Goal: Task Accomplishment & Management: Manage account settings

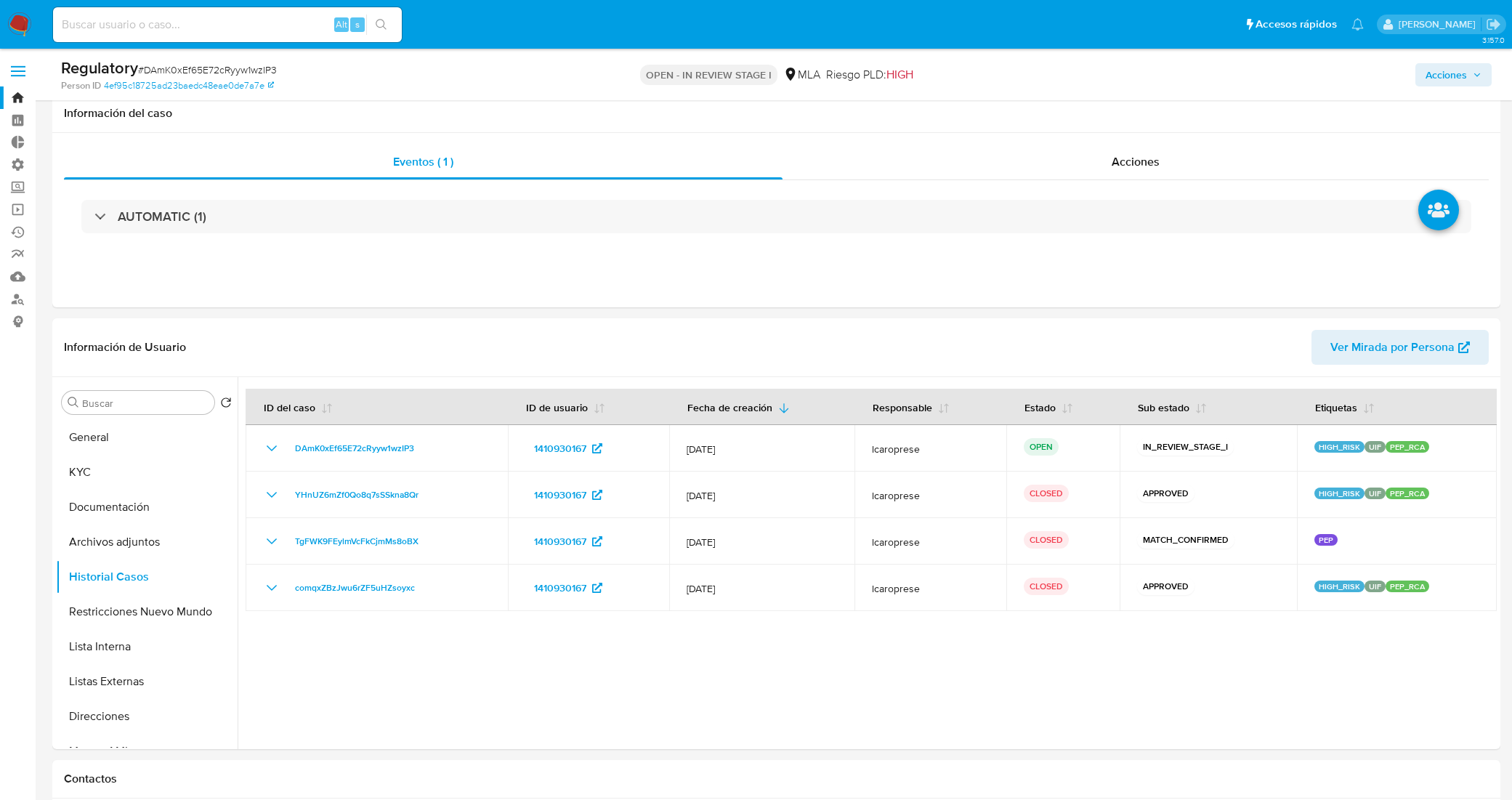
select select "10"
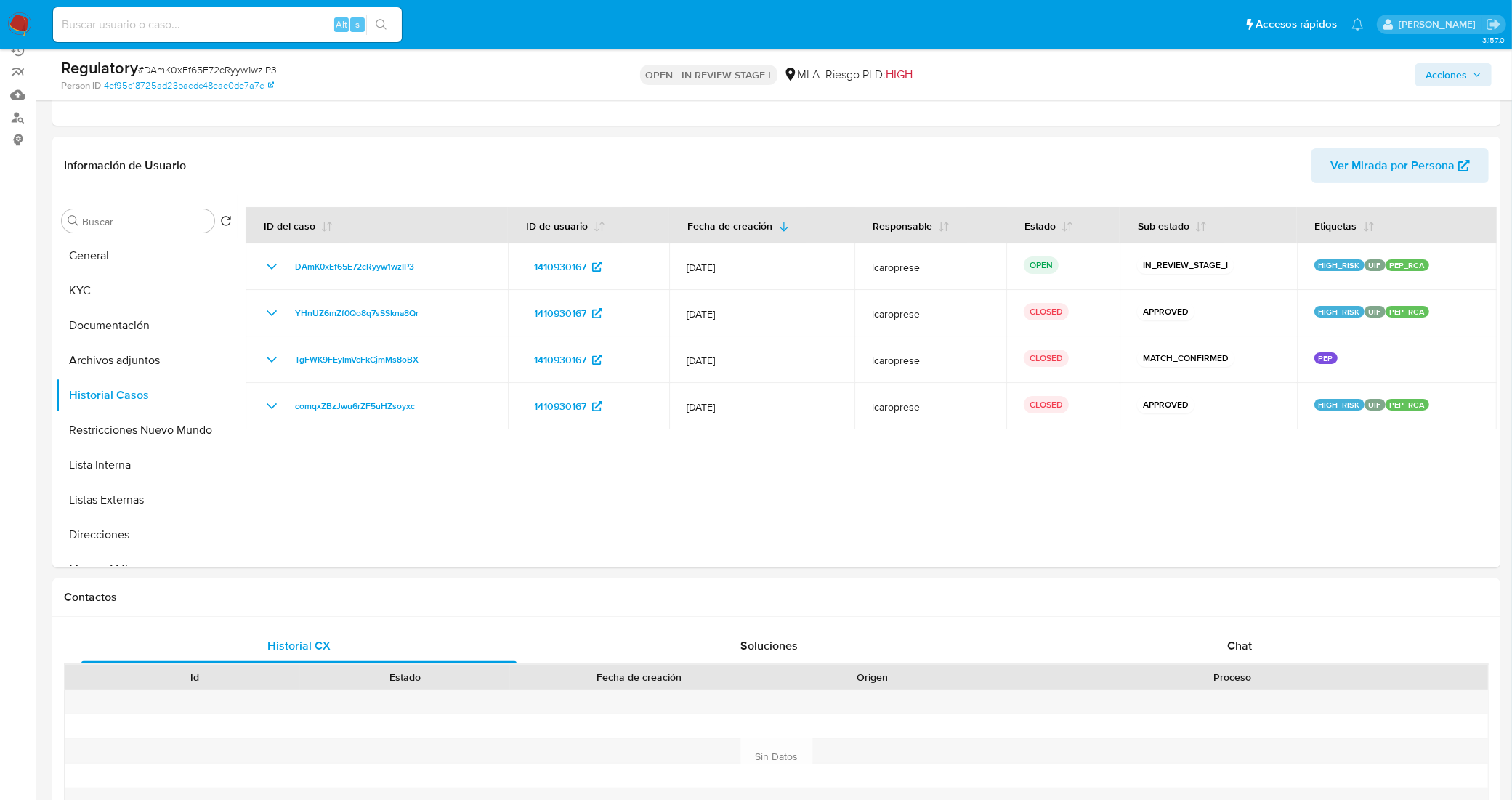
click at [283, 28] on input at bounding box center [228, 24] width 349 height 19
paste input "nfNJMkkTdGVmqw8DSpEKhhIF"
type input "nfNJMkkTdGVmqw8DSpEKhhIF"
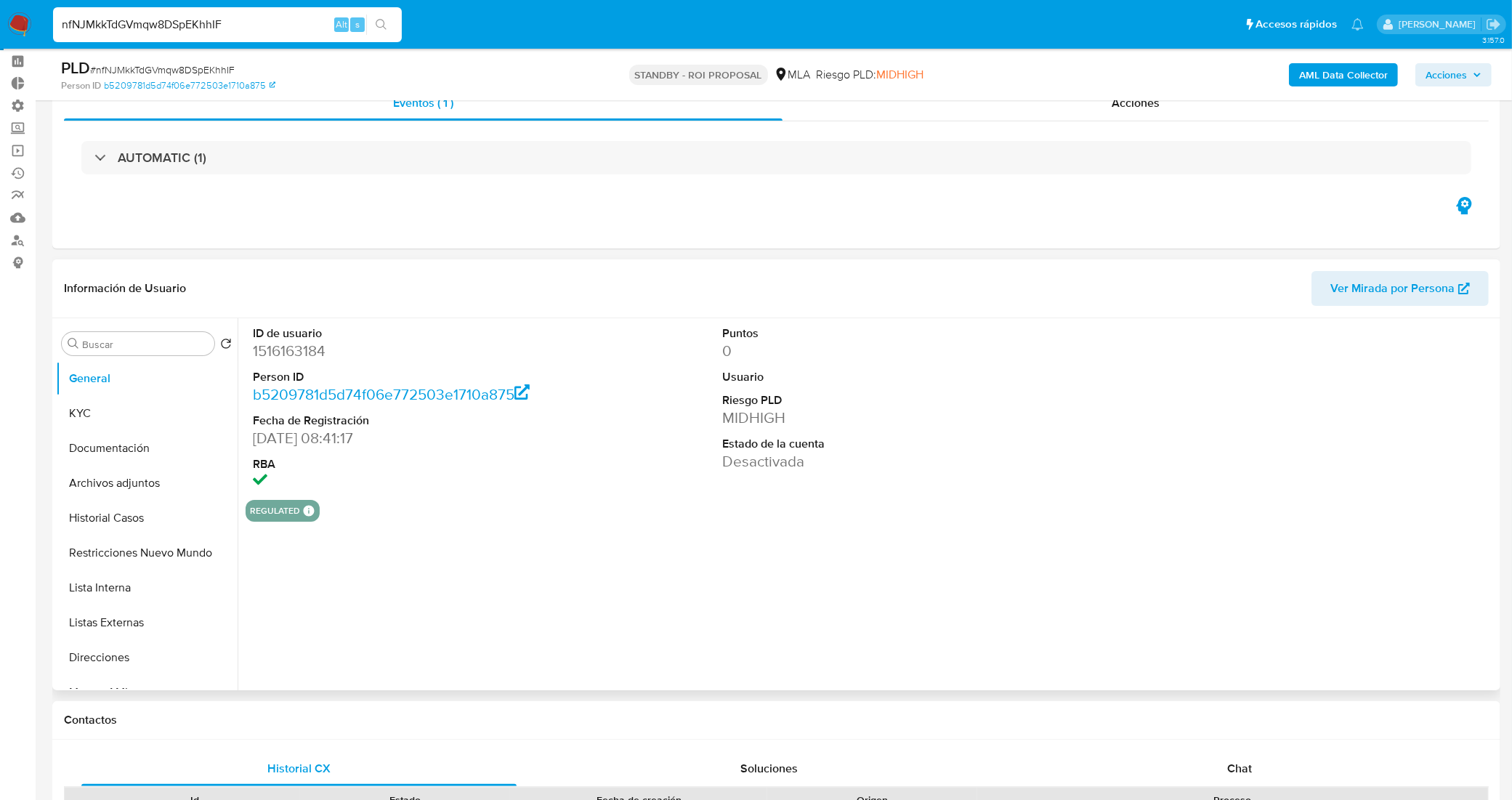
scroll to position [91, 0]
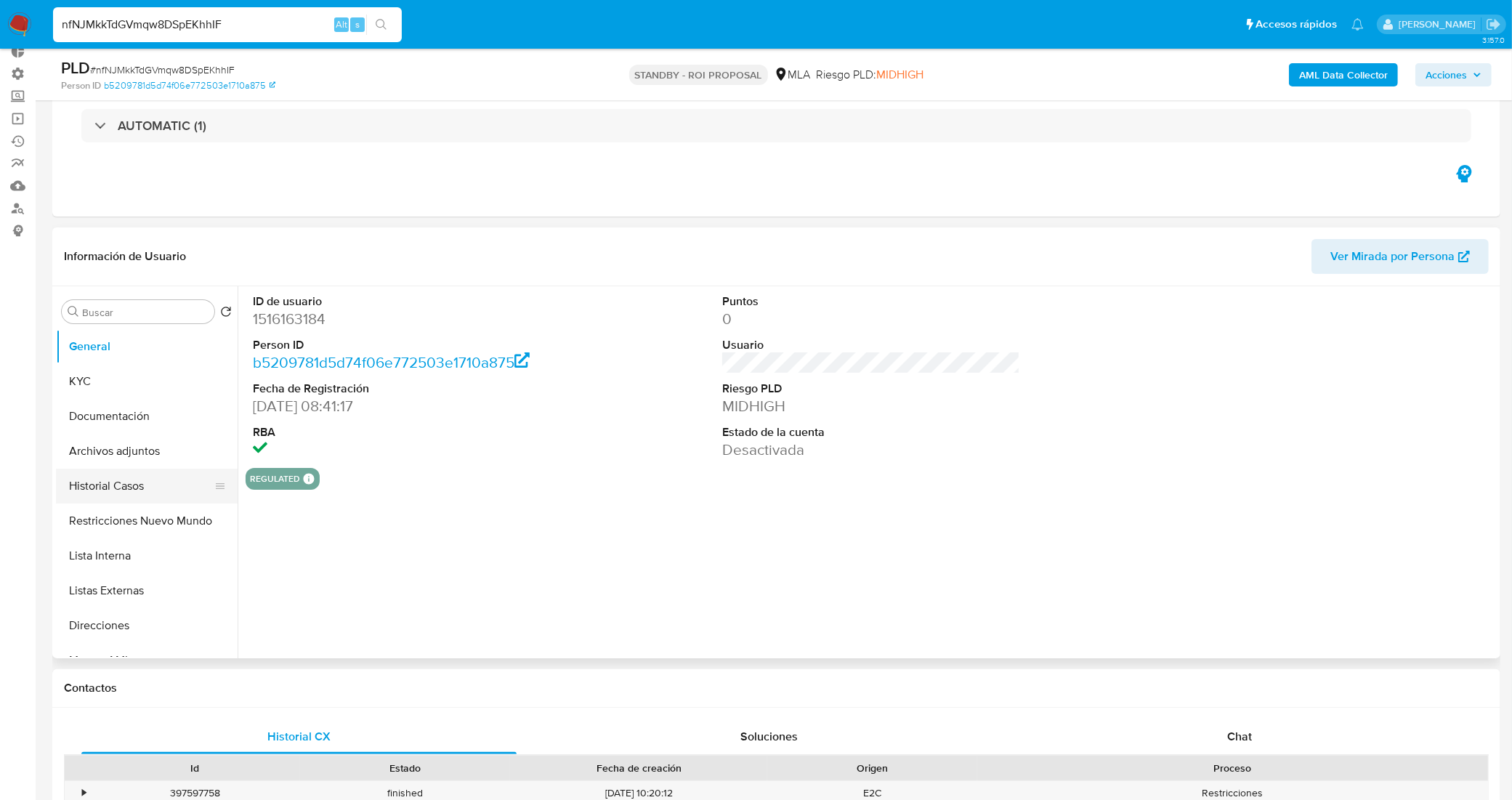
click at [127, 498] on button "Historial Casos" at bounding box center [141, 486] width 170 height 35
select select "10"
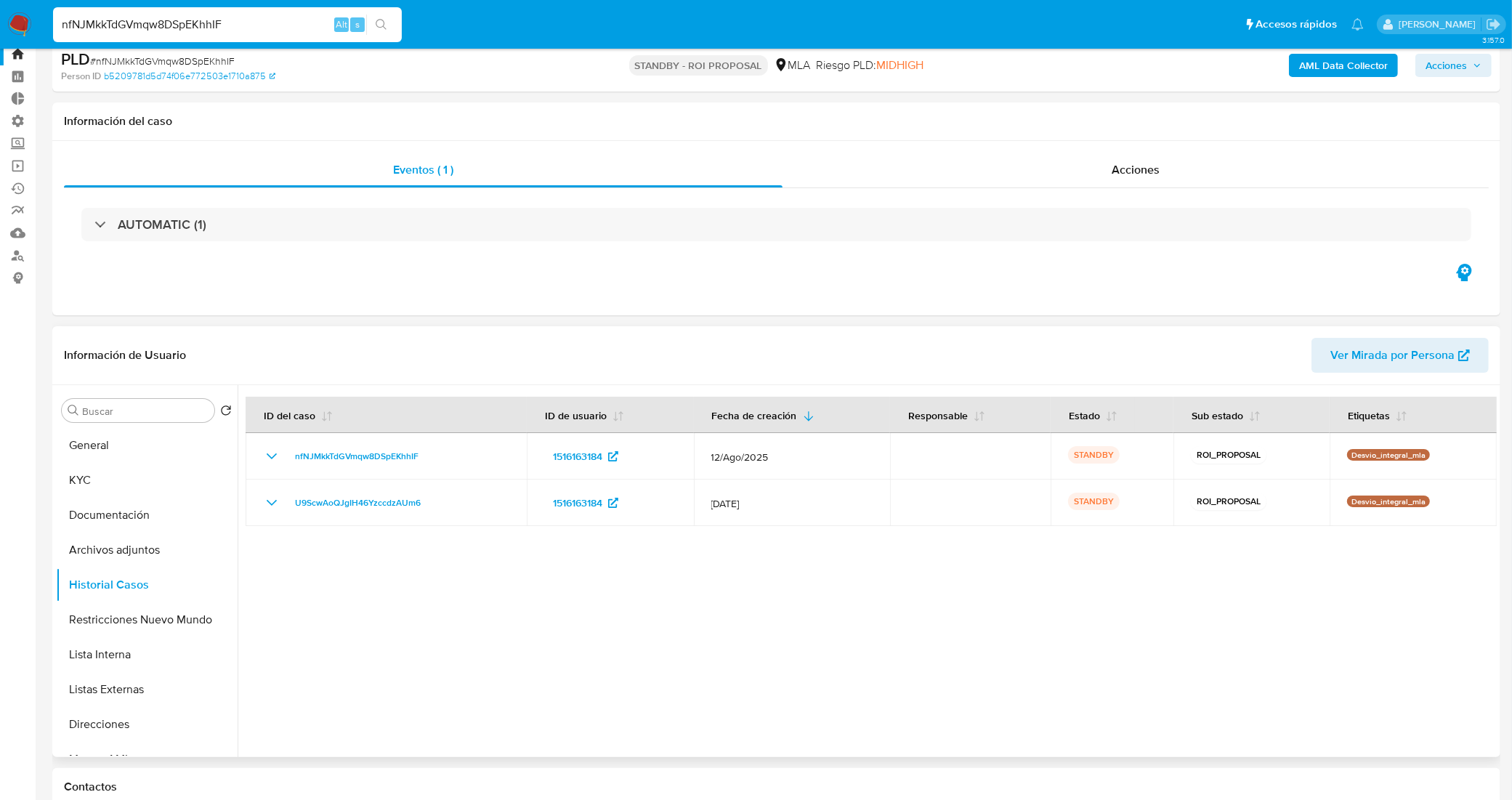
scroll to position [0, 0]
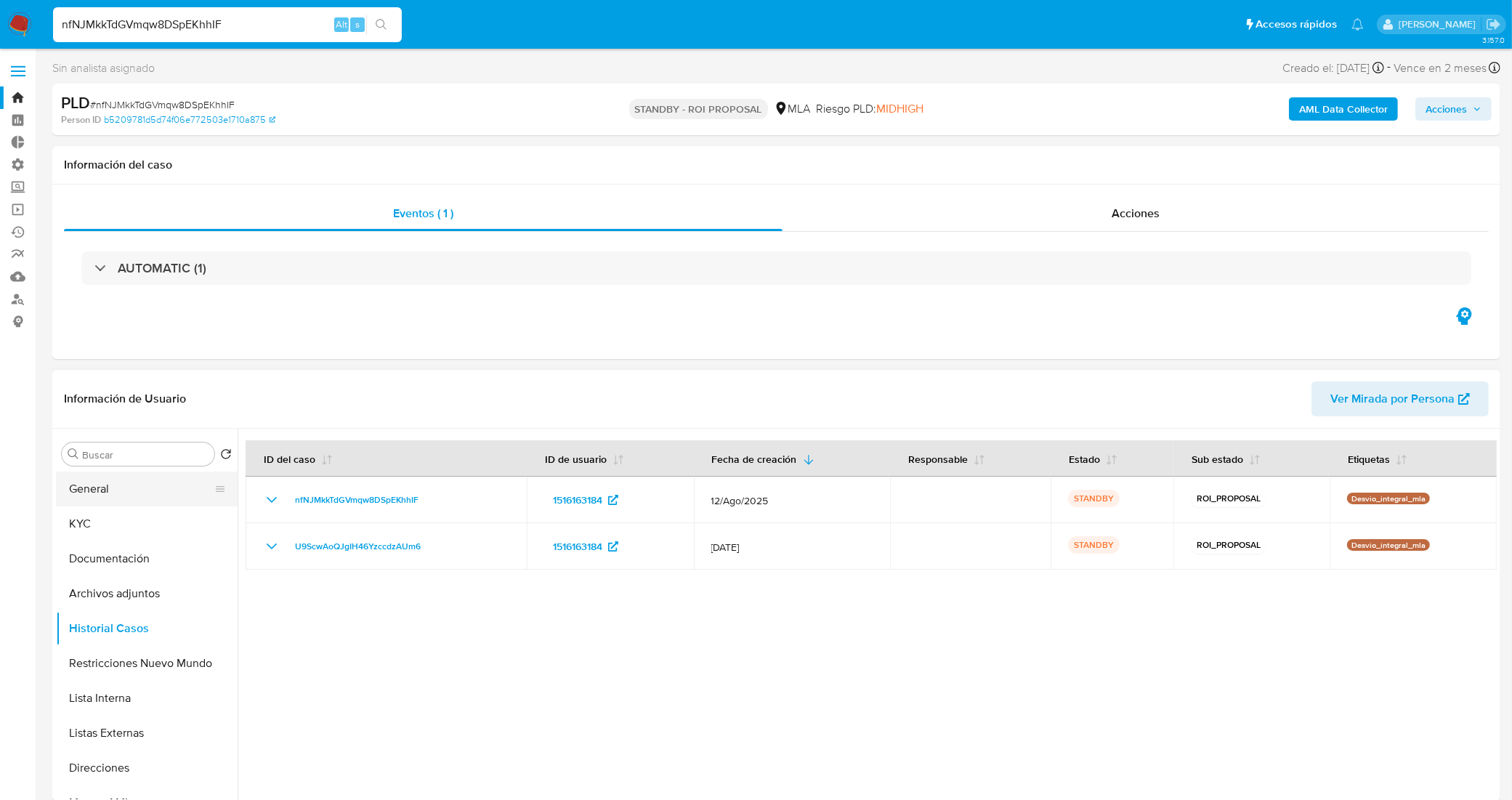
click at [114, 489] on button "General" at bounding box center [141, 489] width 170 height 35
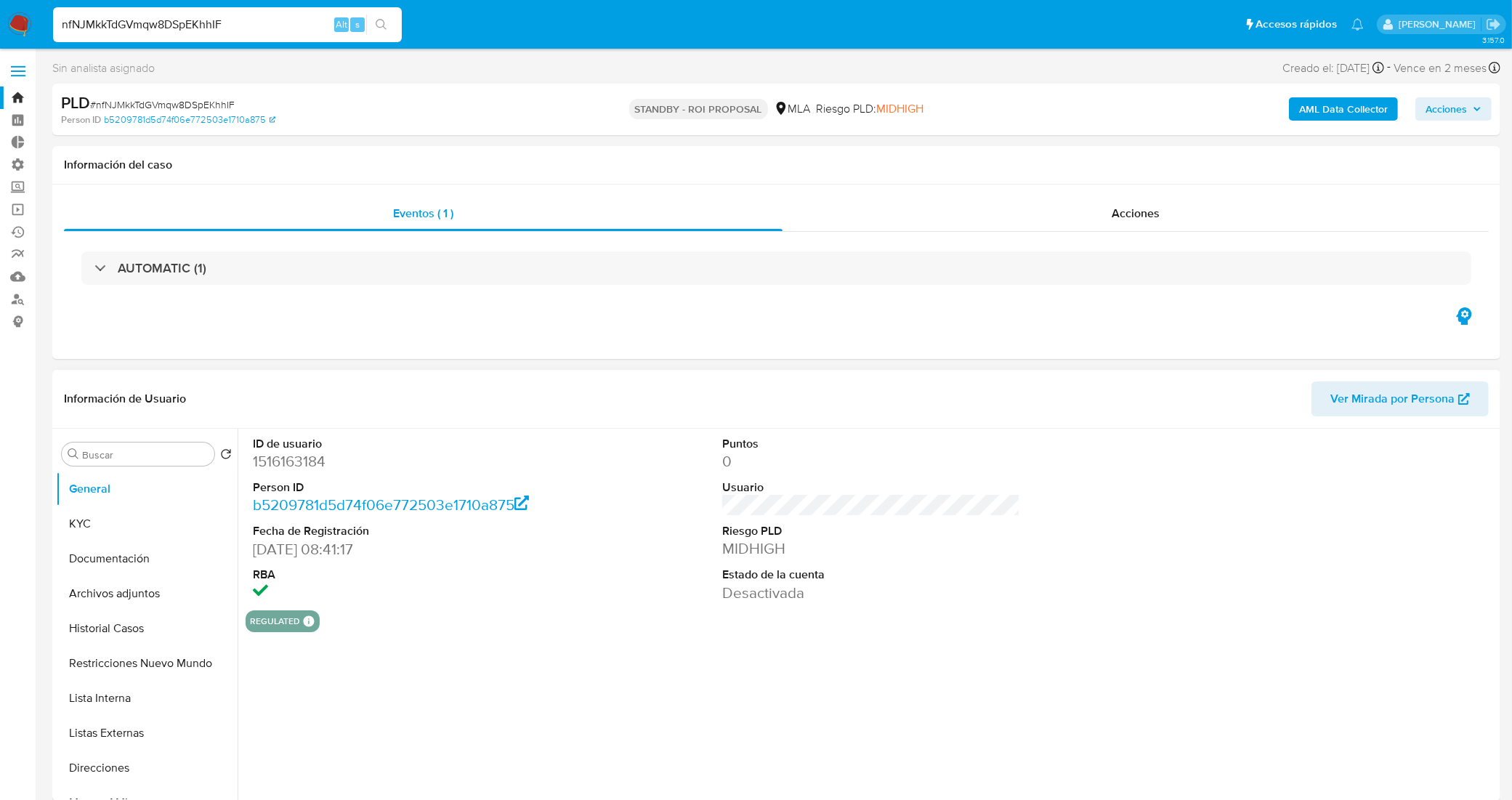
click at [301, 458] on dd "1516163184" at bounding box center [401, 461] width 298 height 20
copy dd "1516163184"
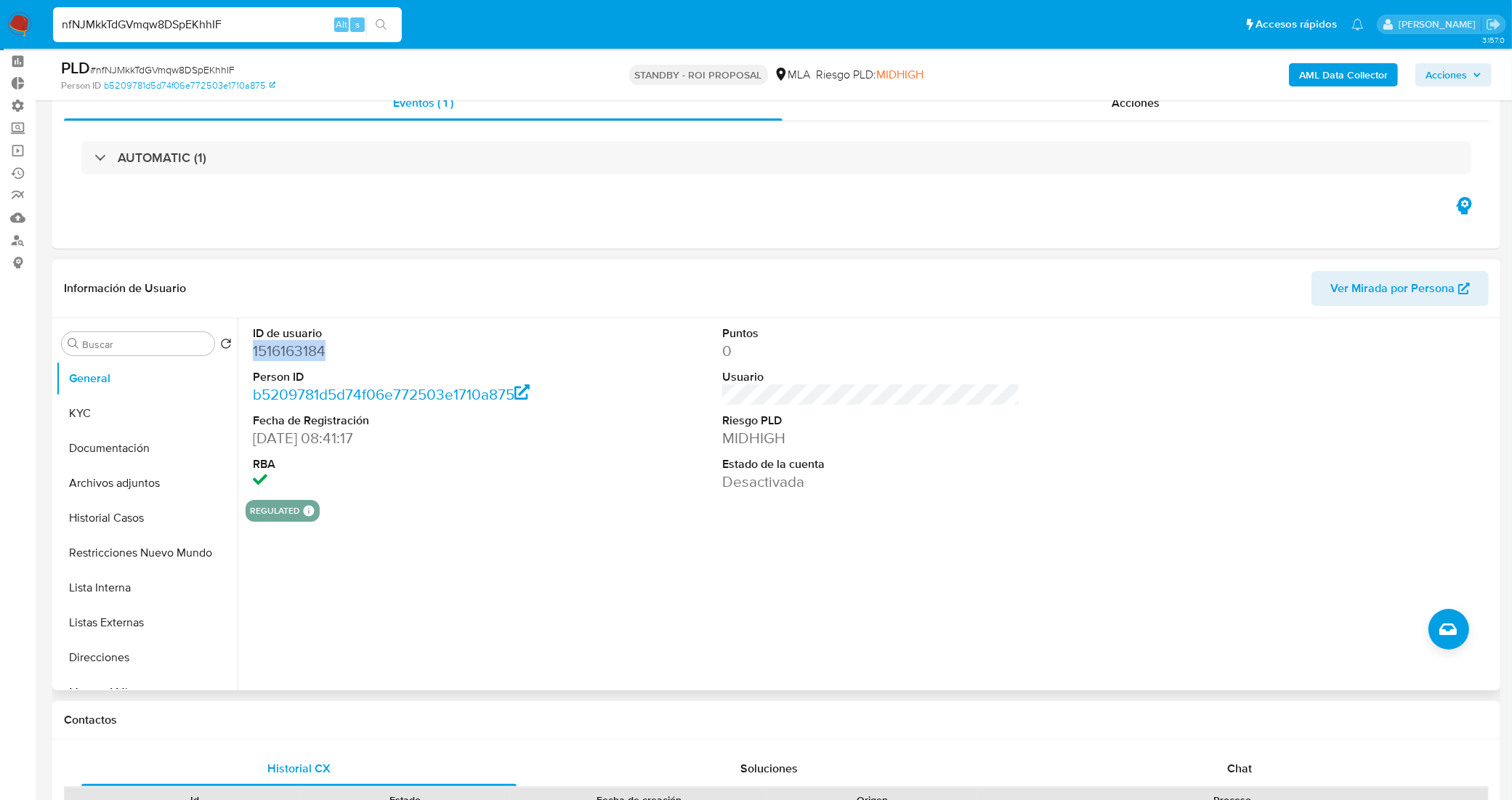
scroll to position [91, 0]
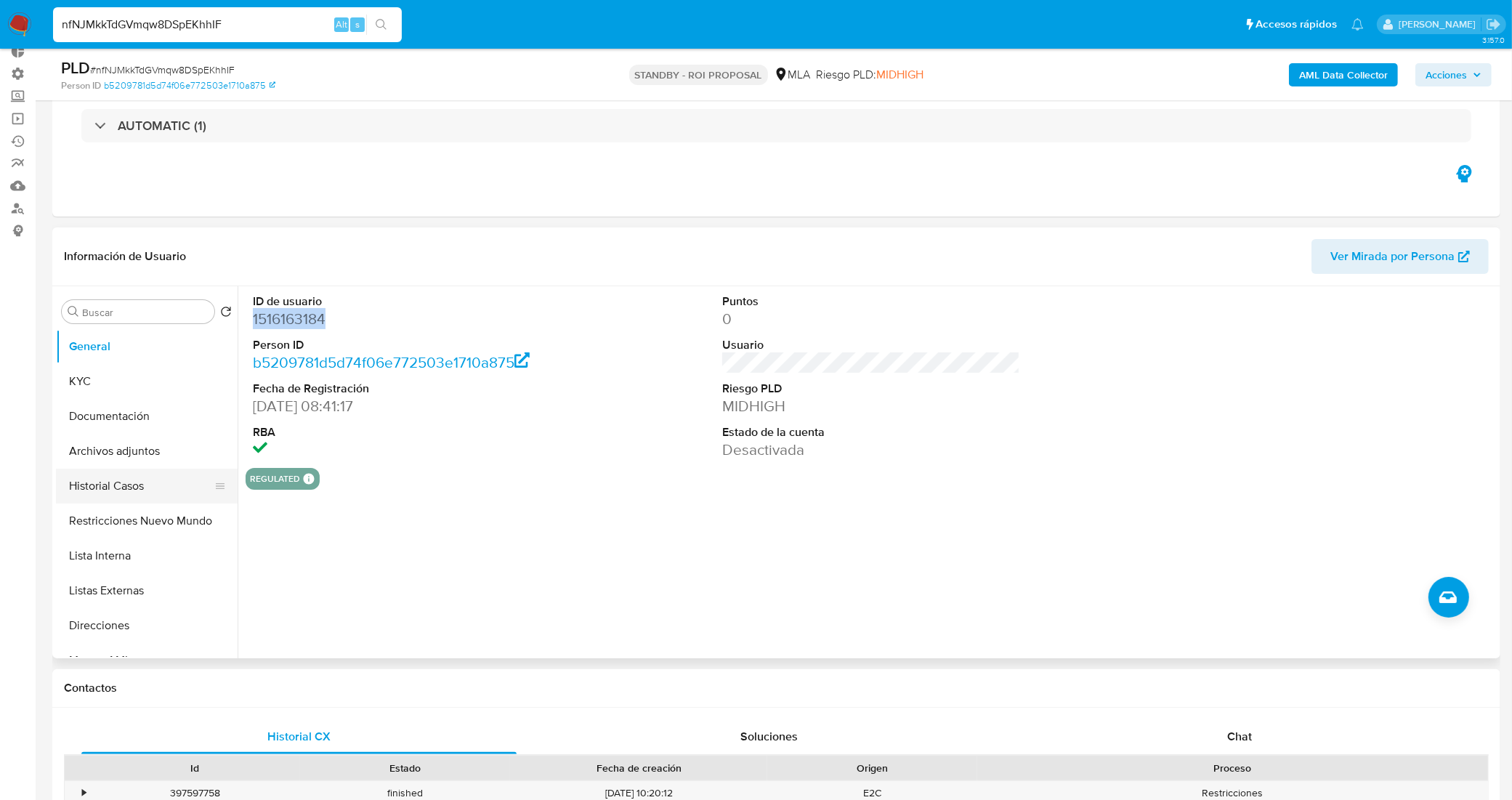
click at [132, 490] on button "Historial Casos" at bounding box center [141, 486] width 170 height 35
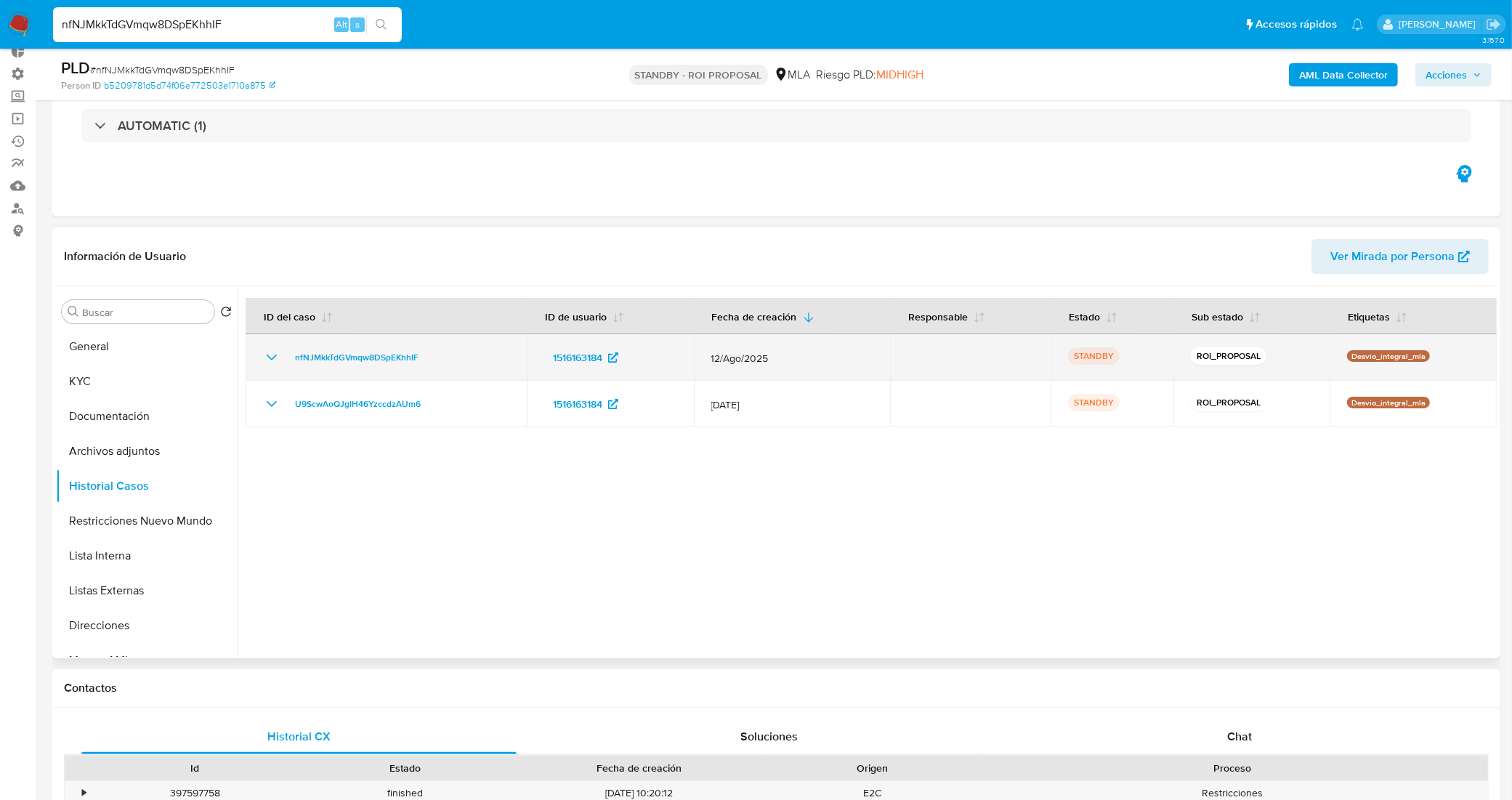
drag, startPoint x: 450, startPoint y: 354, endPoint x: 287, endPoint y: 356, distance: 163.0
click at [287, 356] on div "nfNJMkkTdGVmqw8DSpEKhhIF" at bounding box center [386, 357] width 247 height 17
click at [266, 357] on icon "Mostrar/Ocultar" at bounding box center [271, 357] width 17 height 17
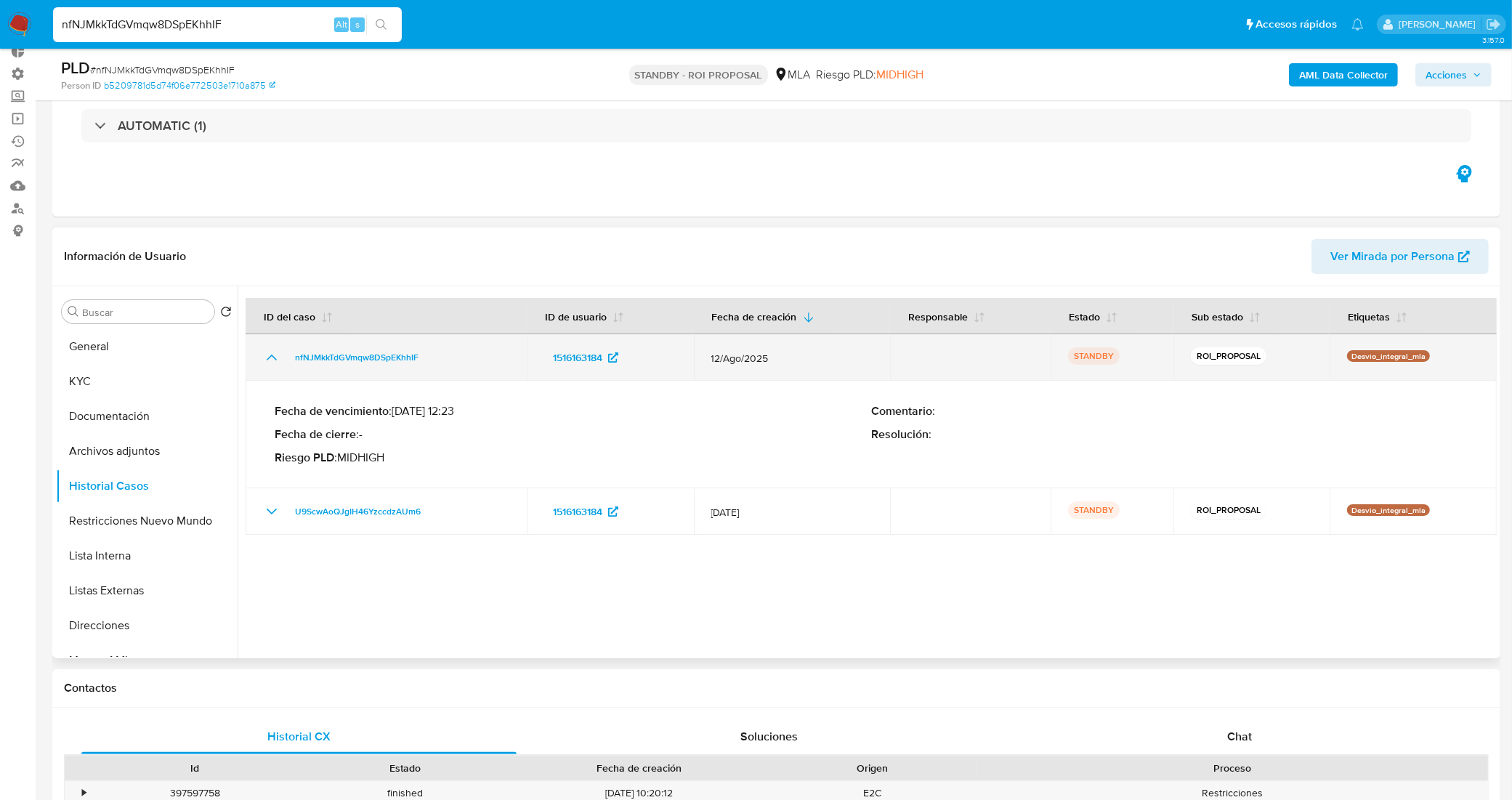
click at [266, 357] on icon "Mostrar/Ocultar" at bounding box center [271, 357] width 17 height 17
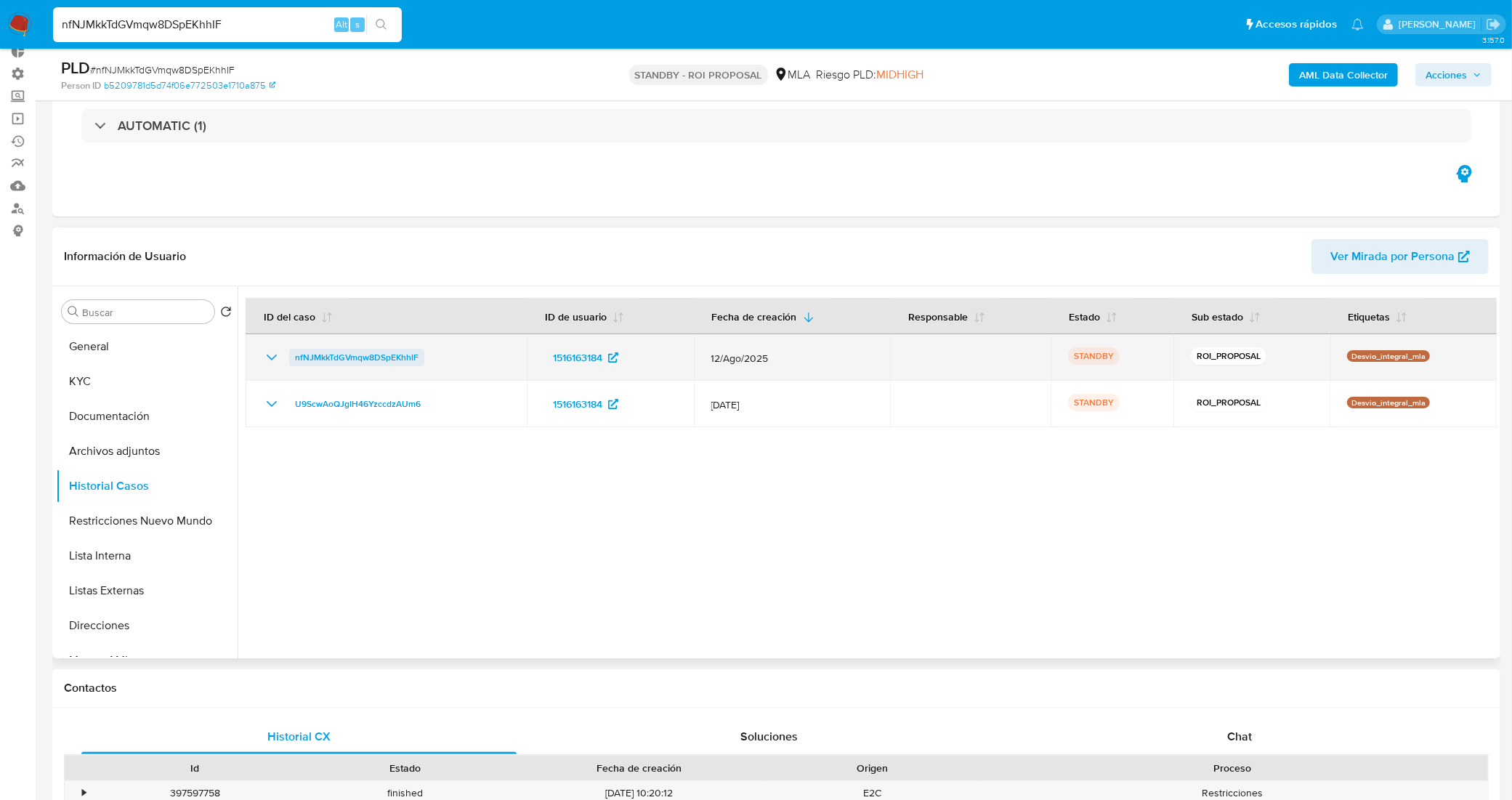
click at [338, 356] on span "nfNJMkkTdGVmqw8DSpEKhhIF" at bounding box center [356, 357] width 123 height 17
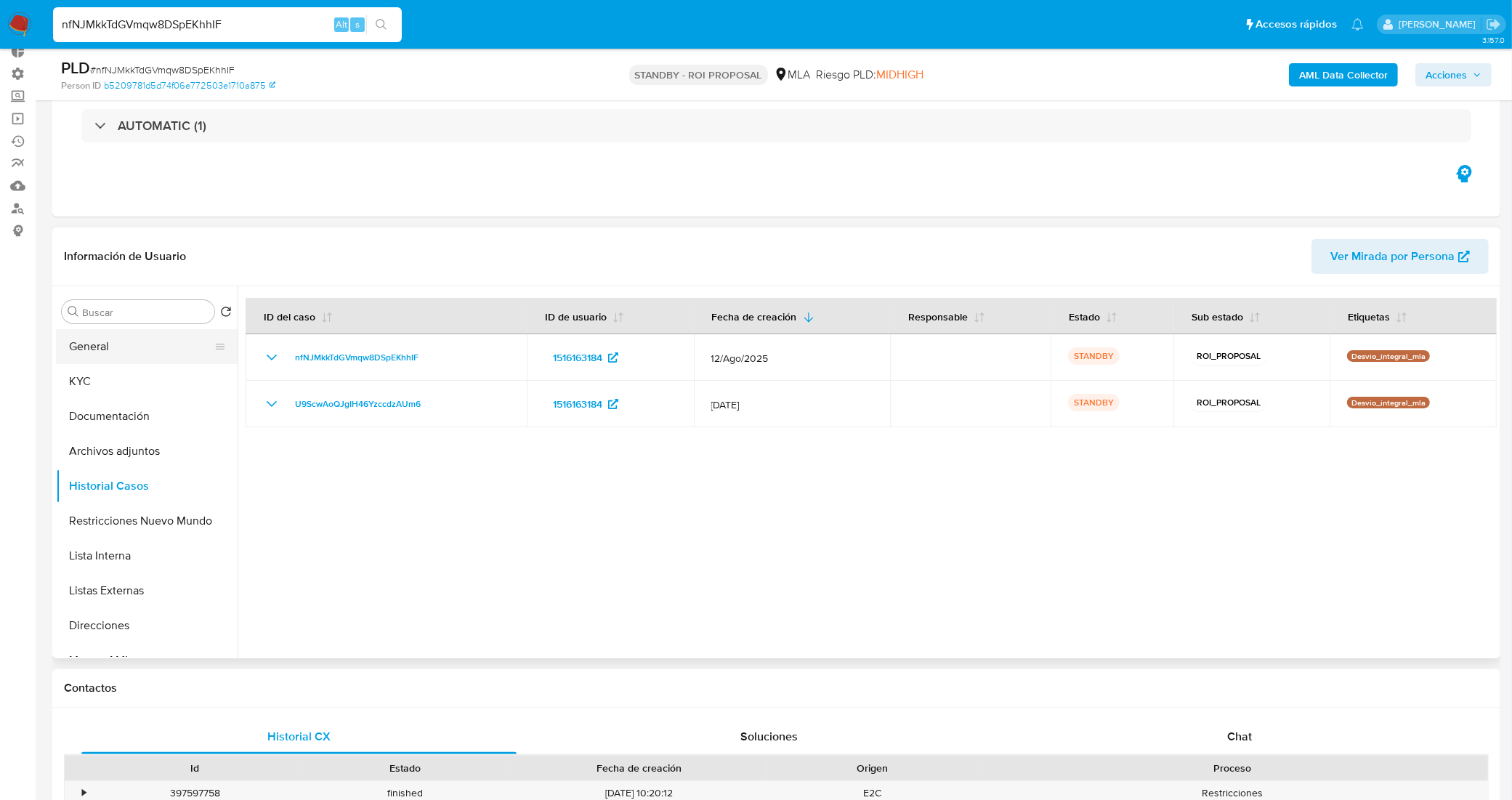
click at [144, 353] on button "General" at bounding box center [141, 347] width 170 height 35
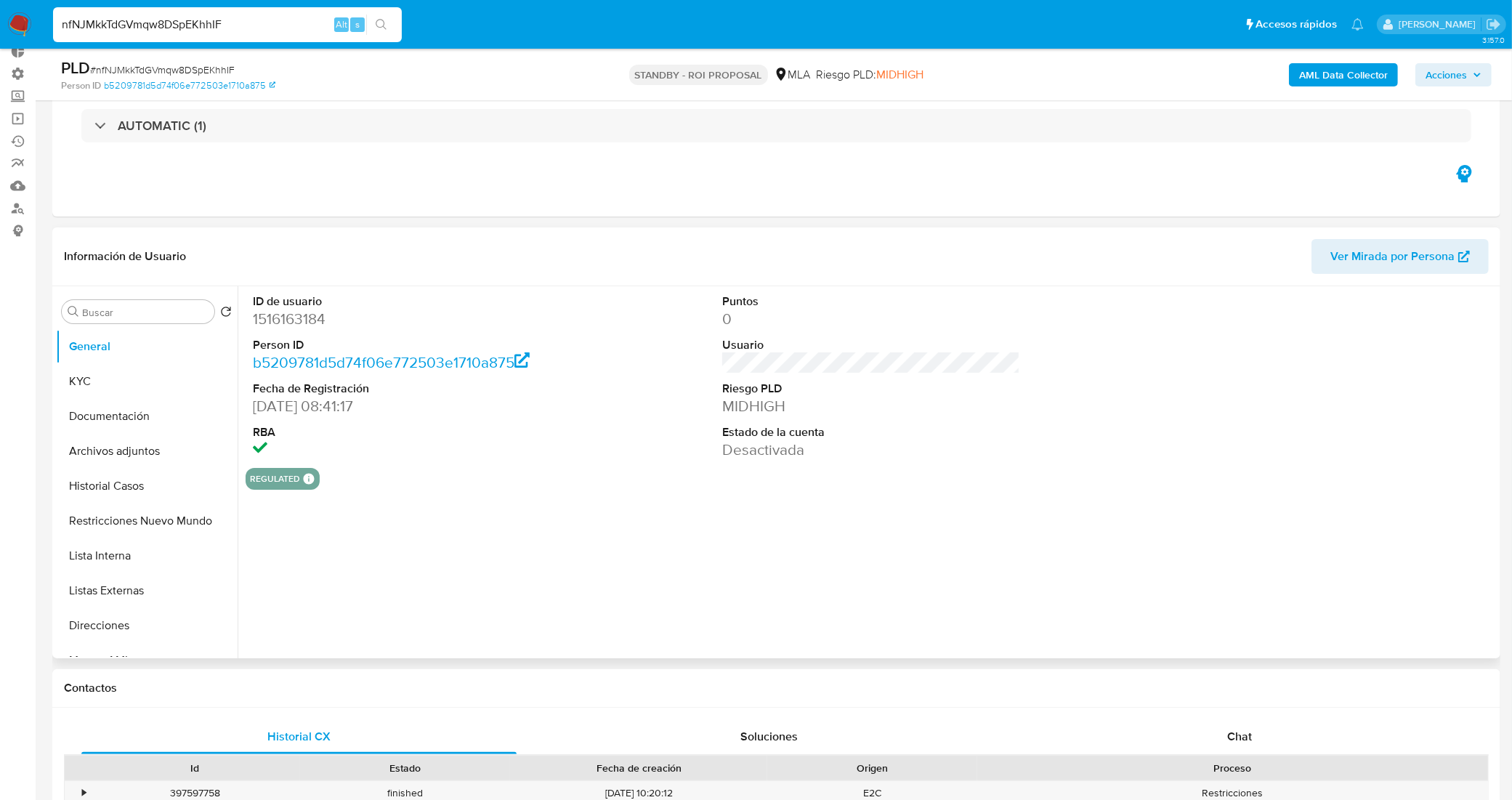
click at [311, 322] on dd "1516163184" at bounding box center [401, 319] width 298 height 20
copy dd "1516163184"
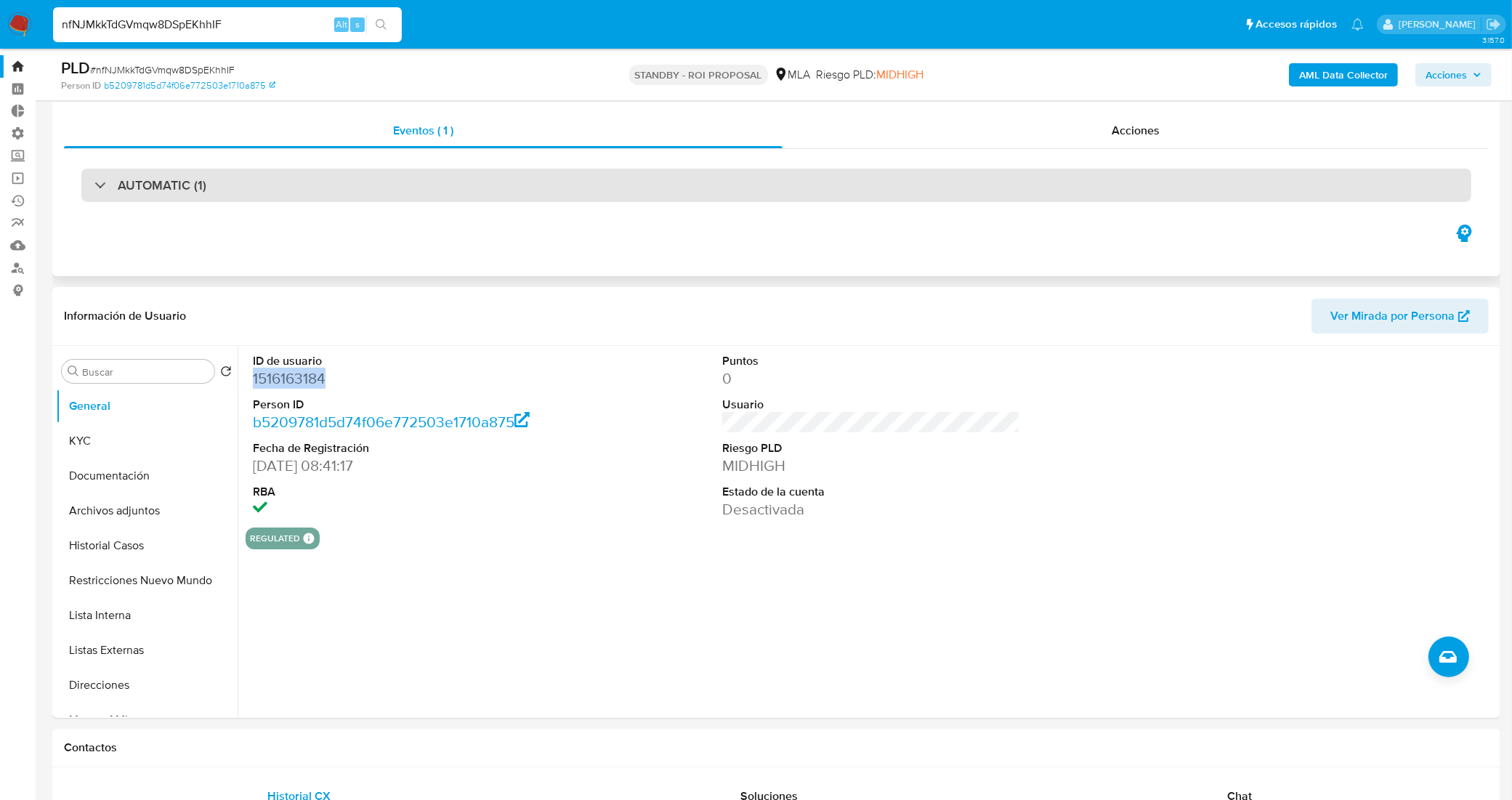
scroll to position [0, 0]
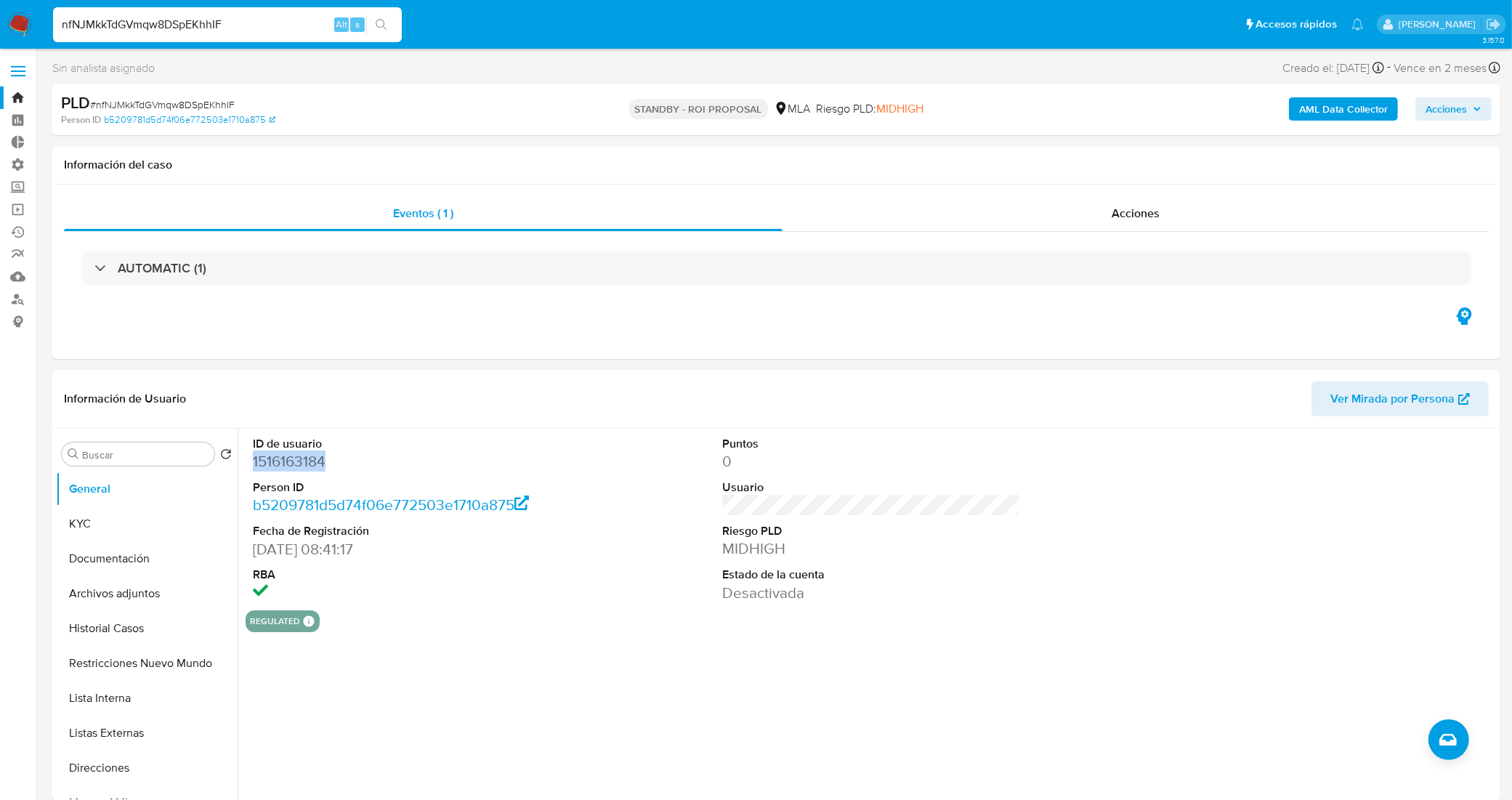
click at [20, 98] on link "Bandeja" at bounding box center [86, 98] width 173 height 23
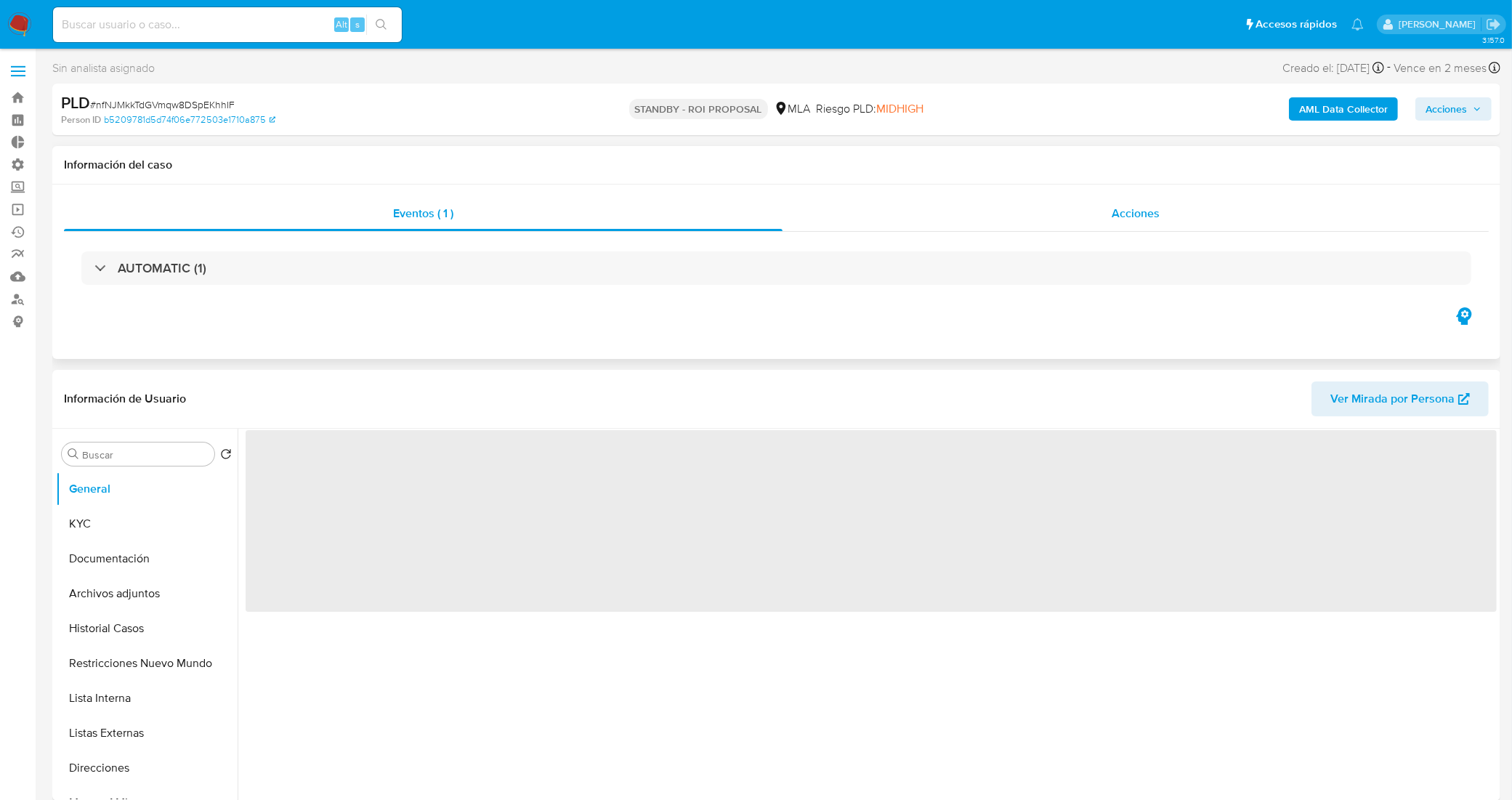
click at [984, 226] on div "Acciones" at bounding box center [1135, 214] width 706 height 35
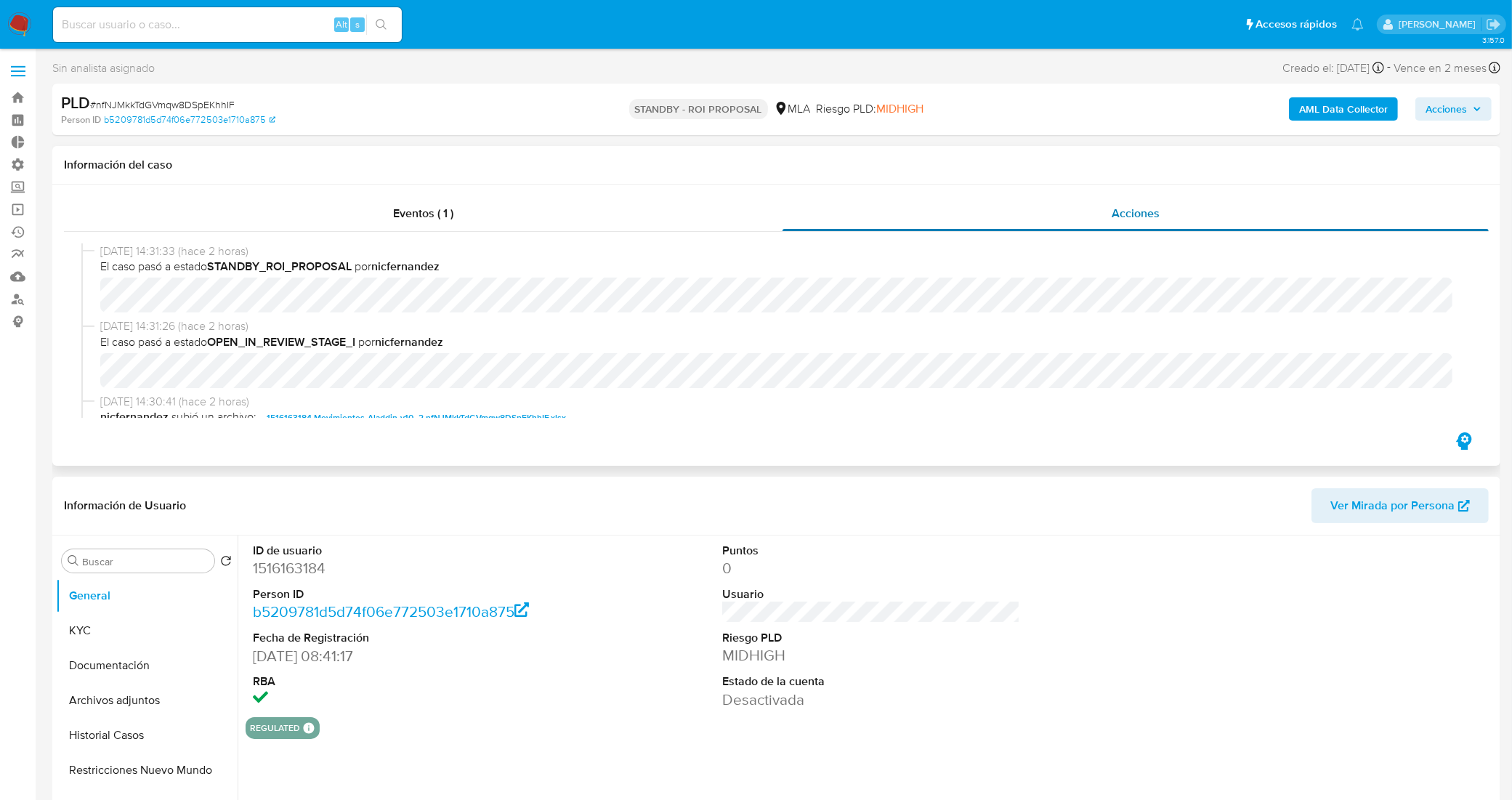
select select "10"
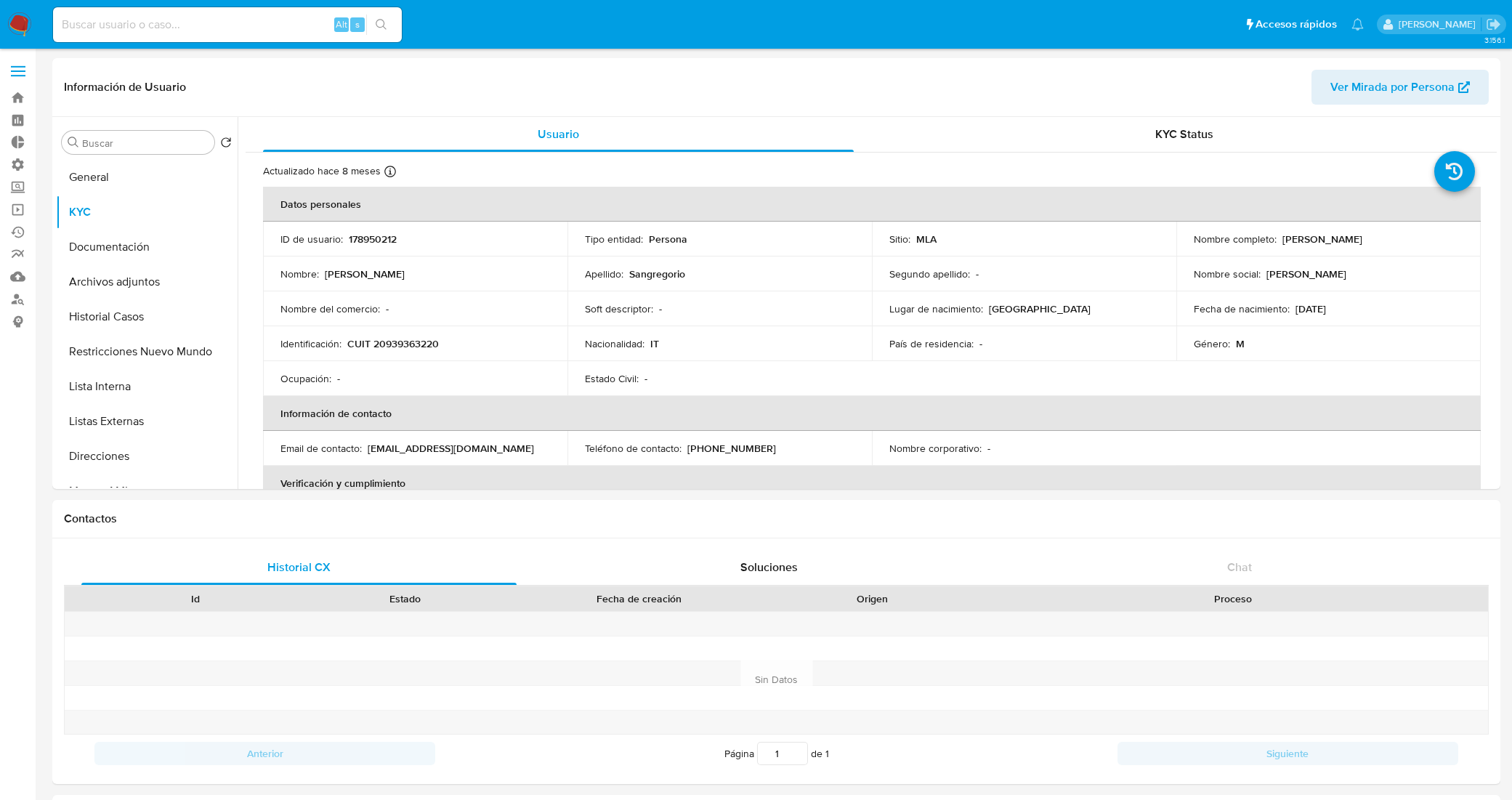
select select "10"
click at [16, 93] on link "Bandeja" at bounding box center [86, 98] width 173 height 23
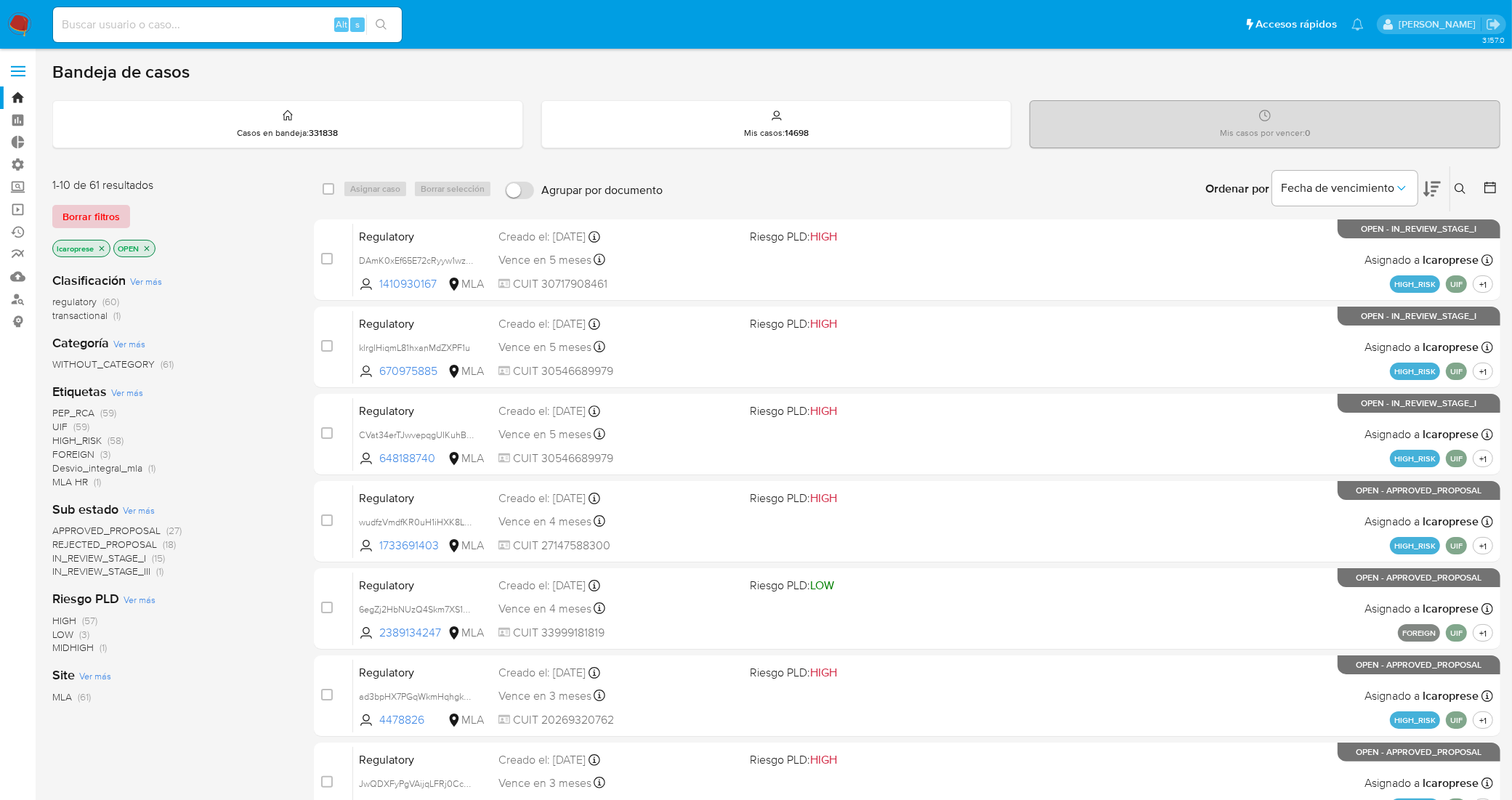
click at [91, 215] on span "Borrar filtros" at bounding box center [91, 216] width 57 height 20
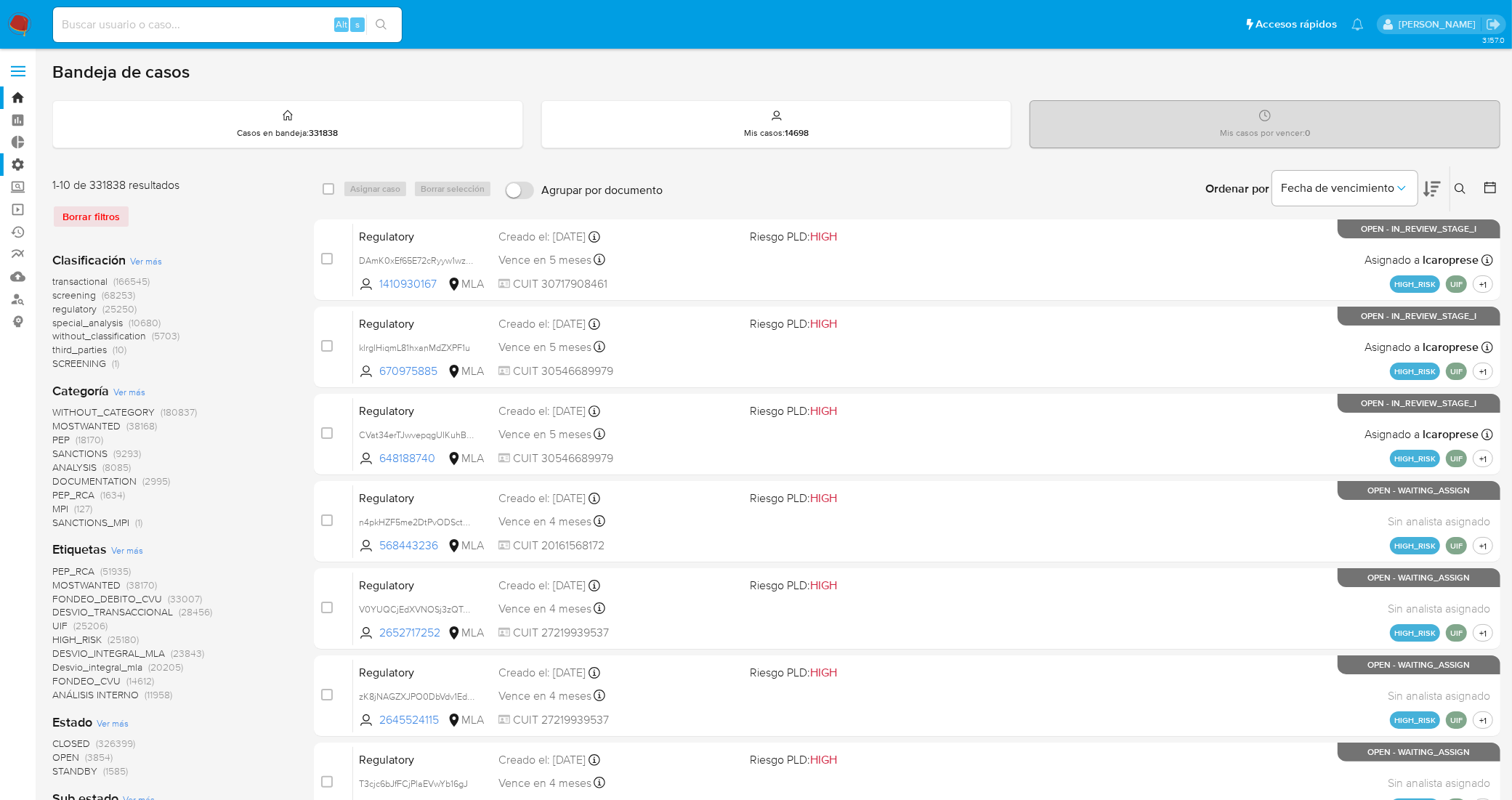
click at [17, 164] on label "Administración" at bounding box center [86, 165] width 173 height 23
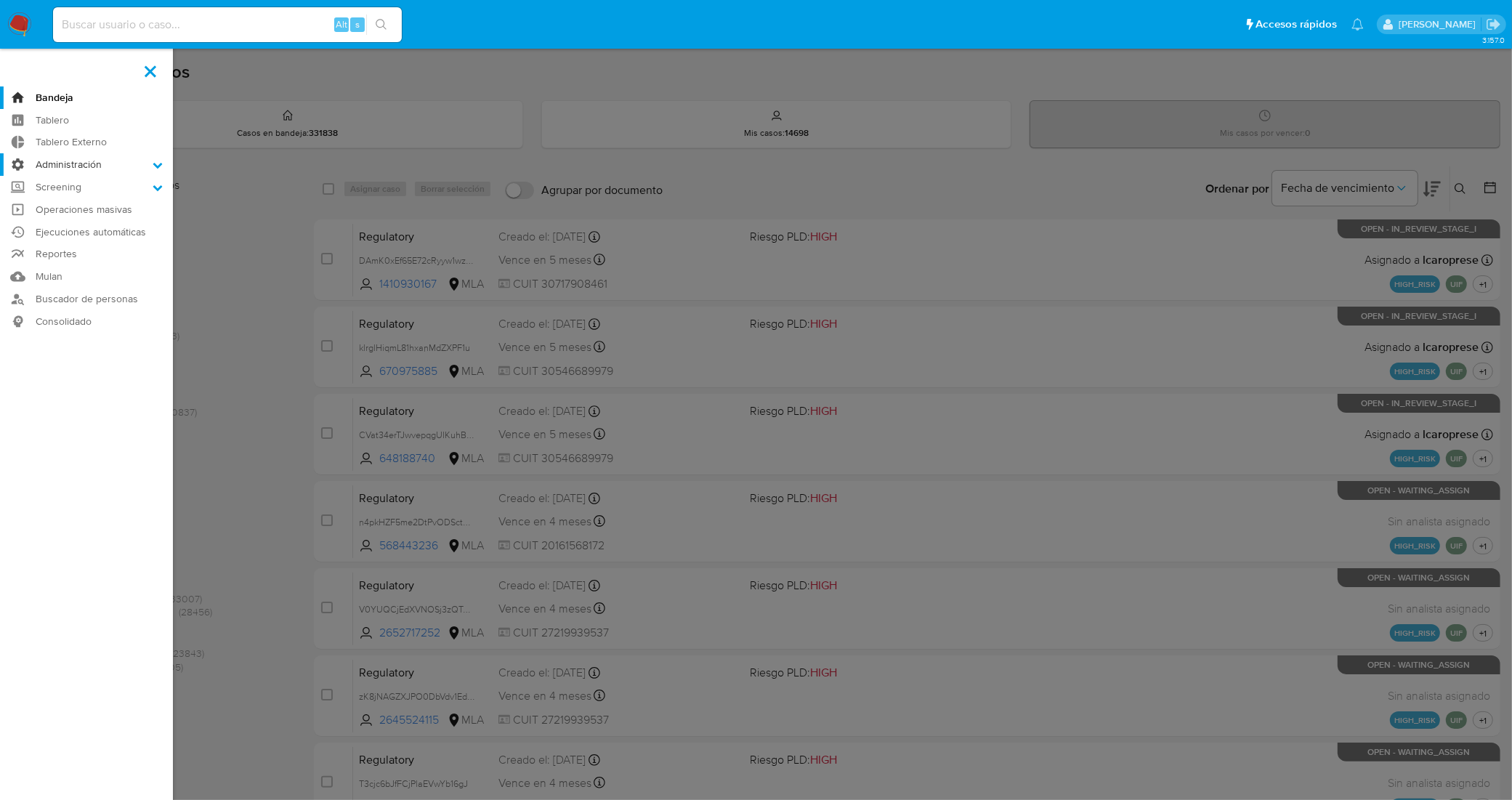
click at [0, 0] on input "Administración" at bounding box center [0, 0] width 0 height 0
click at [17, 164] on label "Administración" at bounding box center [86, 165] width 173 height 23
click at [0, 0] on input "Administración" at bounding box center [0, 0] width 0 height 0
click at [150, 162] on label "Administración" at bounding box center [86, 165] width 173 height 23
click at [0, 0] on input "Administración" at bounding box center [0, 0] width 0 height 0
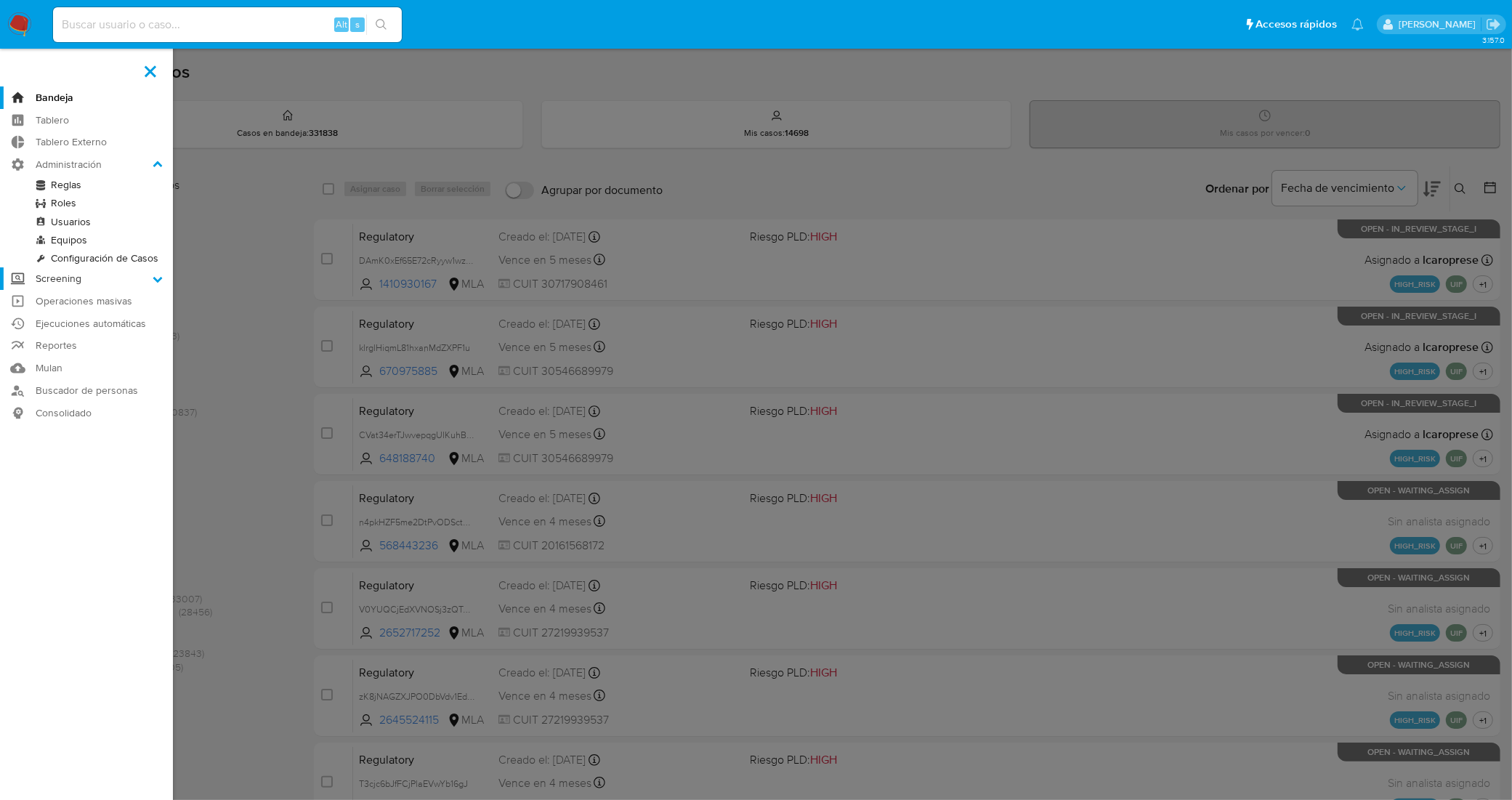
click at [59, 271] on label "Screening" at bounding box center [86, 279] width 173 height 23
click at [0, 0] on input "Screening" at bounding box center [0, 0] width 0 height 0
click at [106, 205] on link "Administrador de Listas" at bounding box center [86, 208] width 173 height 18
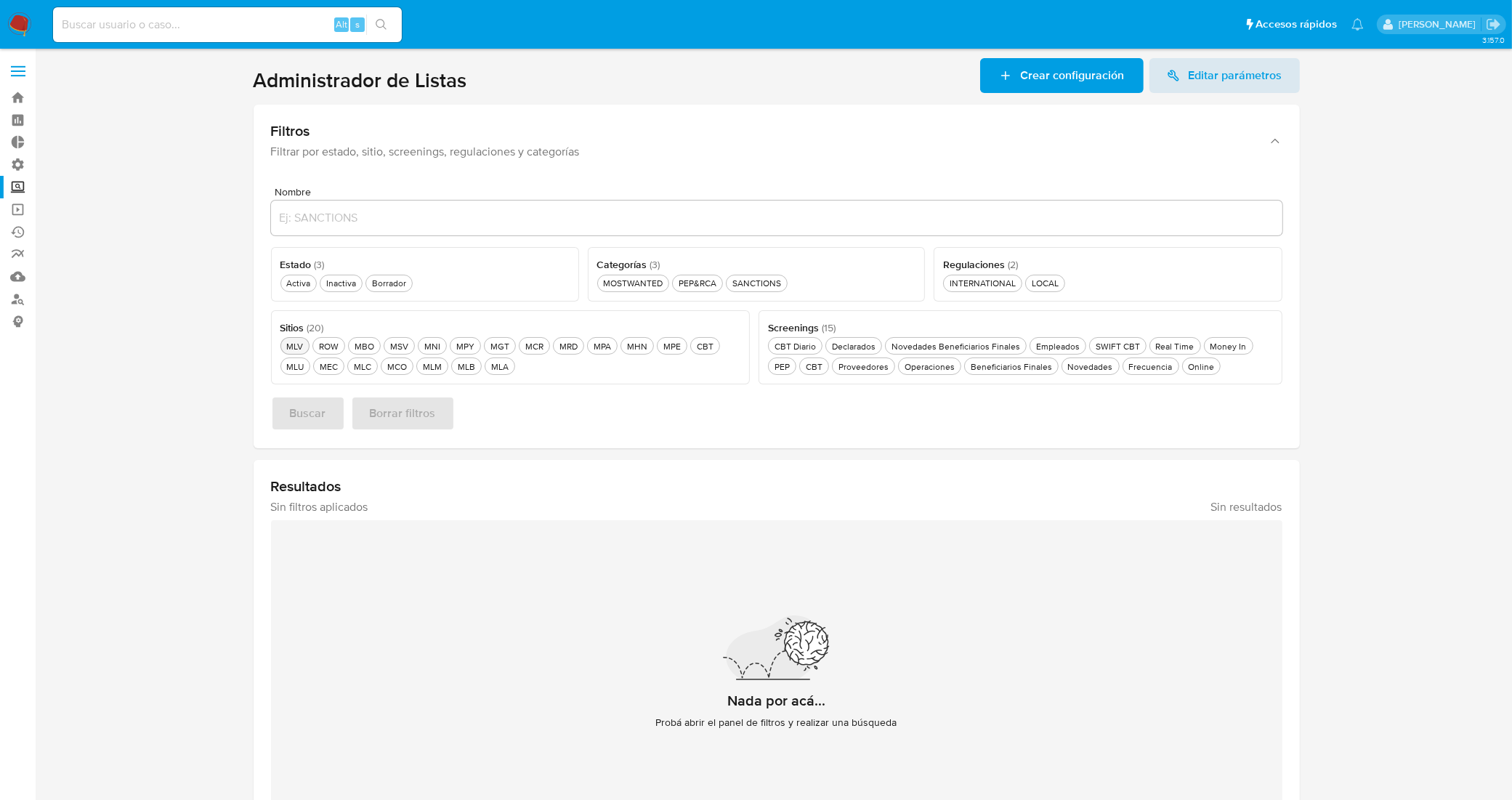
click at [292, 347] on div "MLV MLV" at bounding box center [295, 346] width 23 height 12
click at [292, 408] on span "Buscar" at bounding box center [308, 414] width 36 height 32
click at [300, 286] on div "Activa Activa" at bounding box center [298, 283] width 30 height 12
click at [292, 408] on span "Buscar" at bounding box center [308, 414] width 36 height 32
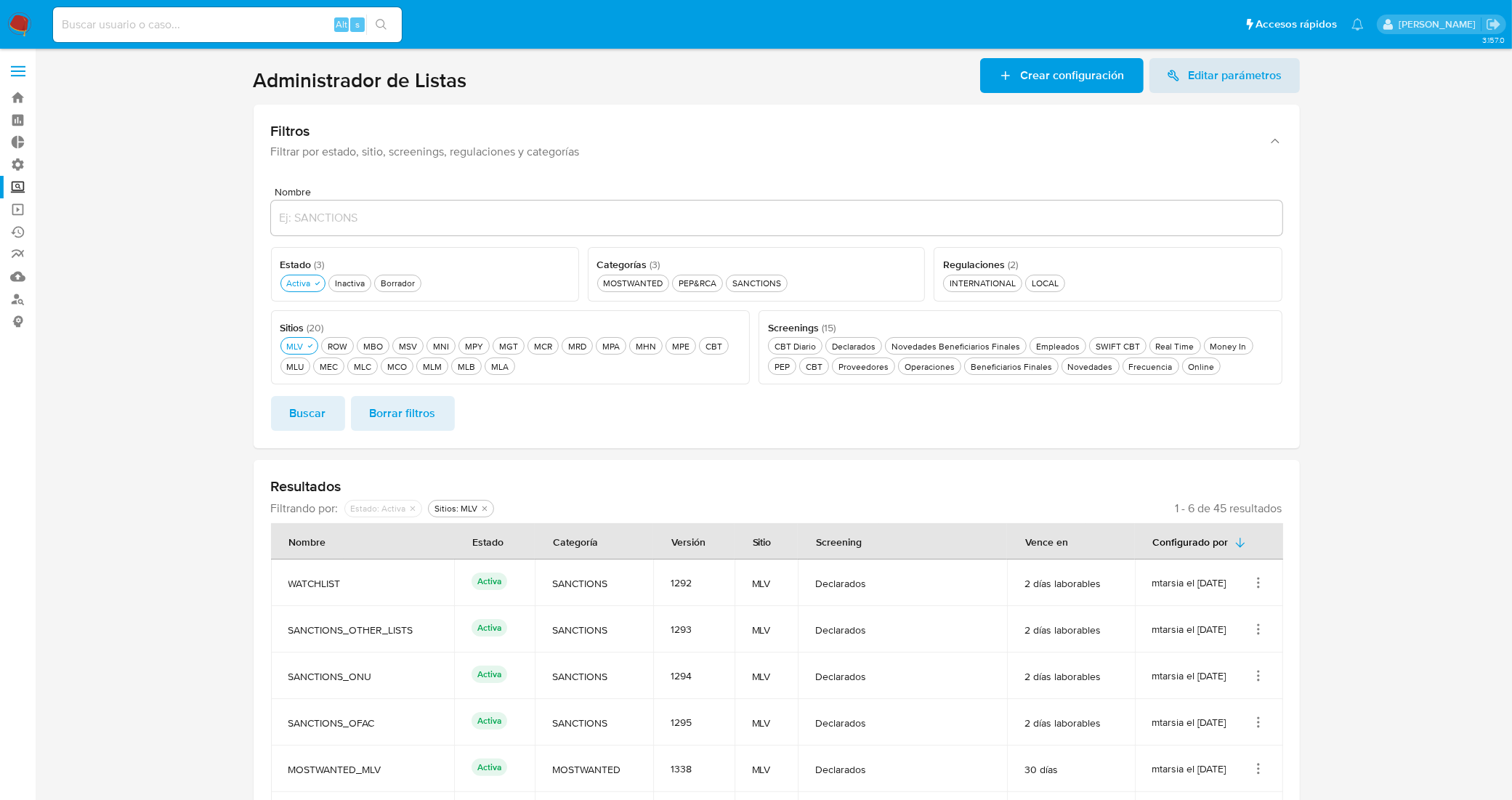
click at [414, 419] on span "Borrar filtros" at bounding box center [403, 414] width 66 height 32
click at [520, 425] on div "Buscar Borrar filtros" at bounding box center [776, 414] width 1011 height 35
click at [280, 27] on input at bounding box center [228, 24] width 349 height 19
paste input "2JCbhrJtW3MwA1Iv3JOjQVve"
type input "2JCbhrJtW3MwA1Iv3JOjQVve"
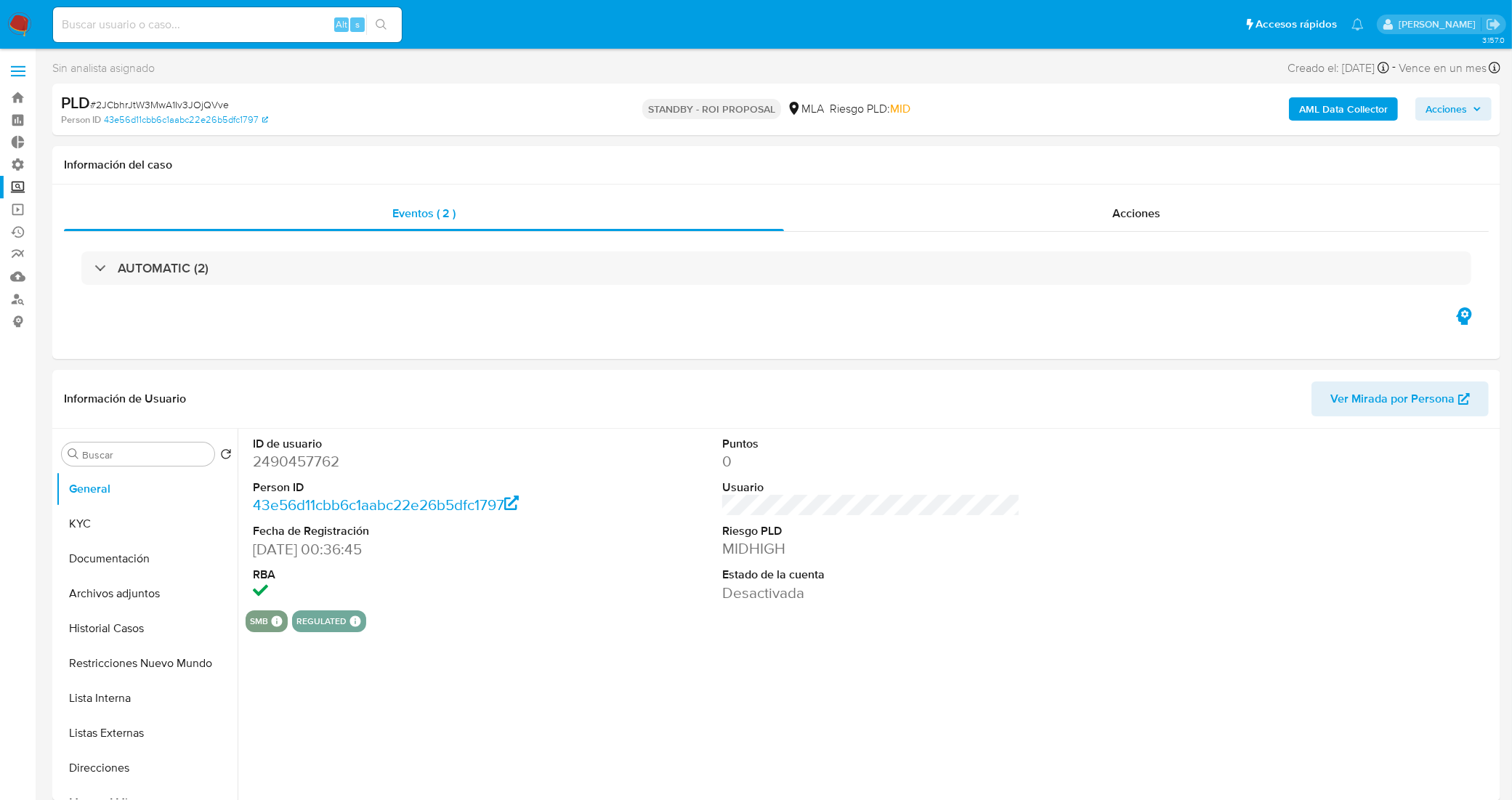
select select "10"
click at [125, 627] on button "Historial Casos" at bounding box center [141, 629] width 170 height 35
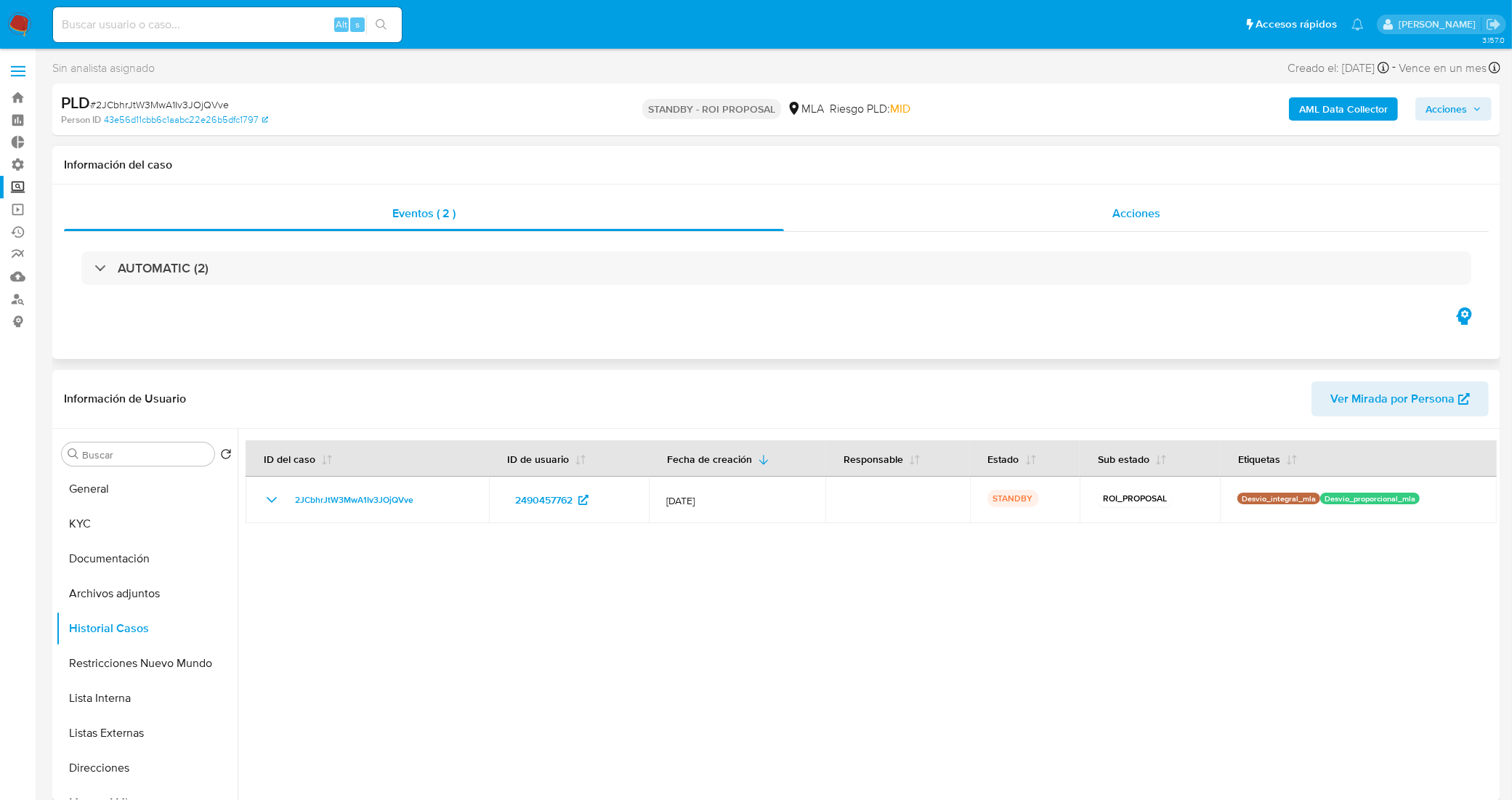
click at [1050, 218] on div "Acciones" at bounding box center [1136, 214] width 704 height 35
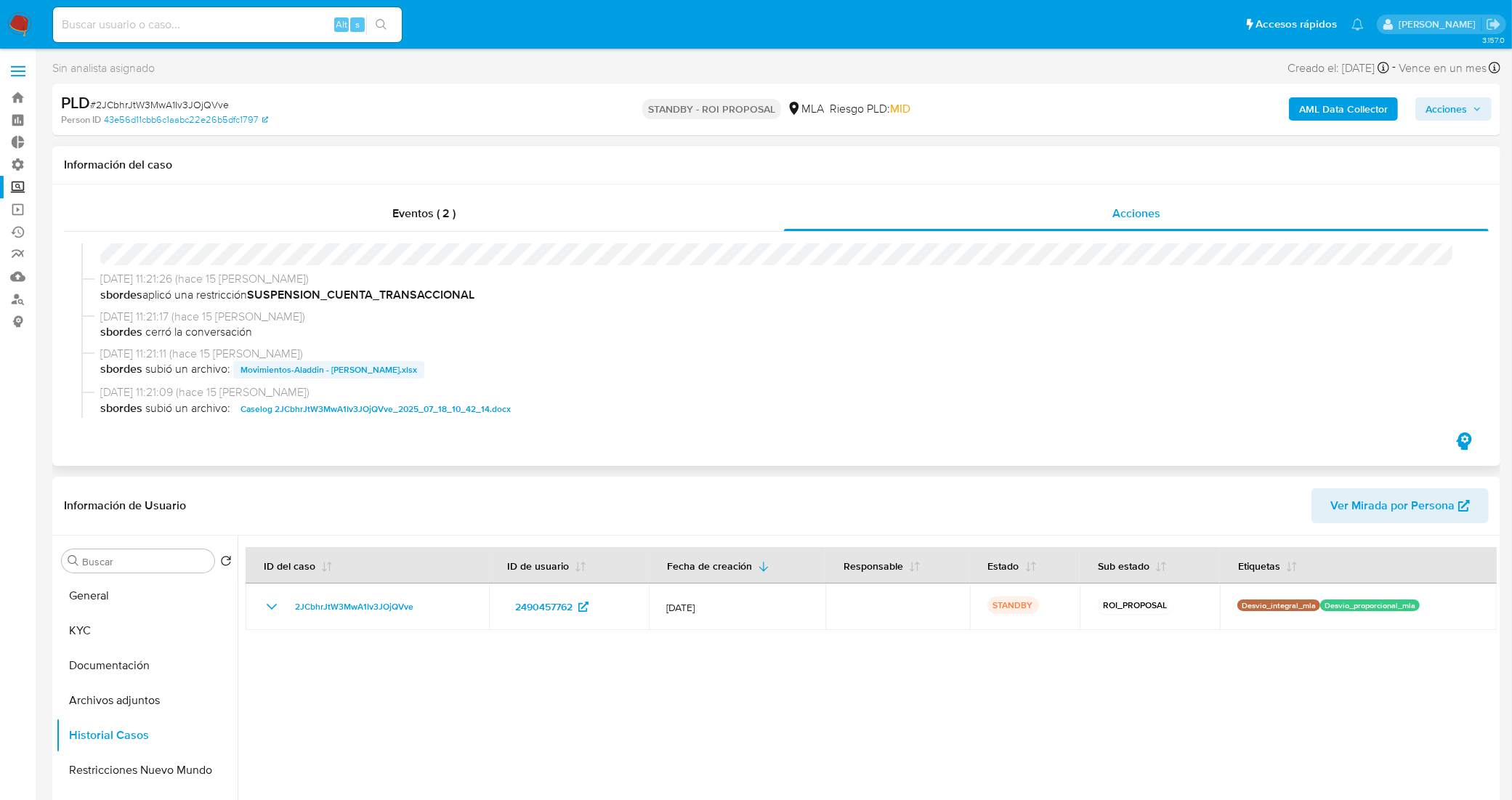
scroll to position [91, 0]
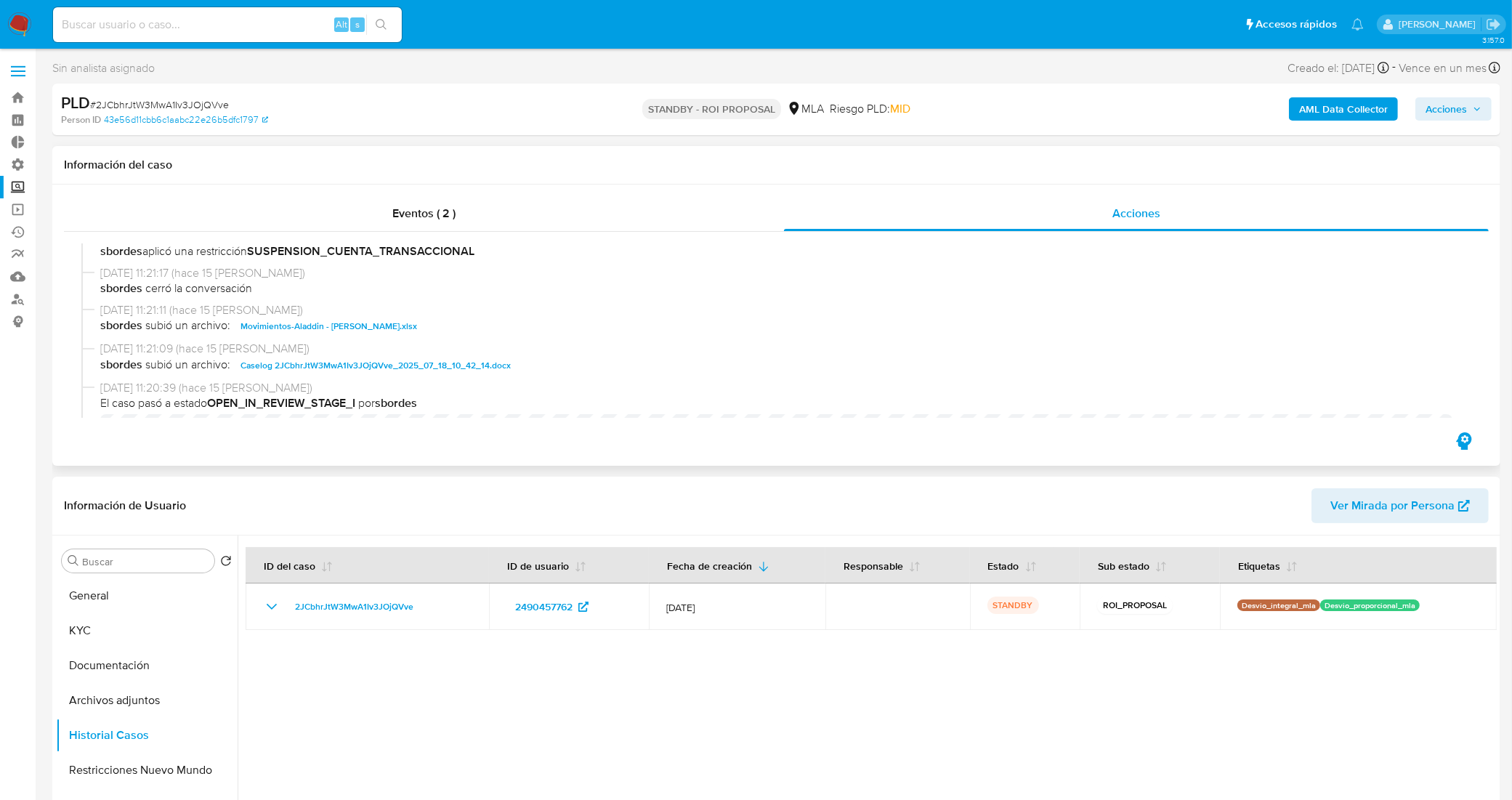
click at [358, 367] on span "Caselog 2JCbhrJtW3MwA1Iv3JOjQVve_2025_07_18_10_42_14.docx" at bounding box center [375, 365] width 270 height 17
click at [547, 212] on div "Eventos ( 2 )" at bounding box center [424, 214] width 720 height 35
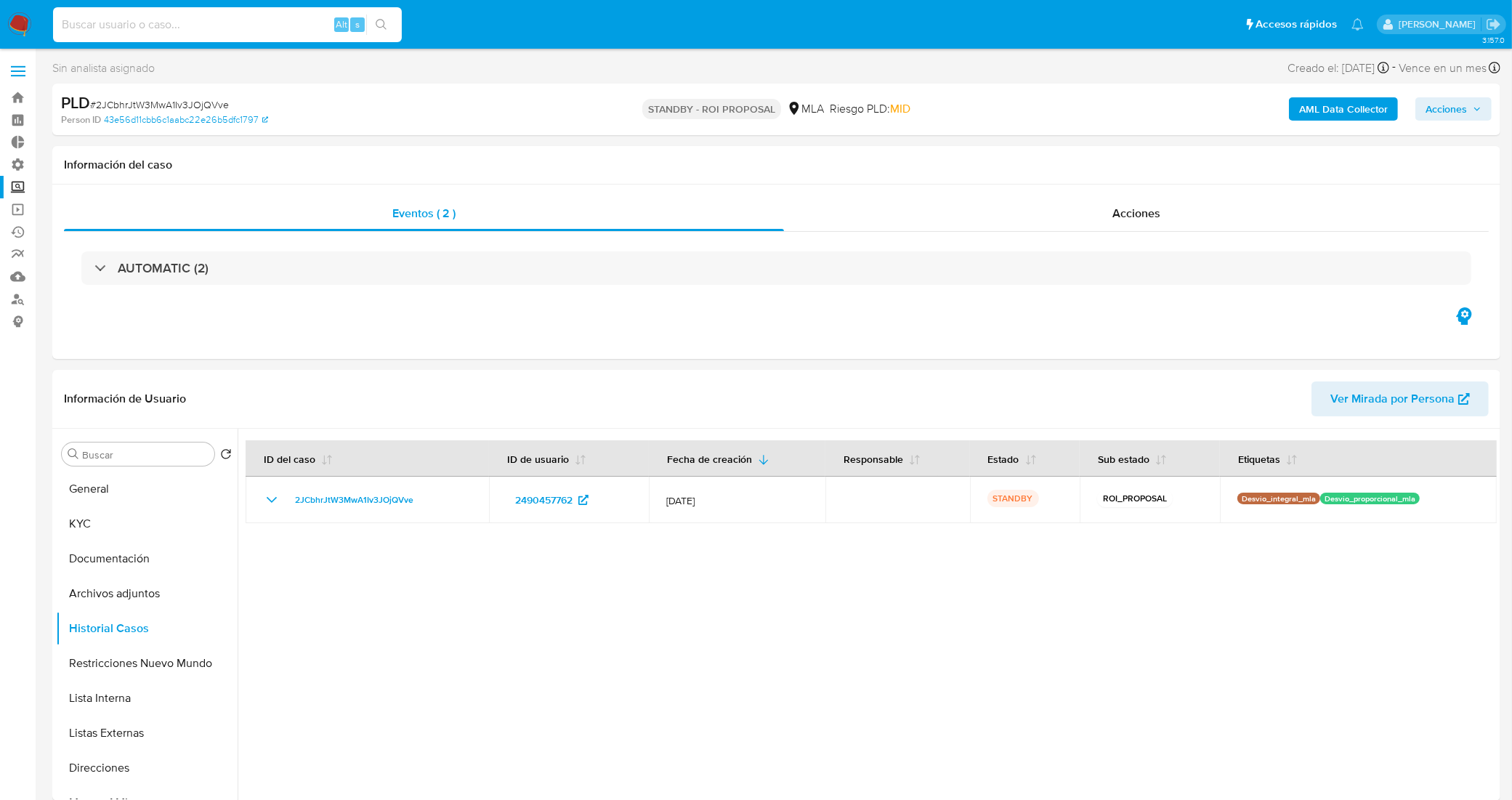
click at [226, 30] on input at bounding box center [228, 24] width 349 height 19
paste input "jpH41OIHRNu1metm0w6AtsOI"
type input "jpH41OIHRNu1metm0w6AtsOI"
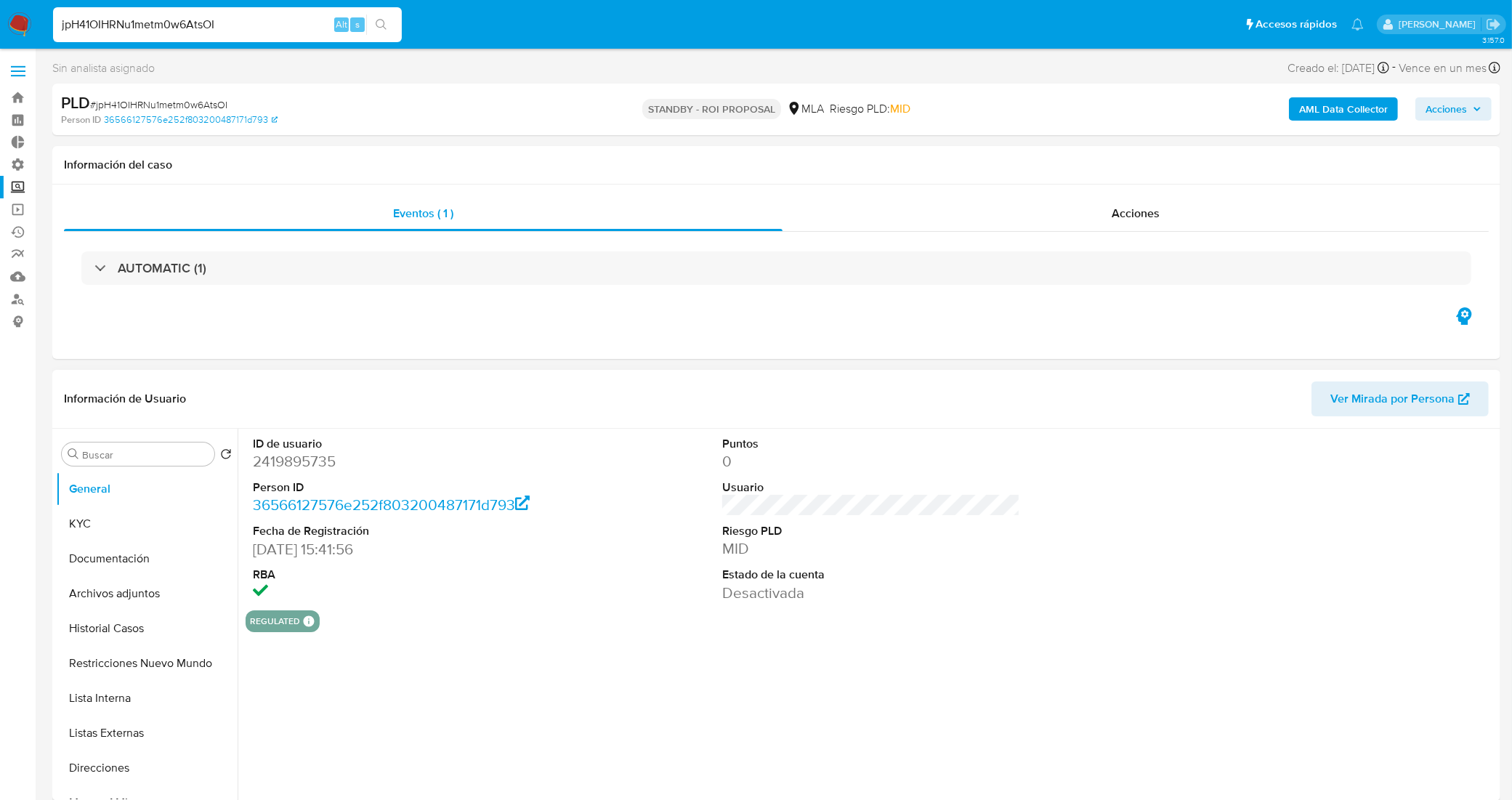
select select "10"
click at [121, 589] on button "Archivos adjuntos" at bounding box center [141, 593] width 170 height 35
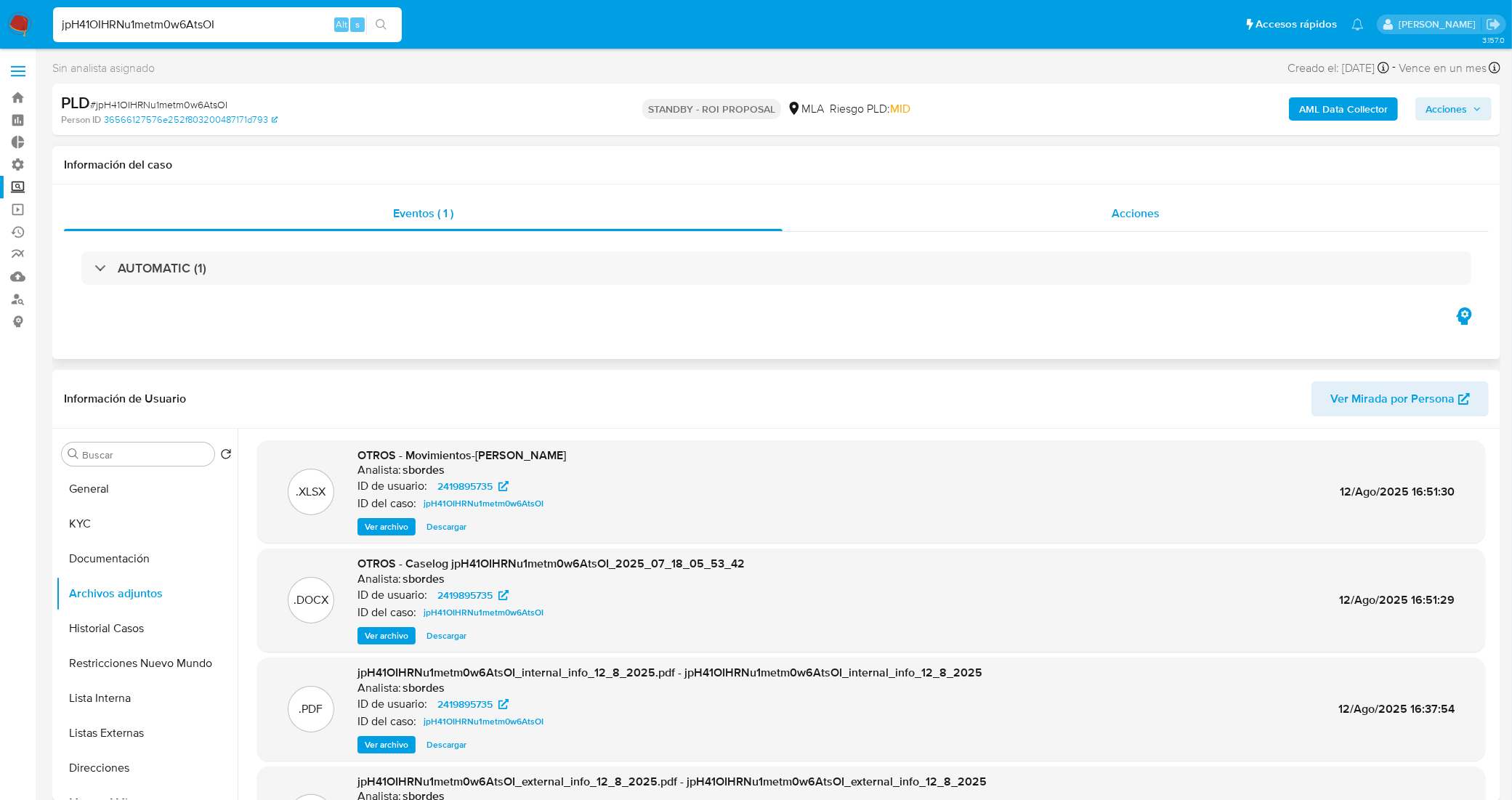
click at [892, 216] on div "Acciones" at bounding box center [1135, 214] width 706 height 35
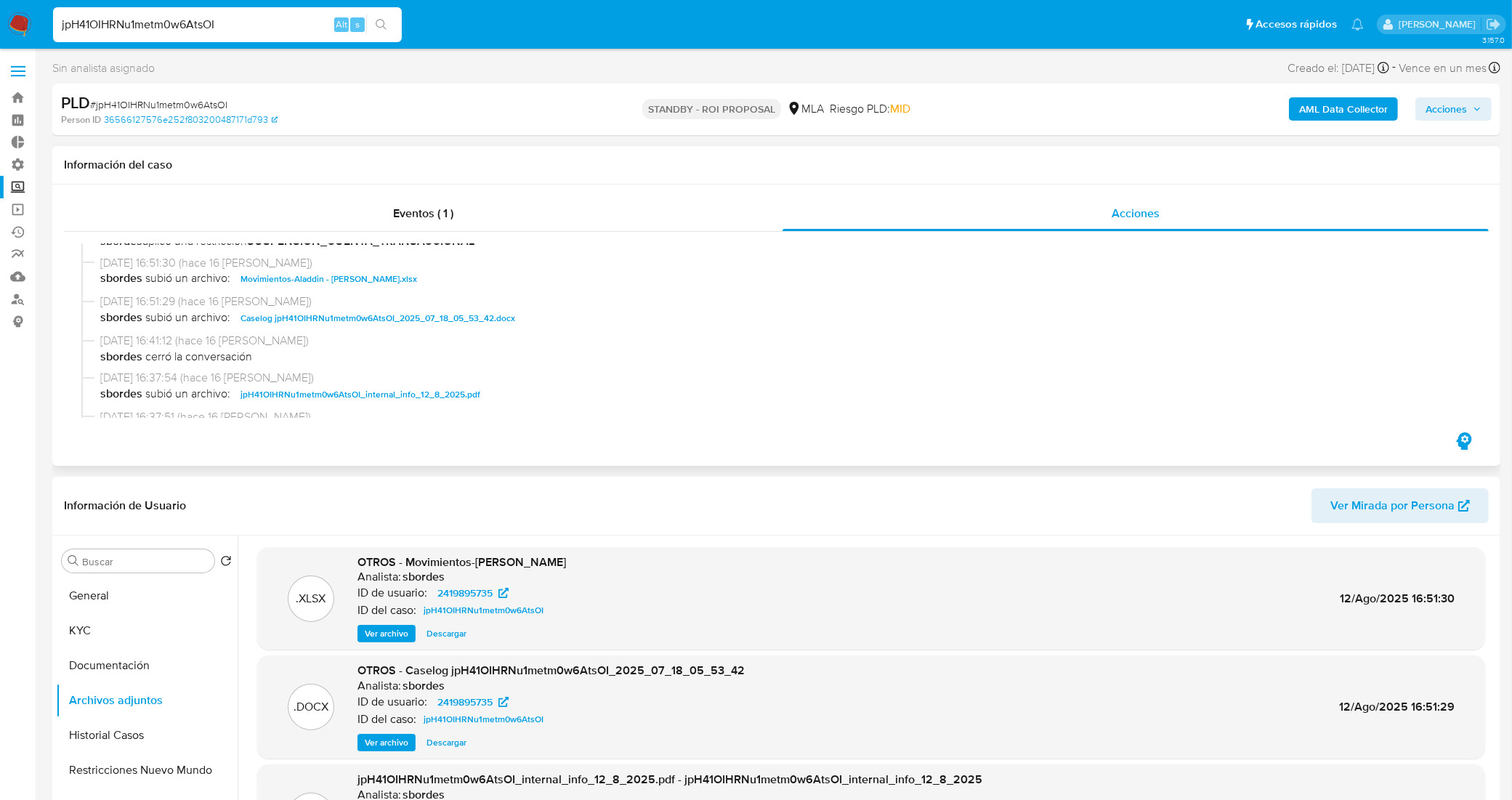
scroll to position [182, 0]
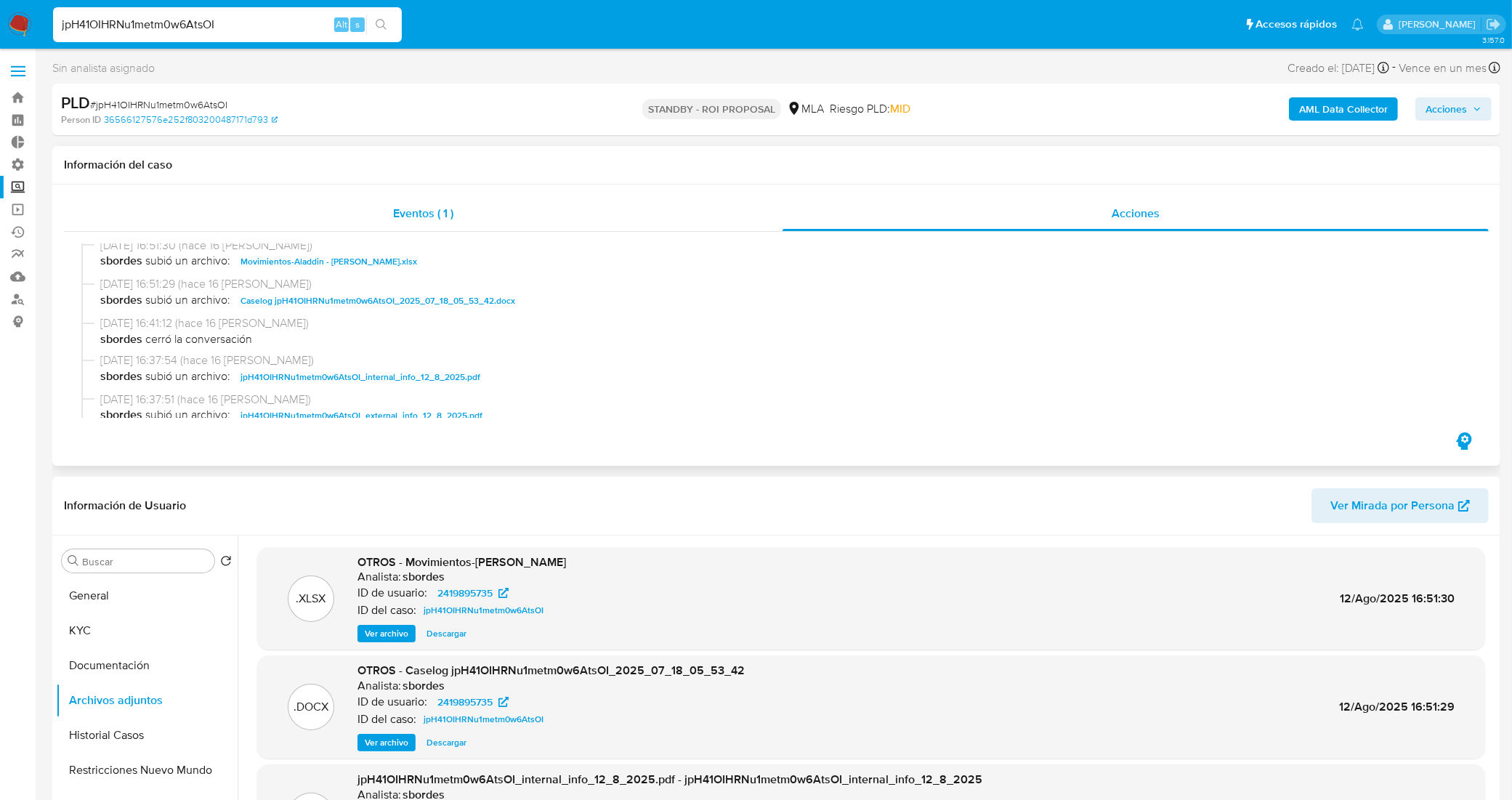
click at [531, 220] on div "Eventos ( 1 )" at bounding box center [423, 214] width 719 height 35
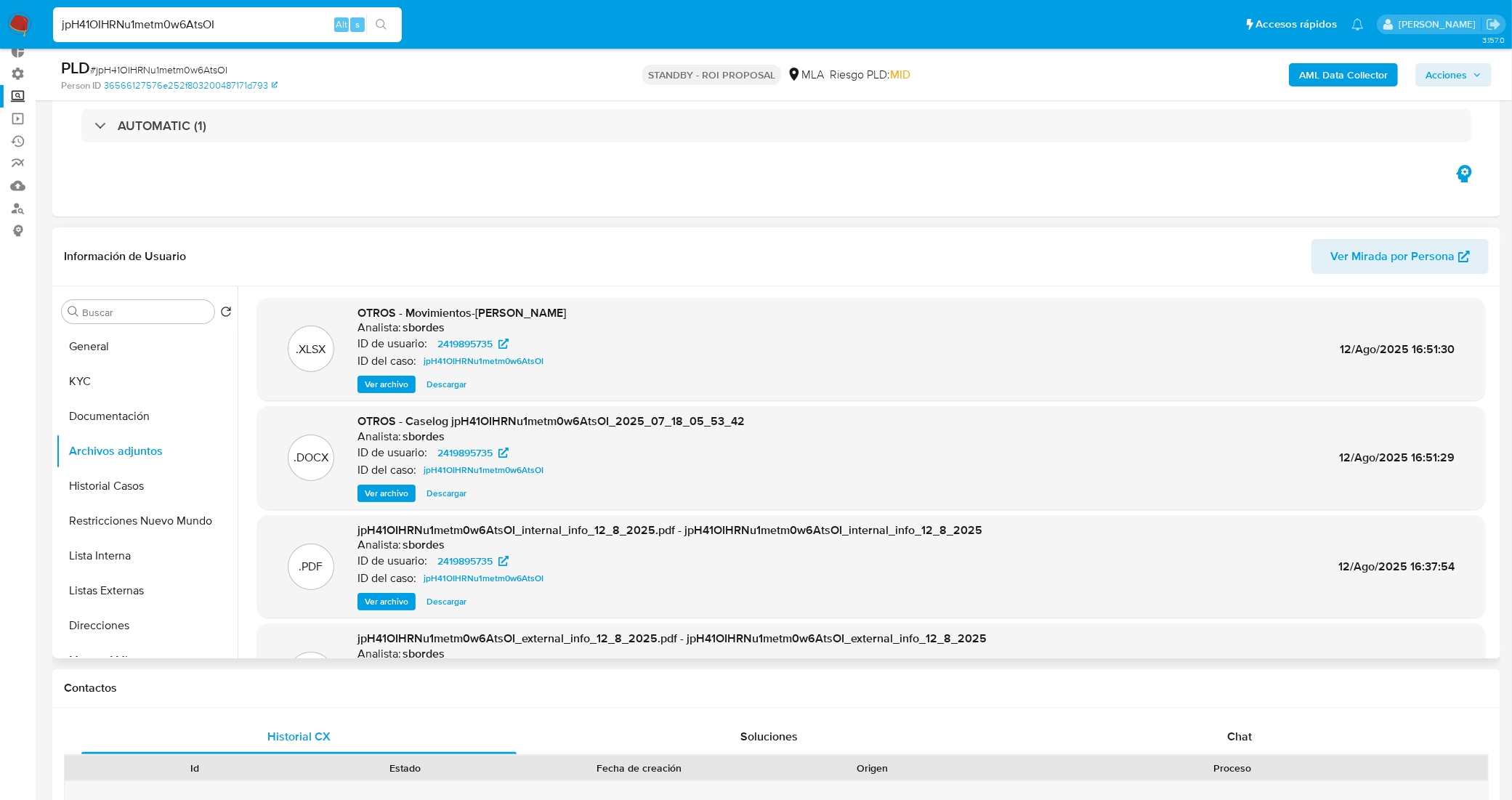
scroll to position [80, 0]
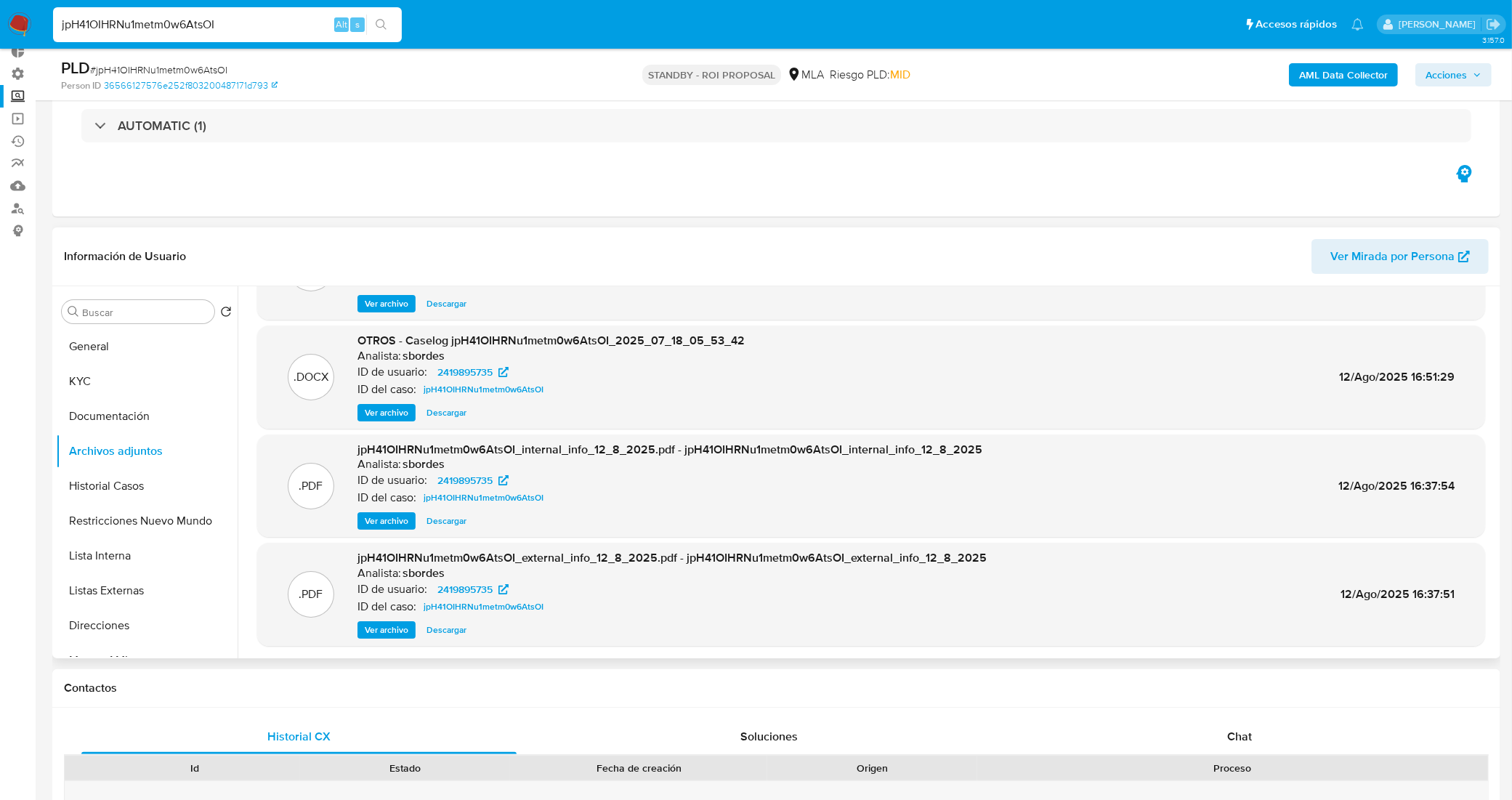
click at [444, 414] on span "Descargar" at bounding box center [446, 412] width 40 height 14
click at [972, 214] on div "Eventos ( 1 ) Acciones AUTOMATIC (1)" at bounding box center [777, 129] width 1448 height 174
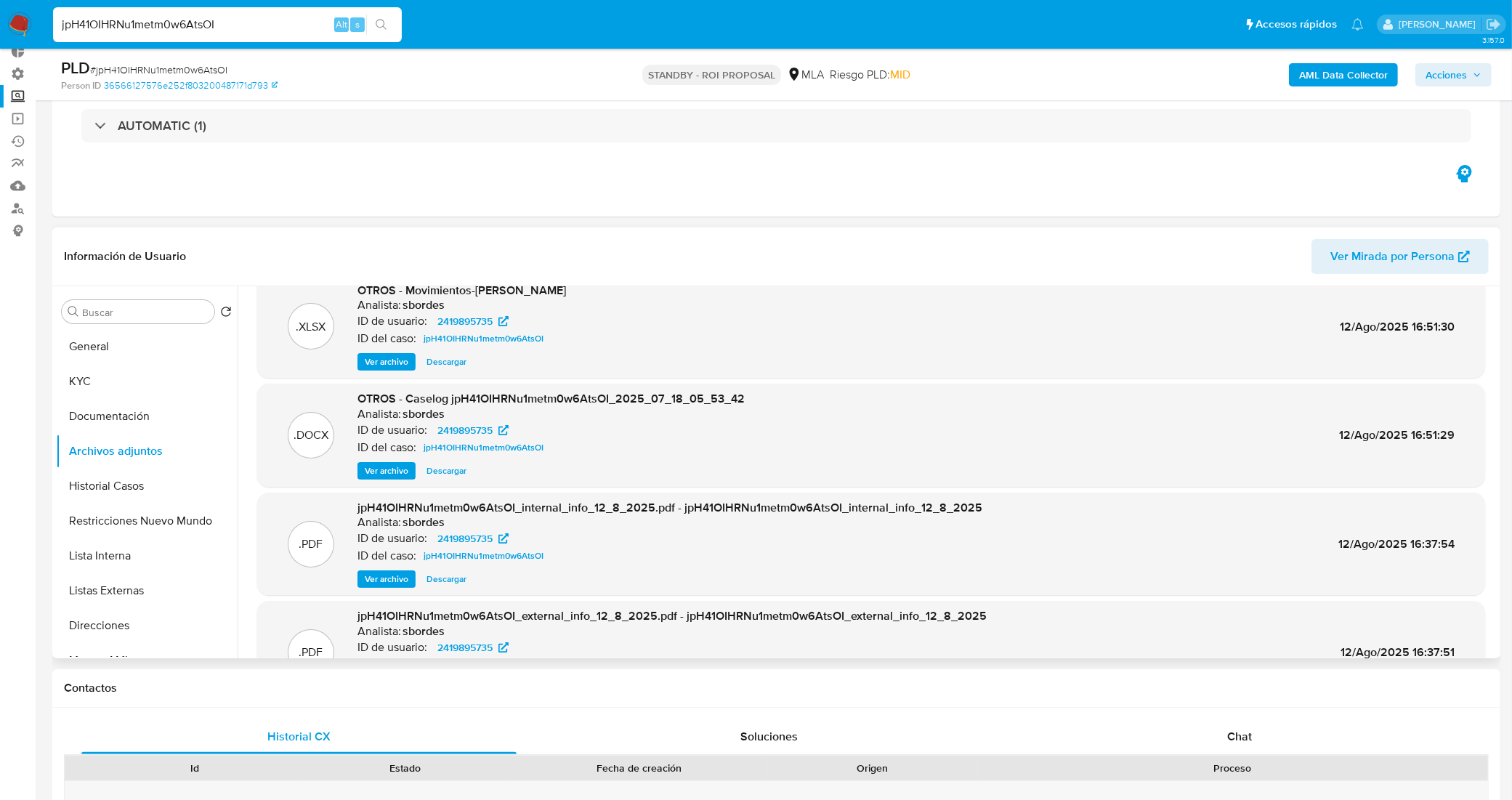
scroll to position [0, 0]
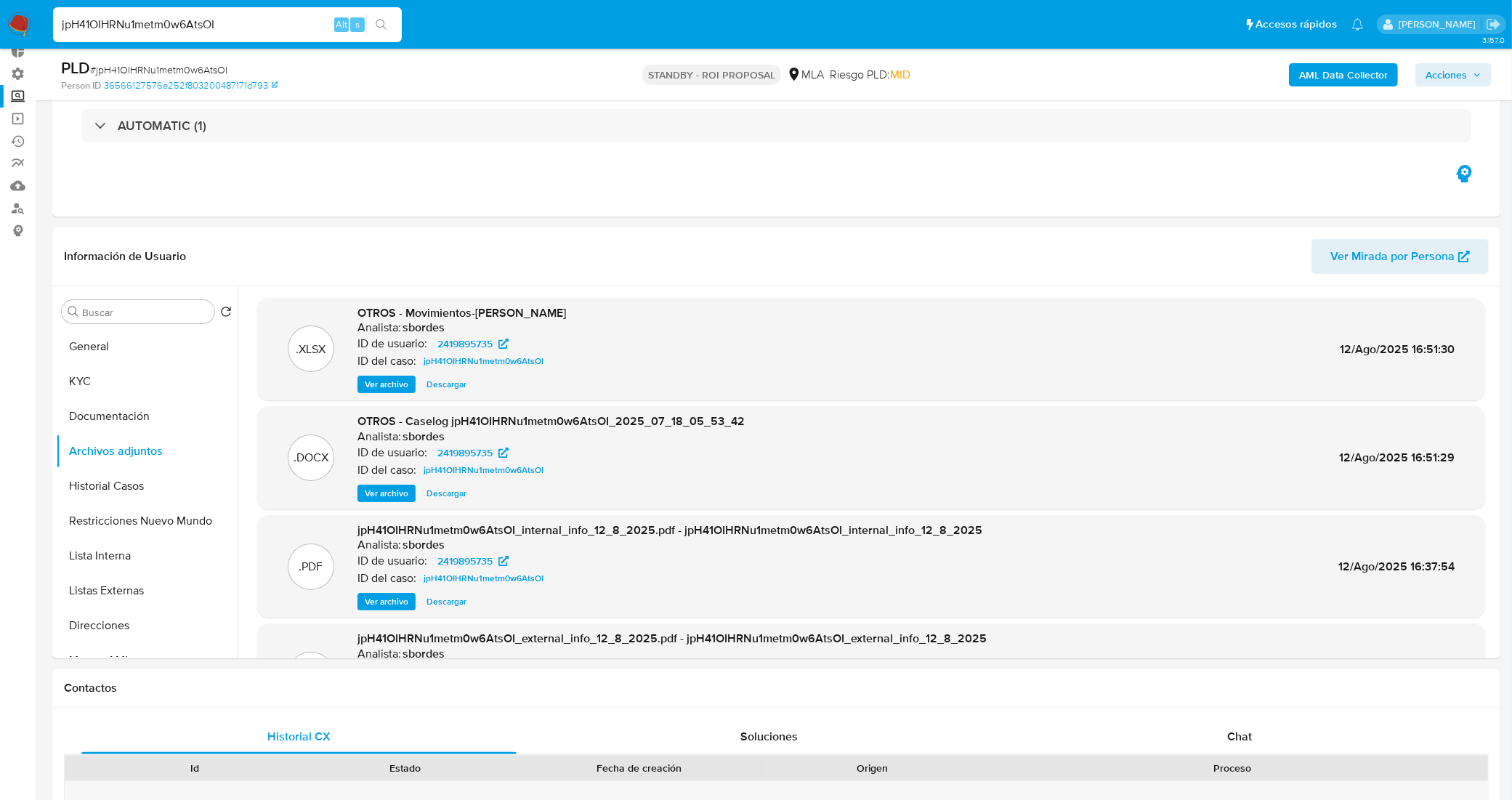
drag, startPoint x: 124, startPoint y: 27, endPoint x: 9, endPoint y: 23, distance: 115.1
click at [9, 23] on nav "Pausado Ver notificaciones jpH41OIHRNu1metm0w6AtsOI Alt s Accesos rápidos Presi…" at bounding box center [756, 24] width 1512 height 49
paste input "DzSkcFKDOVgfiC5wZVYWB4oS"
type input "DzSkcFKDOVgfiC5wZVYWB4oS"
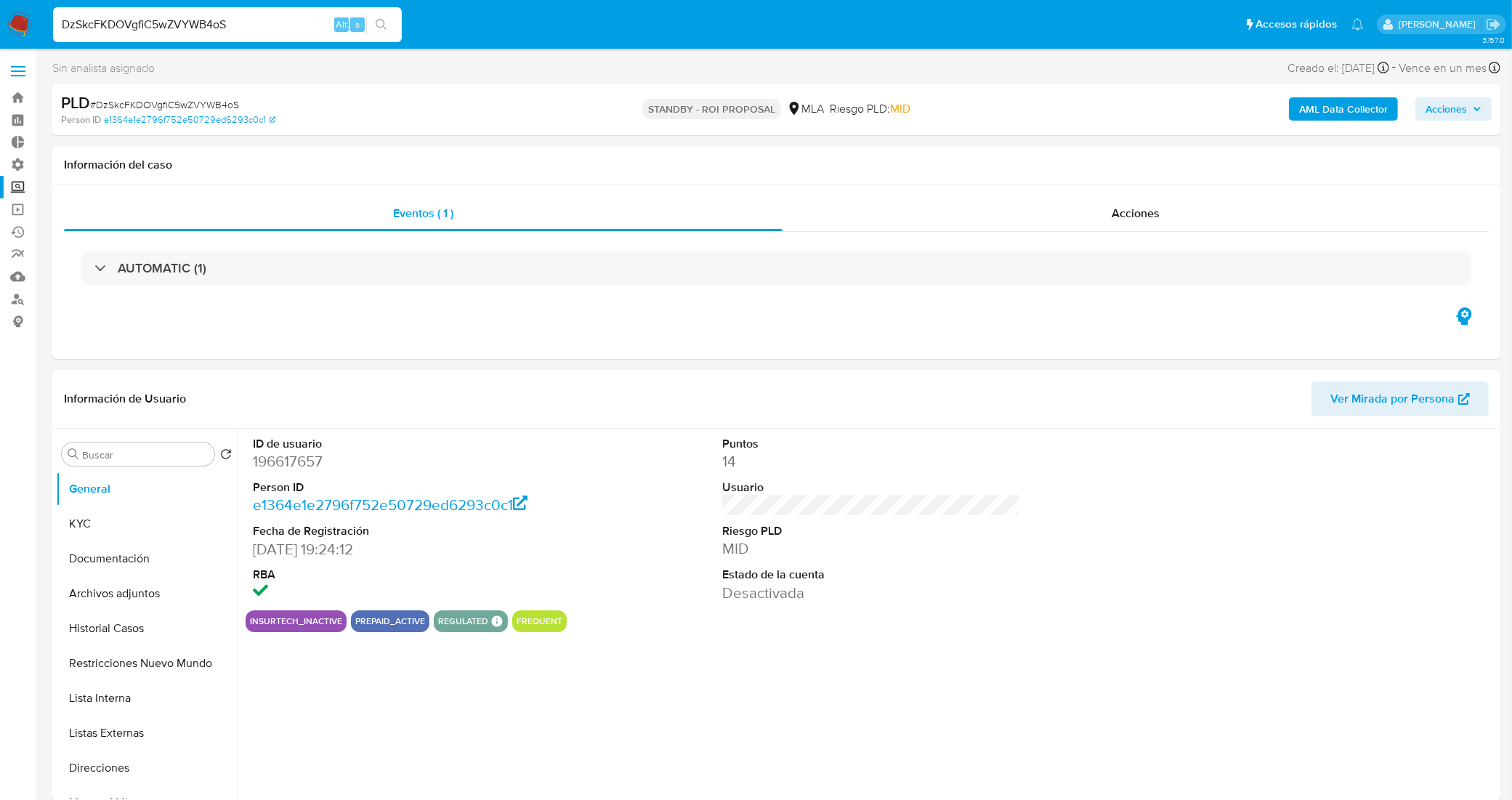
select select "10"
click at [141, 623] on button "Historial Casos" at bounding box center [141, 629] width 170 height 35
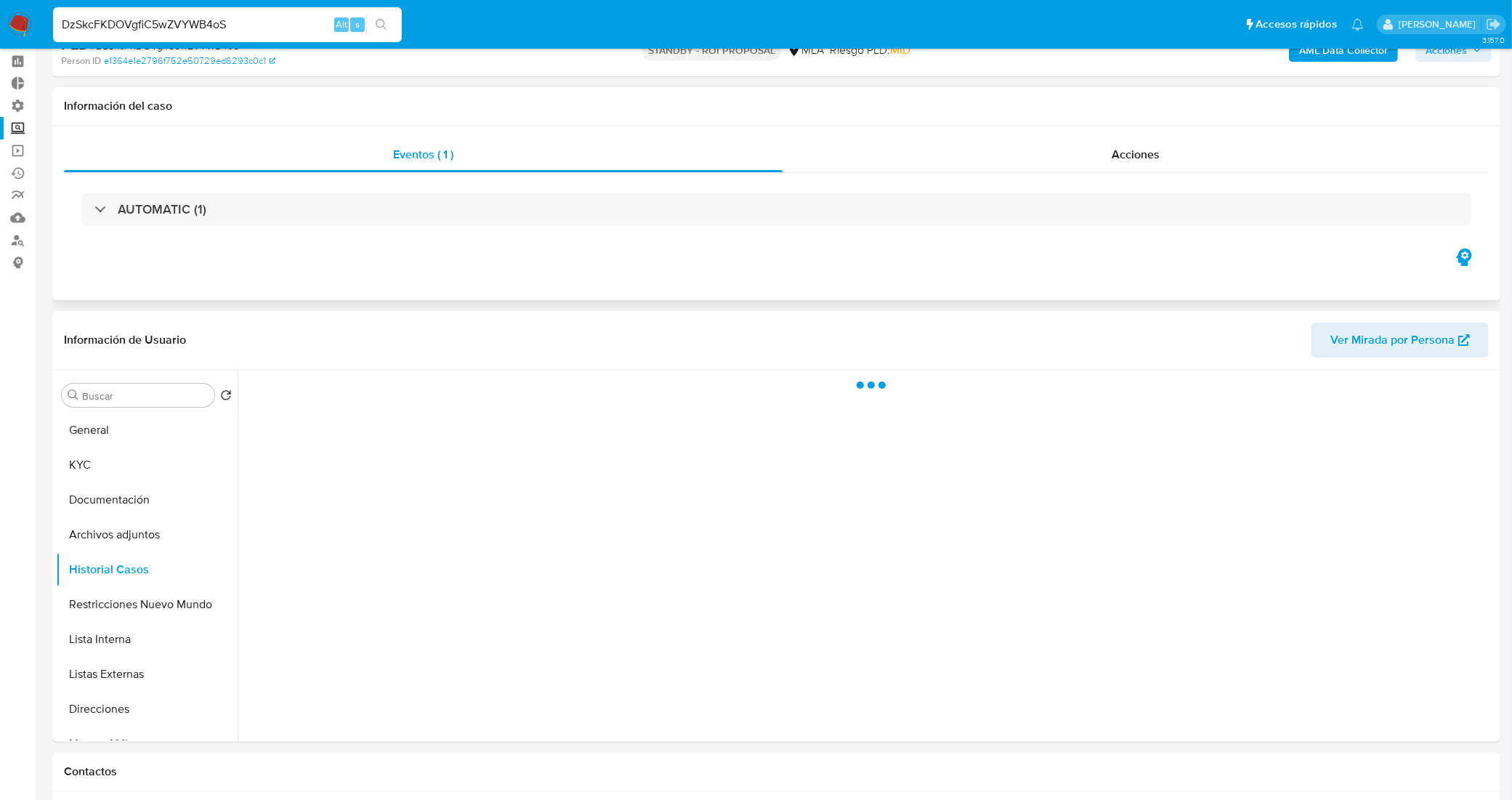
scroll to position [91, 0]
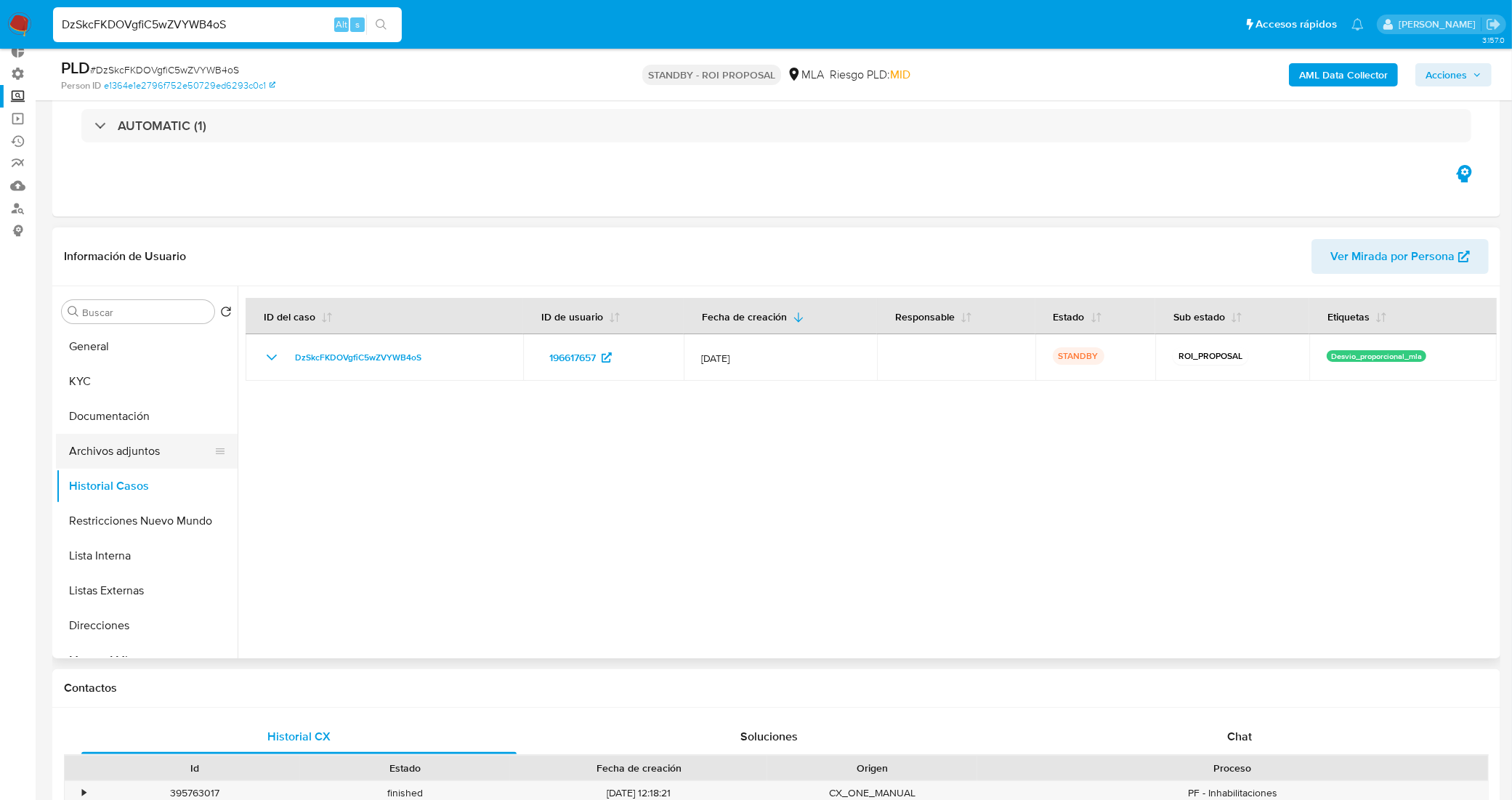
click at [133, 452] on button "Archivos adjuntos" at bounding box center [141, 451] width 170 height 35
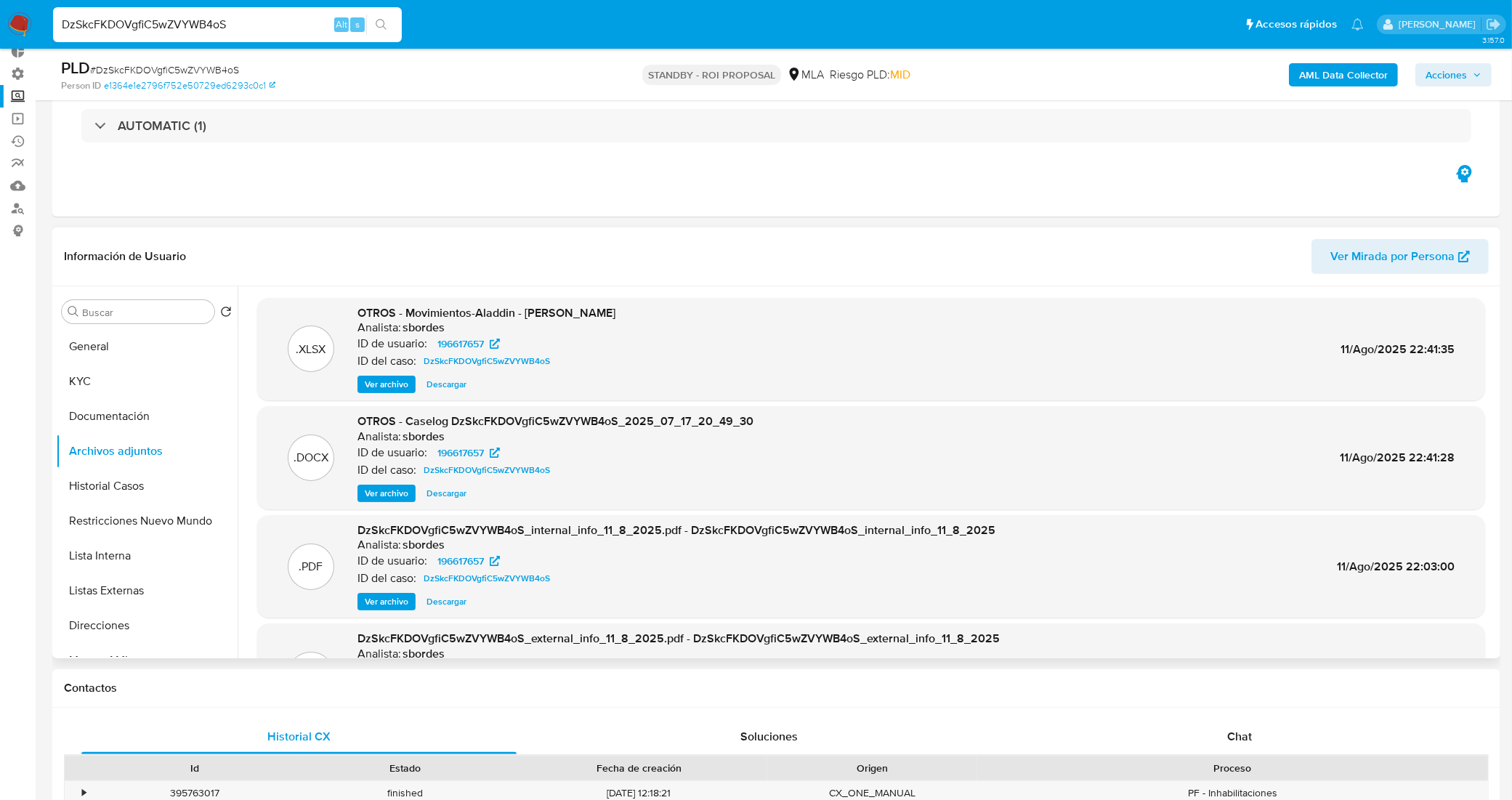
click at [391, 492] on span "Ver archivo" at bounding box center [386, 492] width 44 height 14
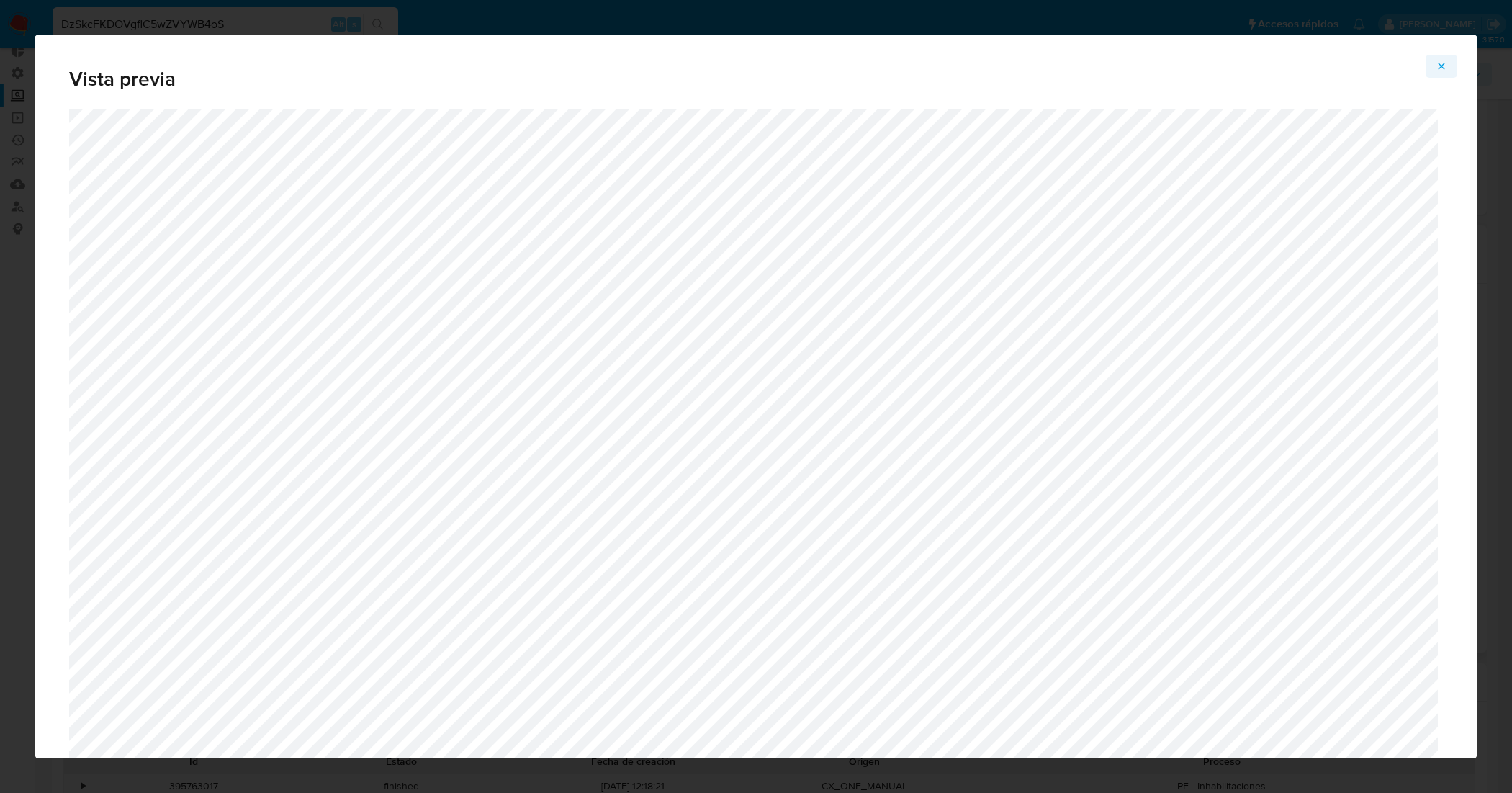
click at [1440, 66] on icon "Attachment preview" at bounding box center [1441, 66] width 11 height 11
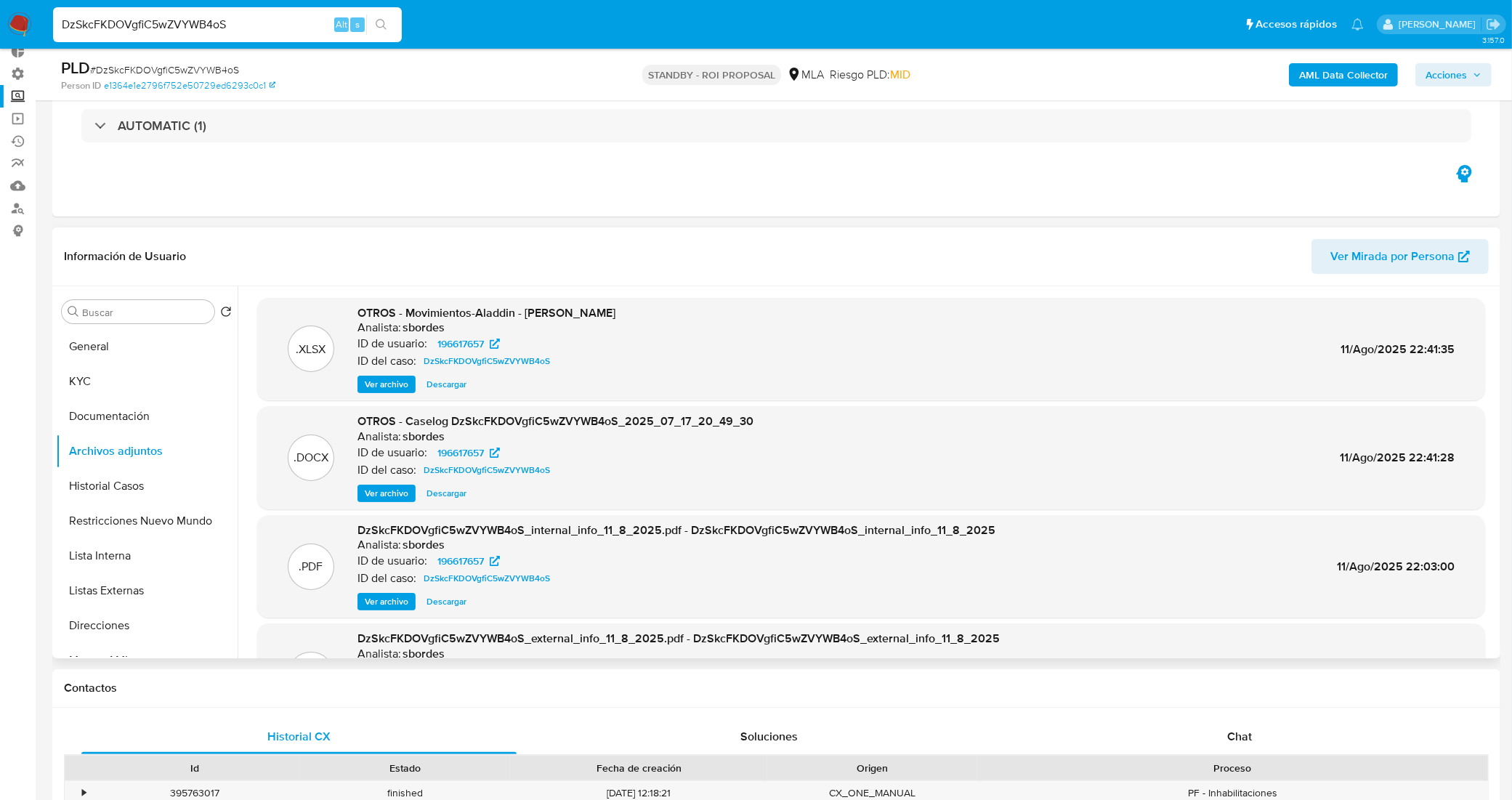
click at [447, 486] on span "Descargar" at bounding box center [446, 492] width 40 height 14
drag, startPoint x: 240, startPoint y: 23, endPoint x: 32, endPoint y: 24, distance: 208.0
click at [32, 24] on nav "Pausado Ver notificaciones DzSkcFKDOVgfiC5wZVYWB4oS Alt s Accesos rápidos Presi…" at bounding box center [756, 24] width 1512 height 49
paste input "2wmhofOKb0ZM4UnSXLKX7BWQ"
type input "2wmhofOKb0ZM4UnSXLKX7BWQ"
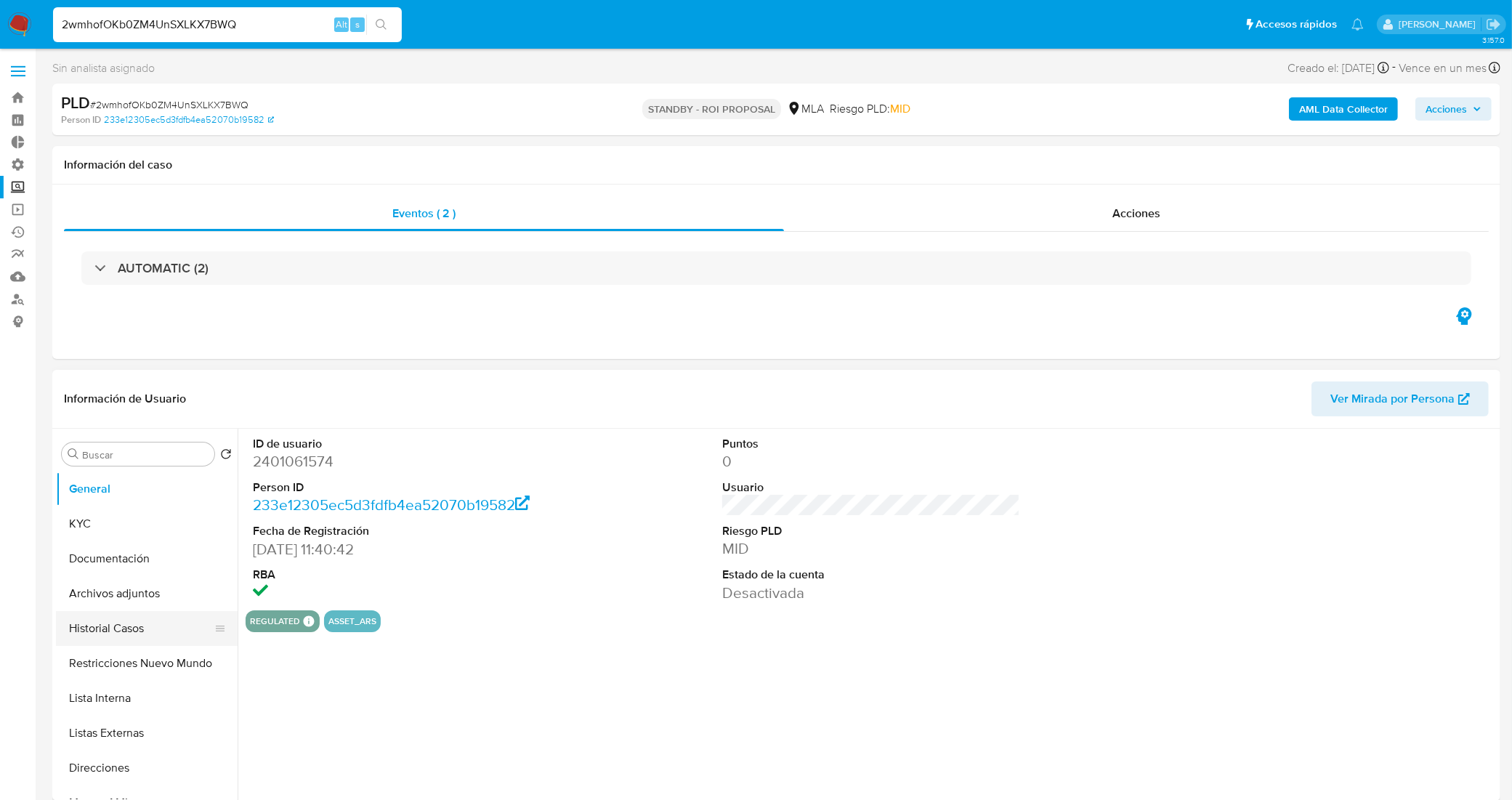
click at [137, 633] on button "Historial Casos" at bounding box center [141, 629] width 170 height 35
select select "10"
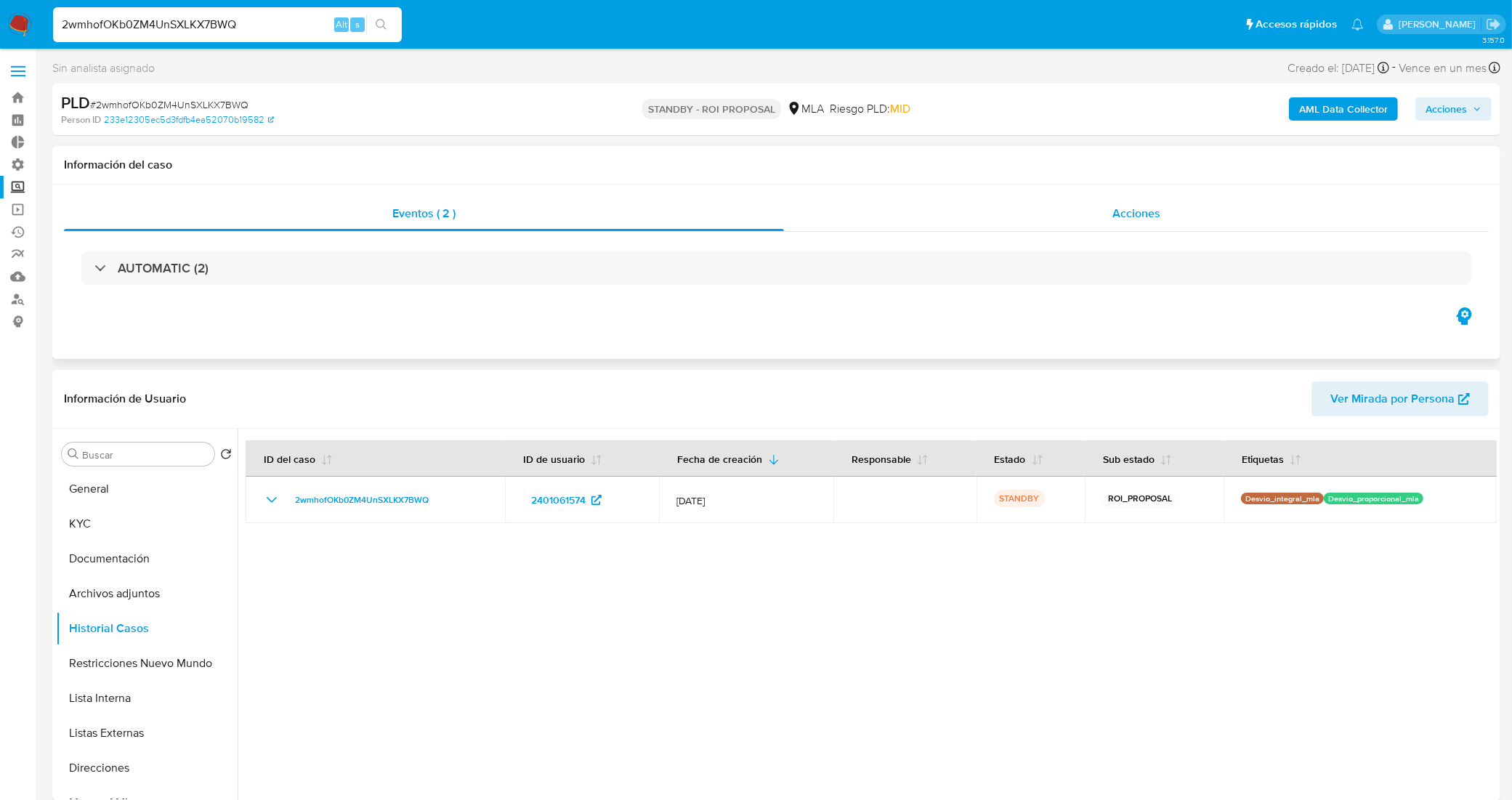
click at [1010, 213] on div "Acciones" at bounding box center [1136, 214] width 704 height 35
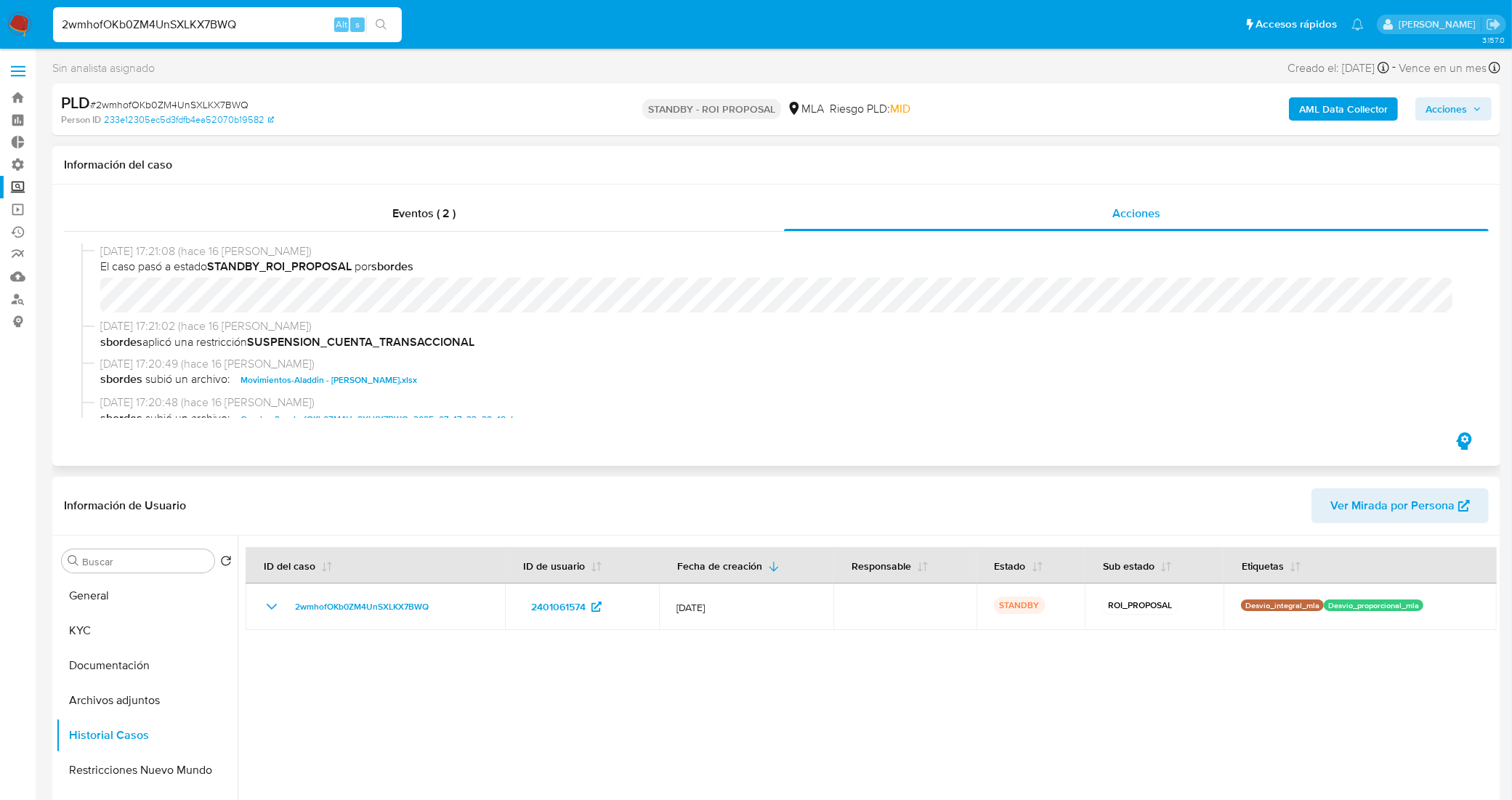
scroll to position [91, 0]
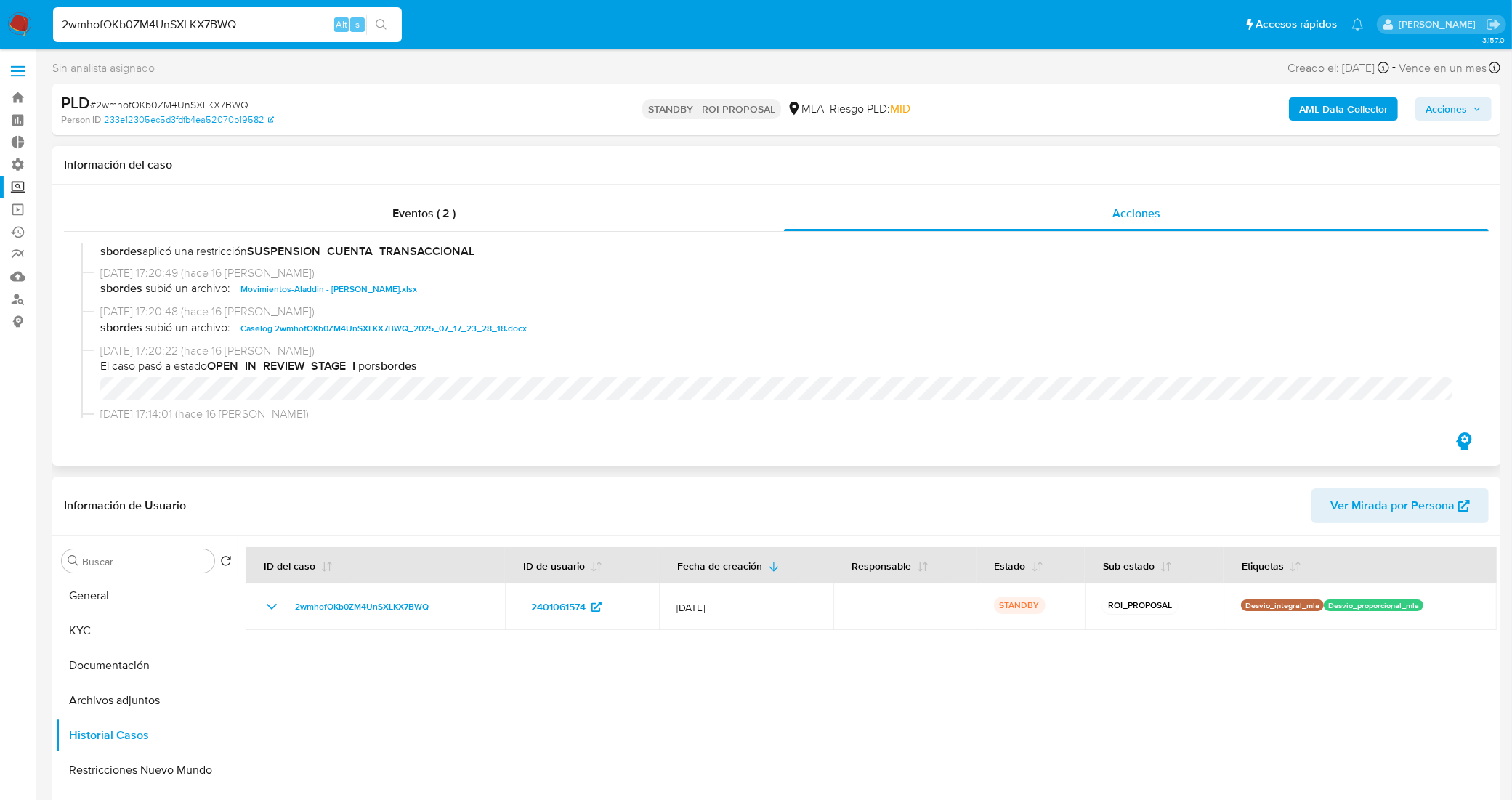
click at [398, 329] on span "Caselog 2wmhofOKb0ZM4UnSXLKX7BWQ_2025_07_17_23_28_18.docx" at bounding box center [383, 328] width 286 height 17
drag, startPoint x: 247, startPoint y: 32, endPoint x: 31, endPoint y: 22, distance: 216.2
click at [31, 22] on nav "Pausado Ver notificaciones 2wmhofOKb0ZM4UnSXLKX7BWQ Alt s Accesos rápidos Presi…" at bounding box center [756, 24] width 1512 height 49
paste input "GJUB8cWjVCzb3Jve4nyS3bmc"
type input "GJUB8cWjVCzb3Jve4nyS3bmc"
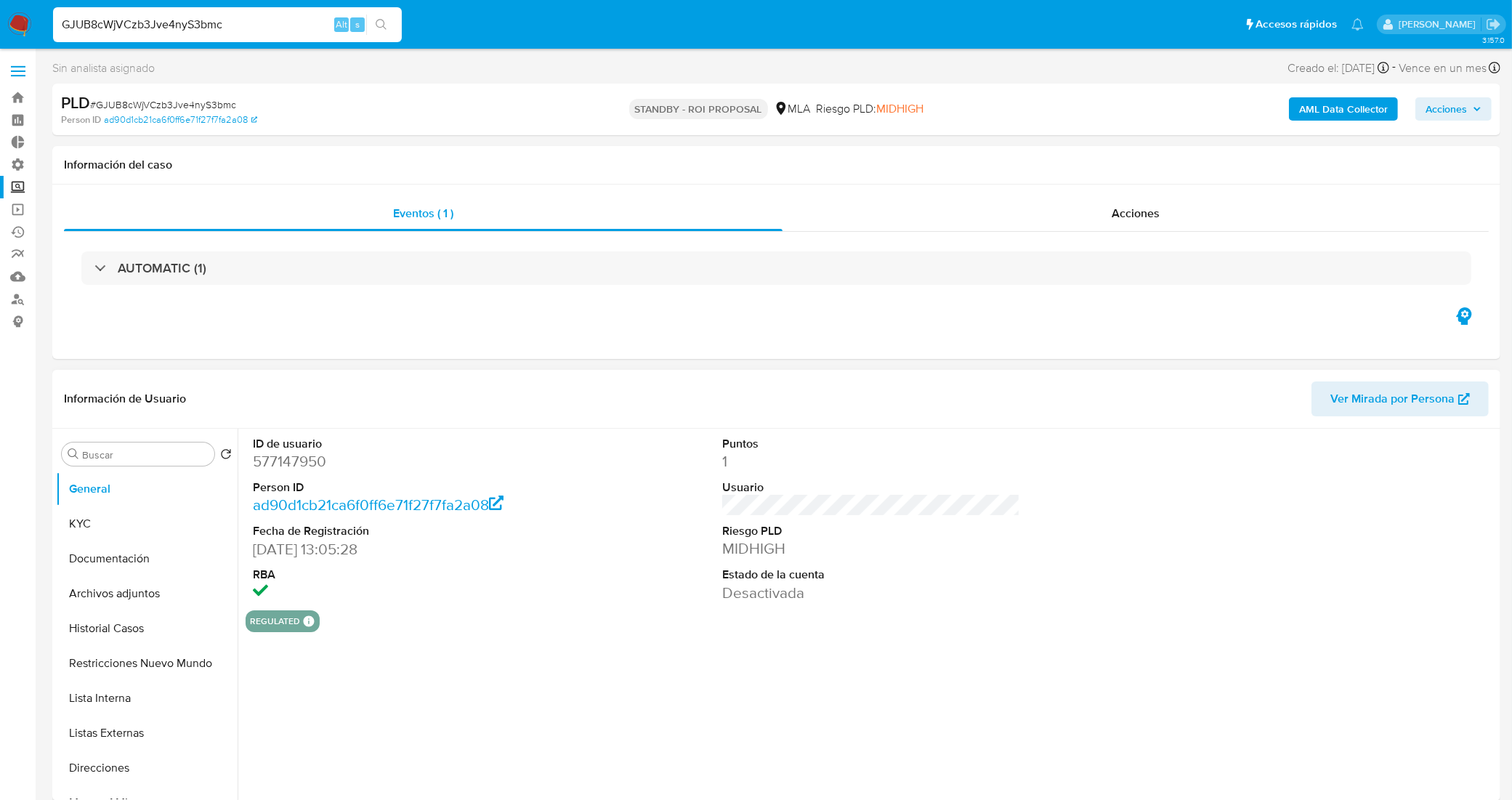
select select "10"
click at [135, 627] on button "Historial Casos" at bounding box center [141, 629] width 170 height 35
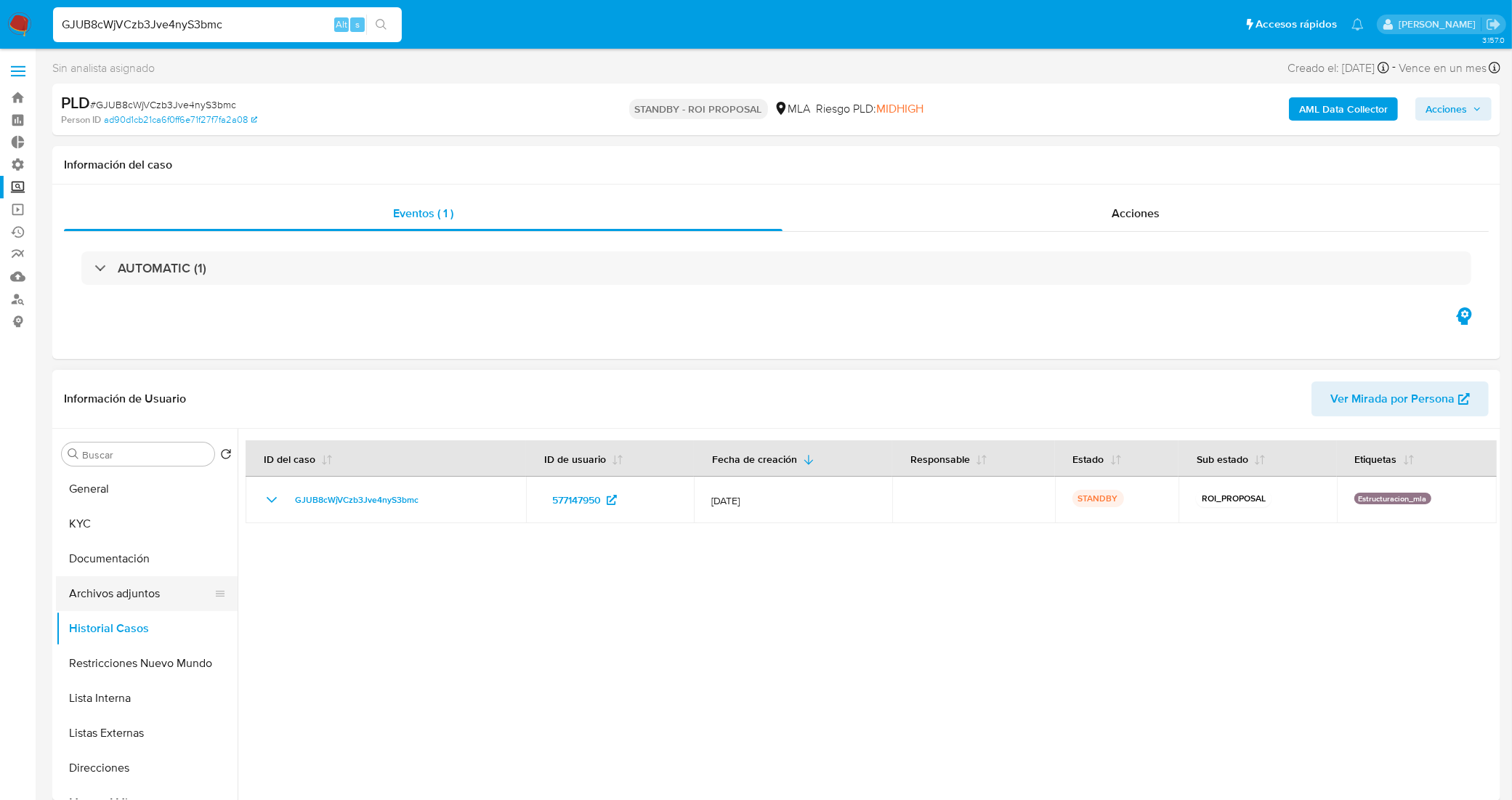
click at [147, 586] on button "Archivos adjuntos" at bounding box center [141, 593] width 170 height 35
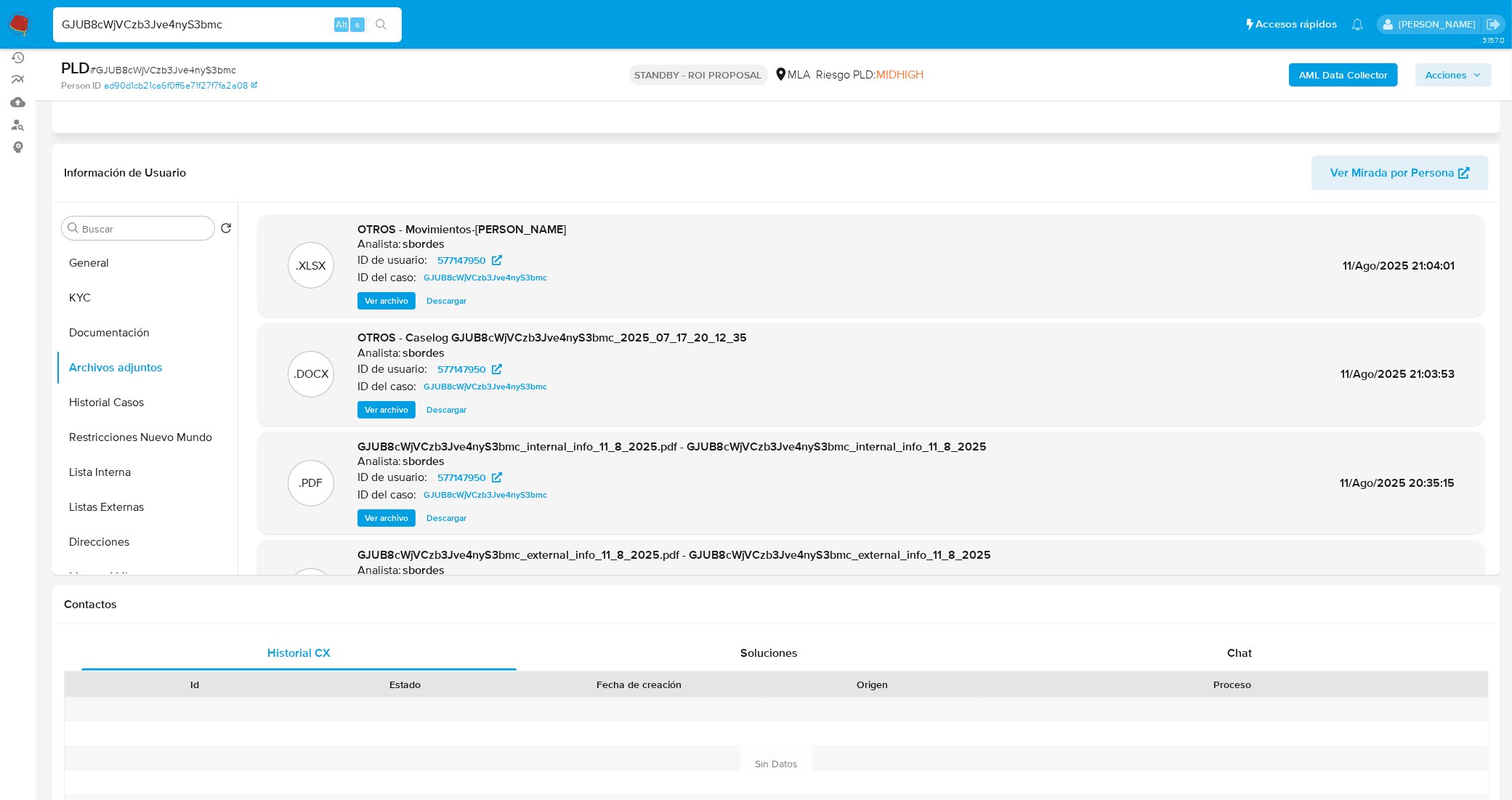
scroll to position [182, 0]
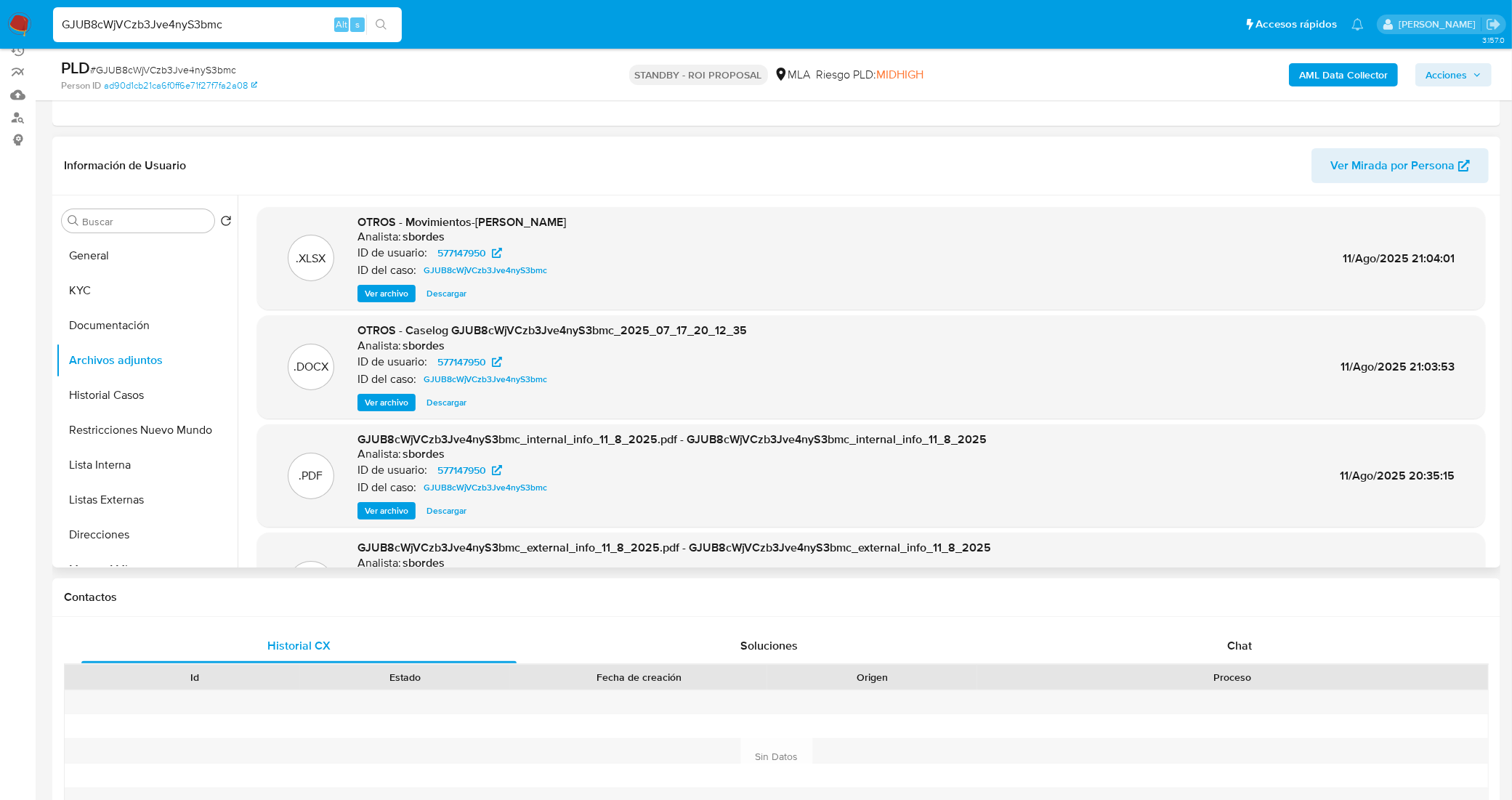
click at [441, 400] on span "Descargar" at bounding box center [446, 402] width 40 height 14
drag, startPoint x: 224, startPoint y: 32, endPoint x: 30, endPoint y: 17, distance: 194.6
click at [30, 17] on nav "Pausado Ver notificaciones GJUB8cWjVCzb3Jve4nyS3bmc Alt s Accesos rápidos Presi…" at bounding box center [756, 24] width 1512 height 49
paste input "ZzP6jnz5DH92DqdcbVR7oiB2"
type input "ZzP6jnz5DH92DqdcbVR7oiB2"
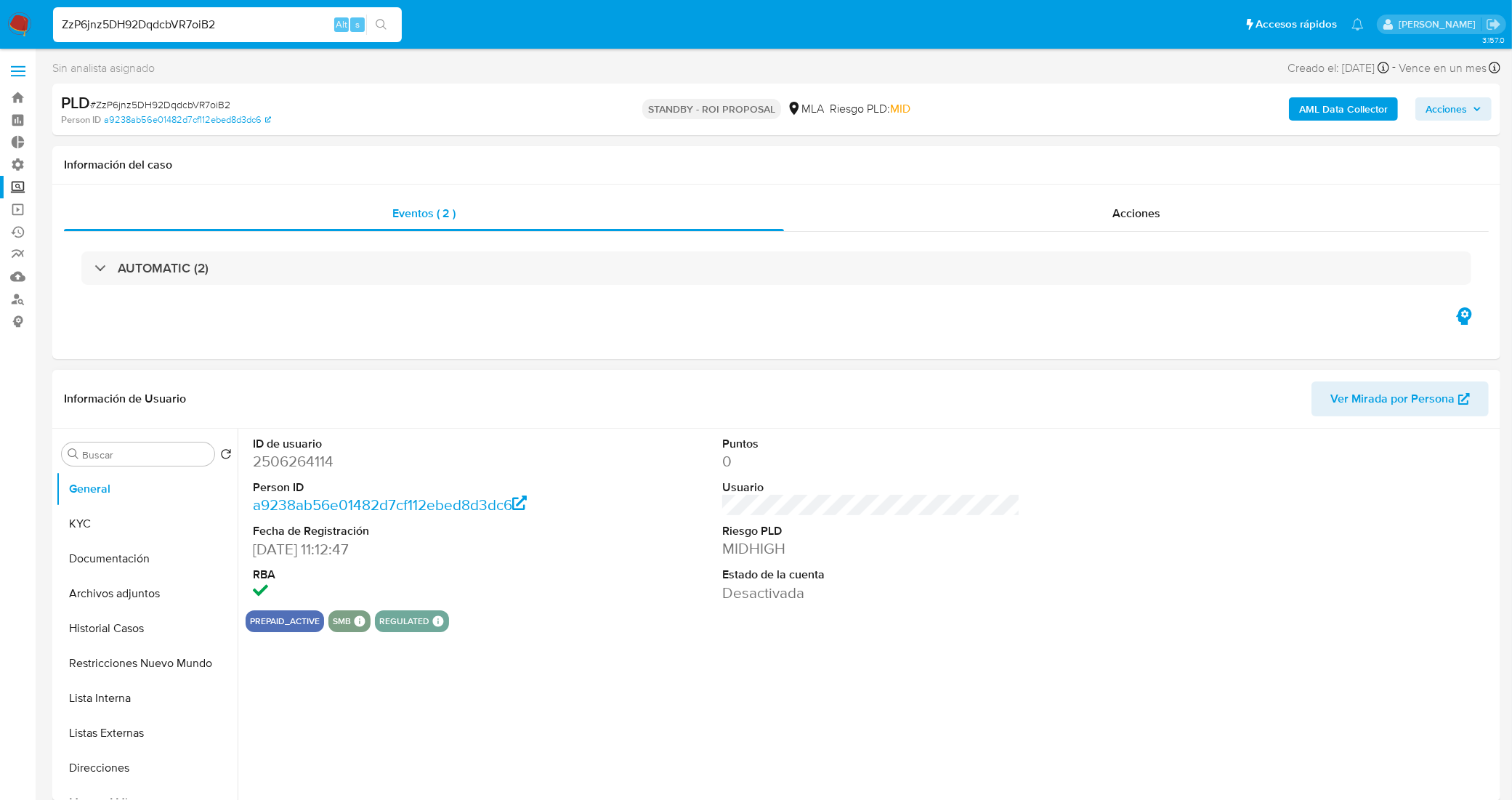
select select "10"
click at [155, 590] on button "Archivos adjuntos" at bounding box center [141, 593] width 170 height 35
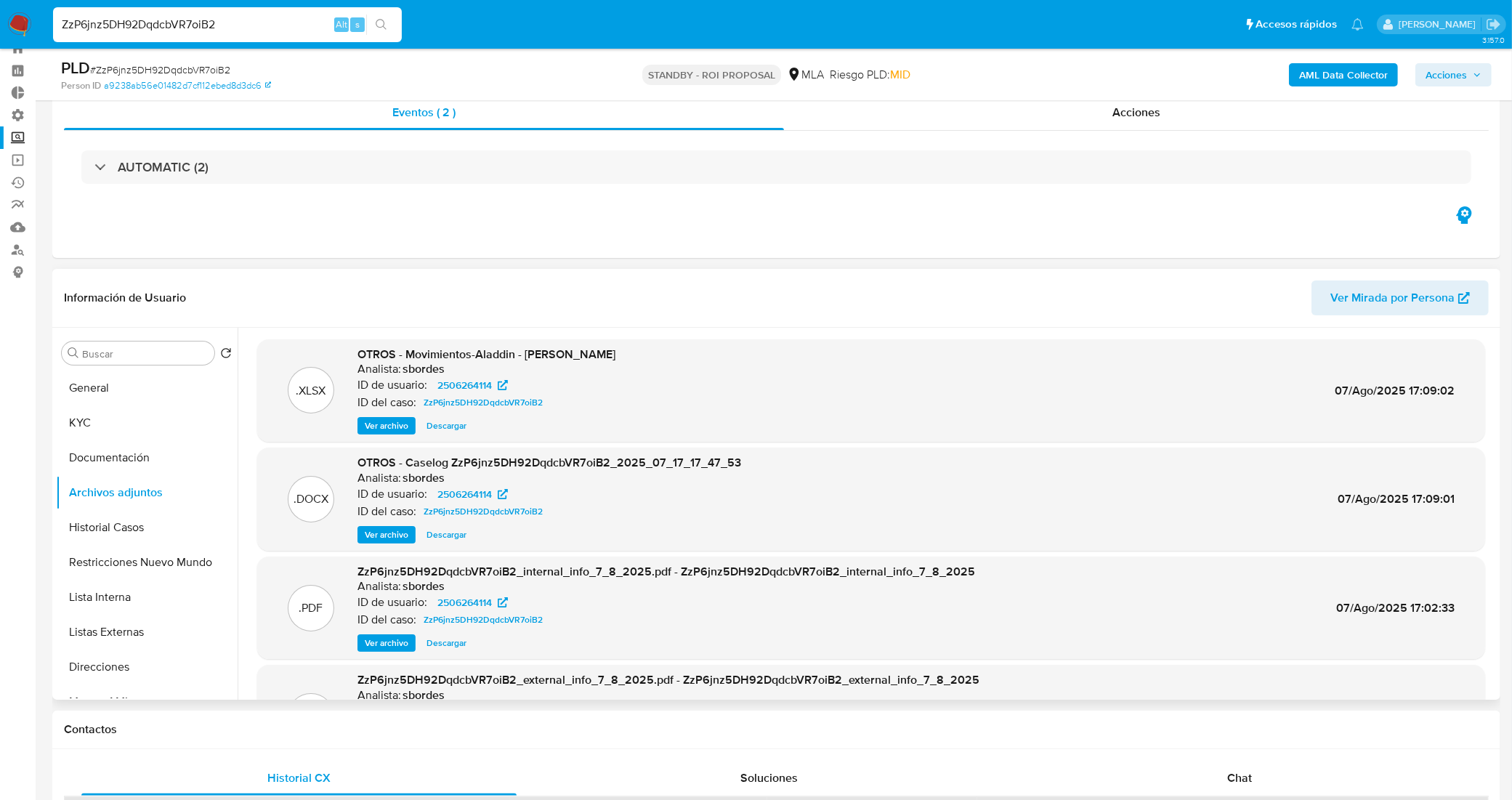
scroll to position [91, 0]
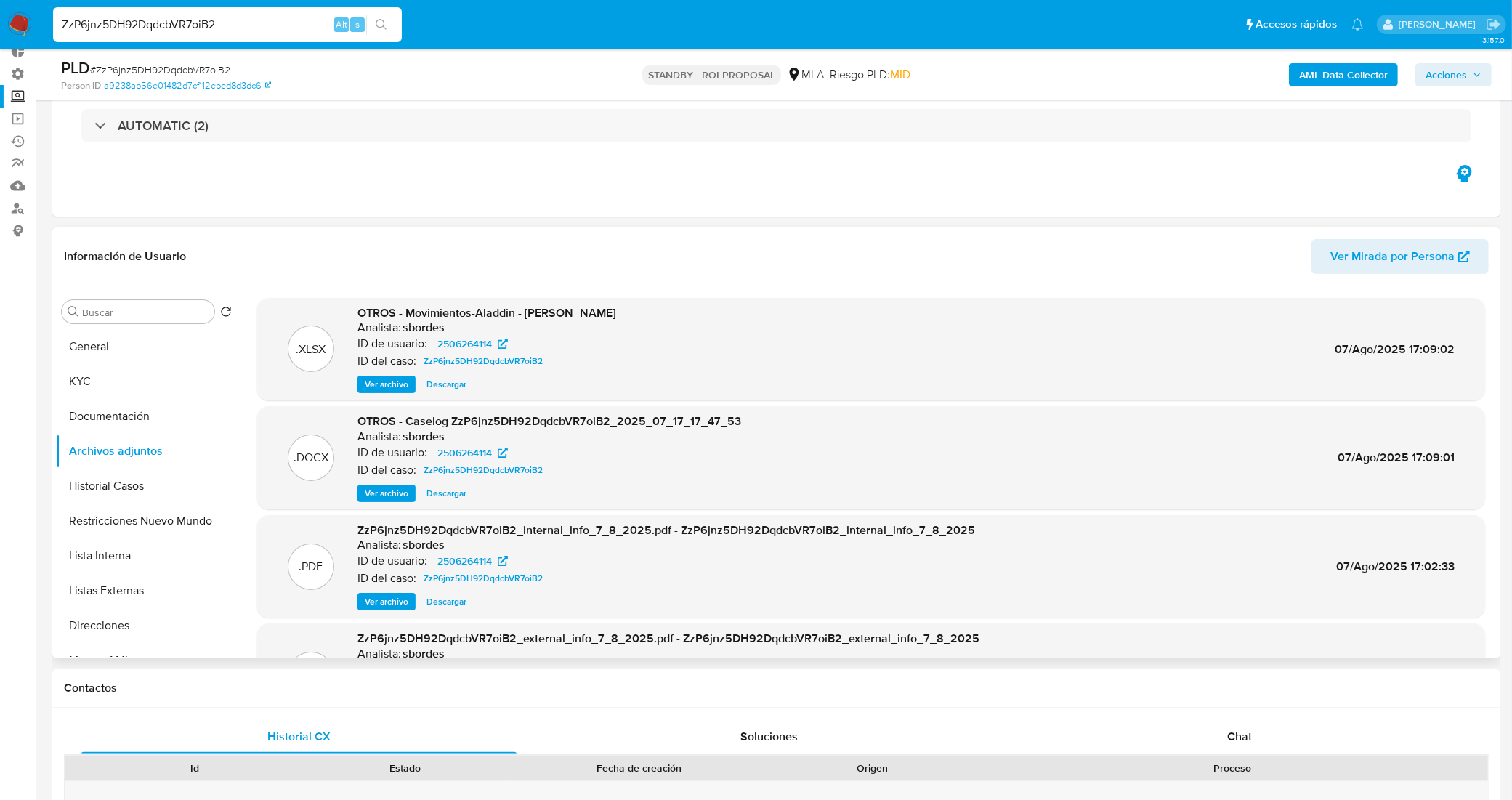
click at [438, 498] on span "Descargar" at bounding box center [446, 492] width 40 height 14
drag, startPoint x: 223, startPoint y: 19, endPoint x: 11, endPoint y: 1, distance: 212.8
click at [13, 1] on nav "Pausado Ver notificaciones ZzP6jnz5DH92DqdcbVR7oiB2 Alt s Accesos rápidos Presi…" at bounding box center [756, 24] width 1512 height 49
paste input "FgqqtSrGFZu0cyLG8HLtDJEP"
type input "FgqqtSrGFZu0cyLG8HLtDJEP"
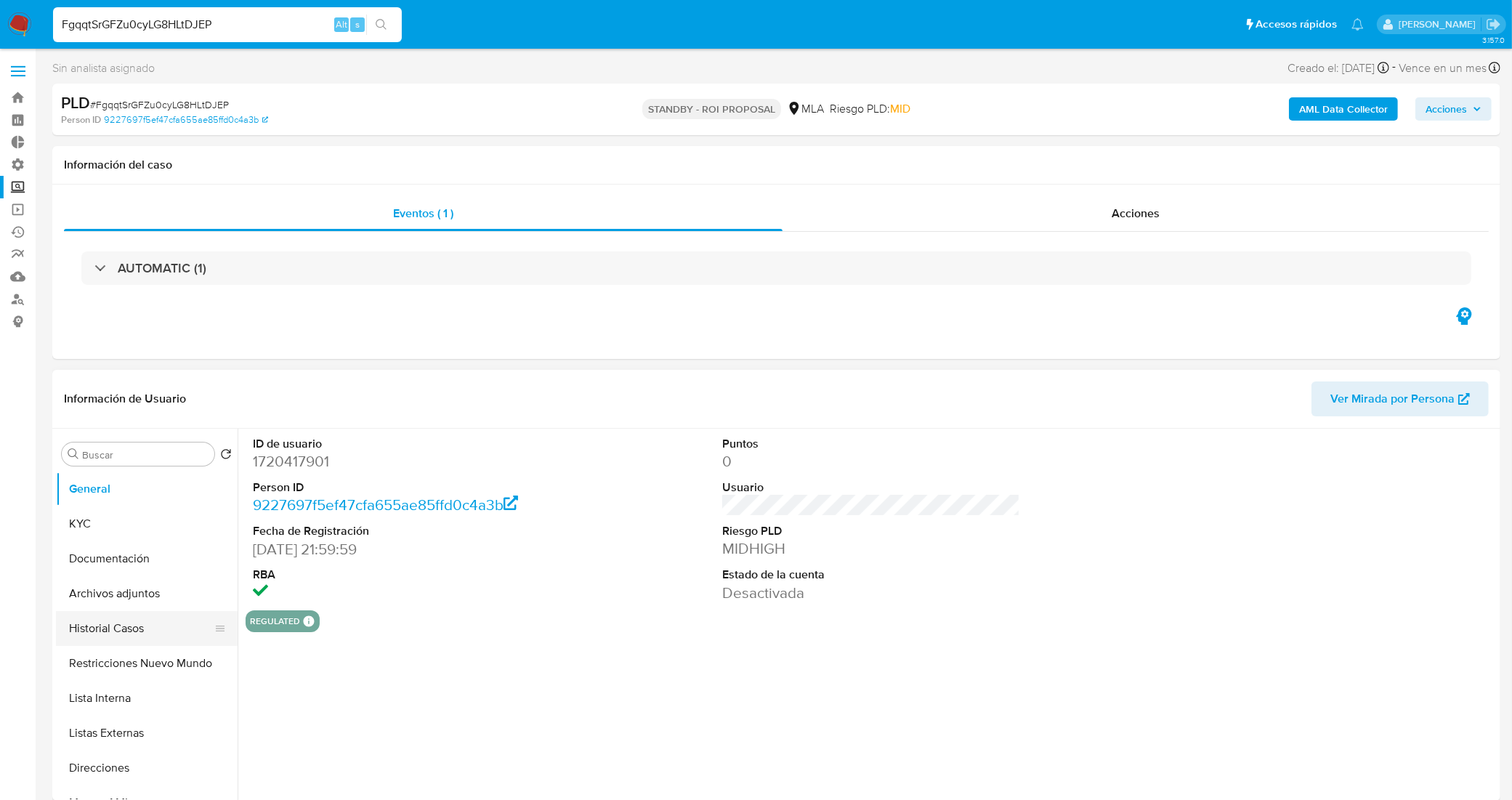
select select "10"
click at [135, 599] on button "Archivos adjuntos" at bounding box center [141, 593] width 170 height 35
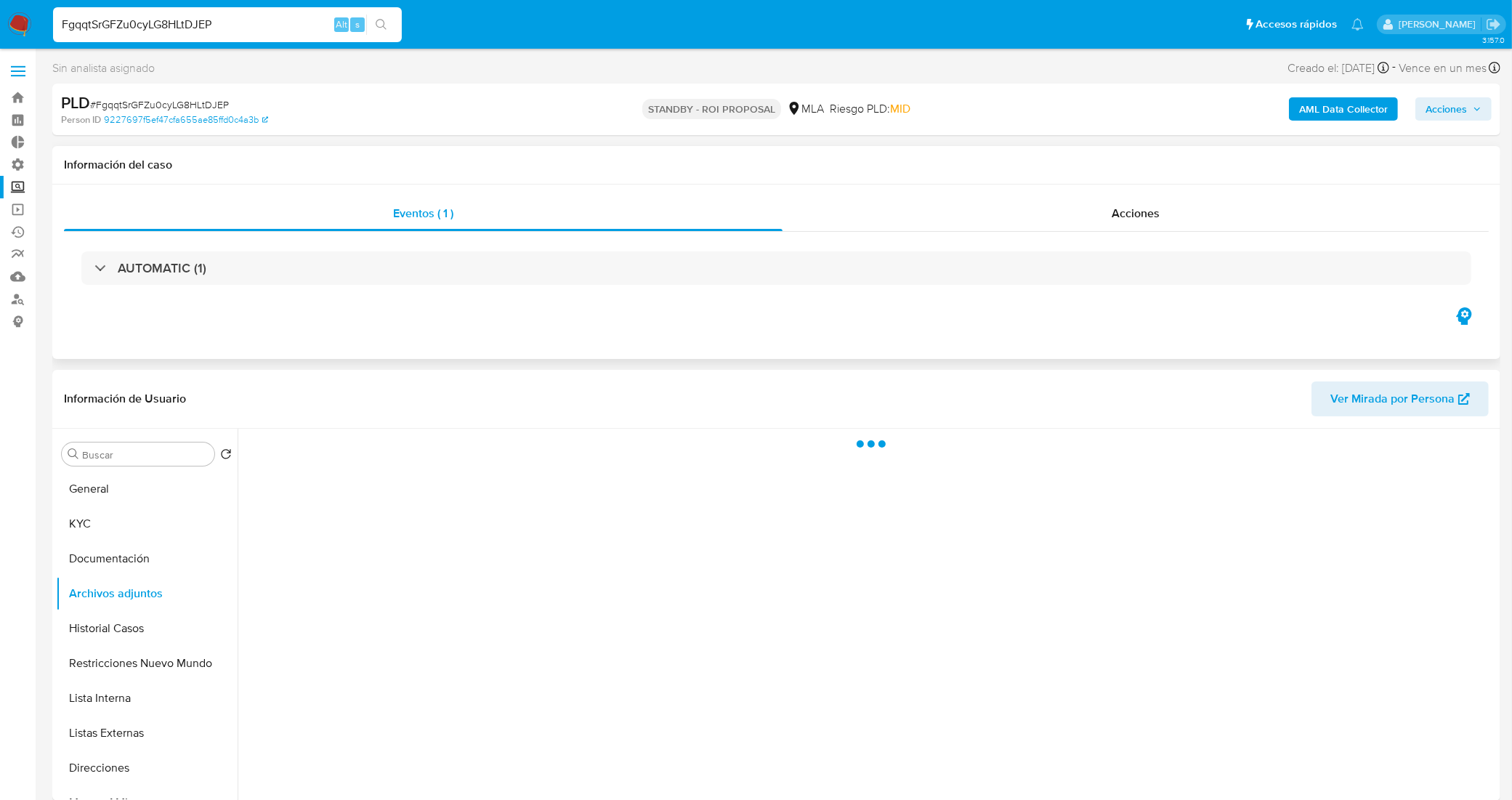
scroll to position [91, 0]
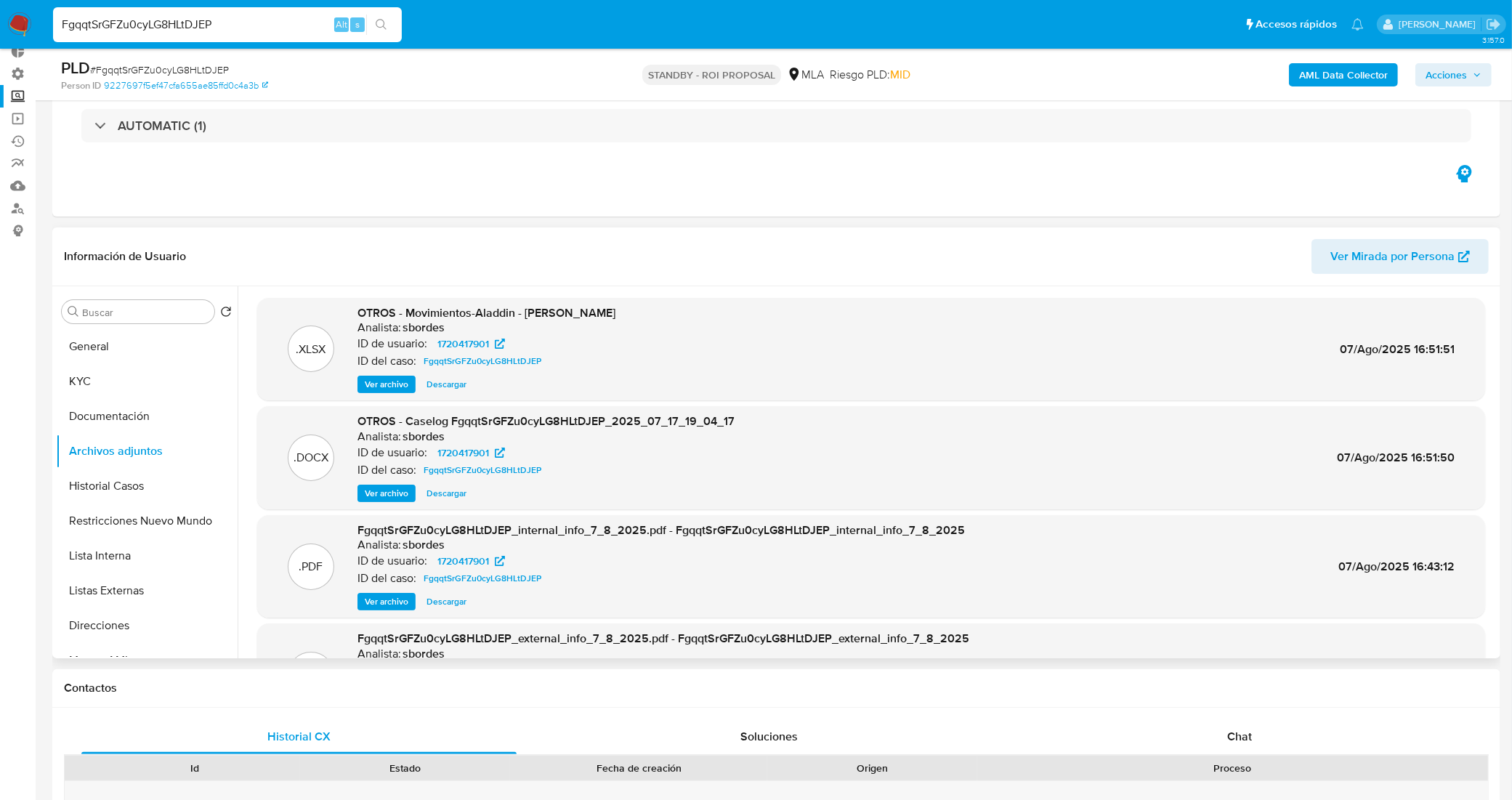
click at [447, 490] on span "Descargar" at bounding box center [446, 492] width 40 height 14
drag, startPoint x: 216, startPoint y: 19, endPoint x: 0, endPoint y: 22, distance: 216.0
click at [0, 22] on nav "Pausado Ver notificaciones FgqqtSrGFZu0cyLG8HLtDJEP Alt s Accesos rápidos Presi…" at bounding box center [756, 24] width 1512 height 49
paste input "CbT2K5BAR5c8VcZTVmC4rSAc"
type input "CbT2K5BAR5c8VcZTVmC4rSAc"
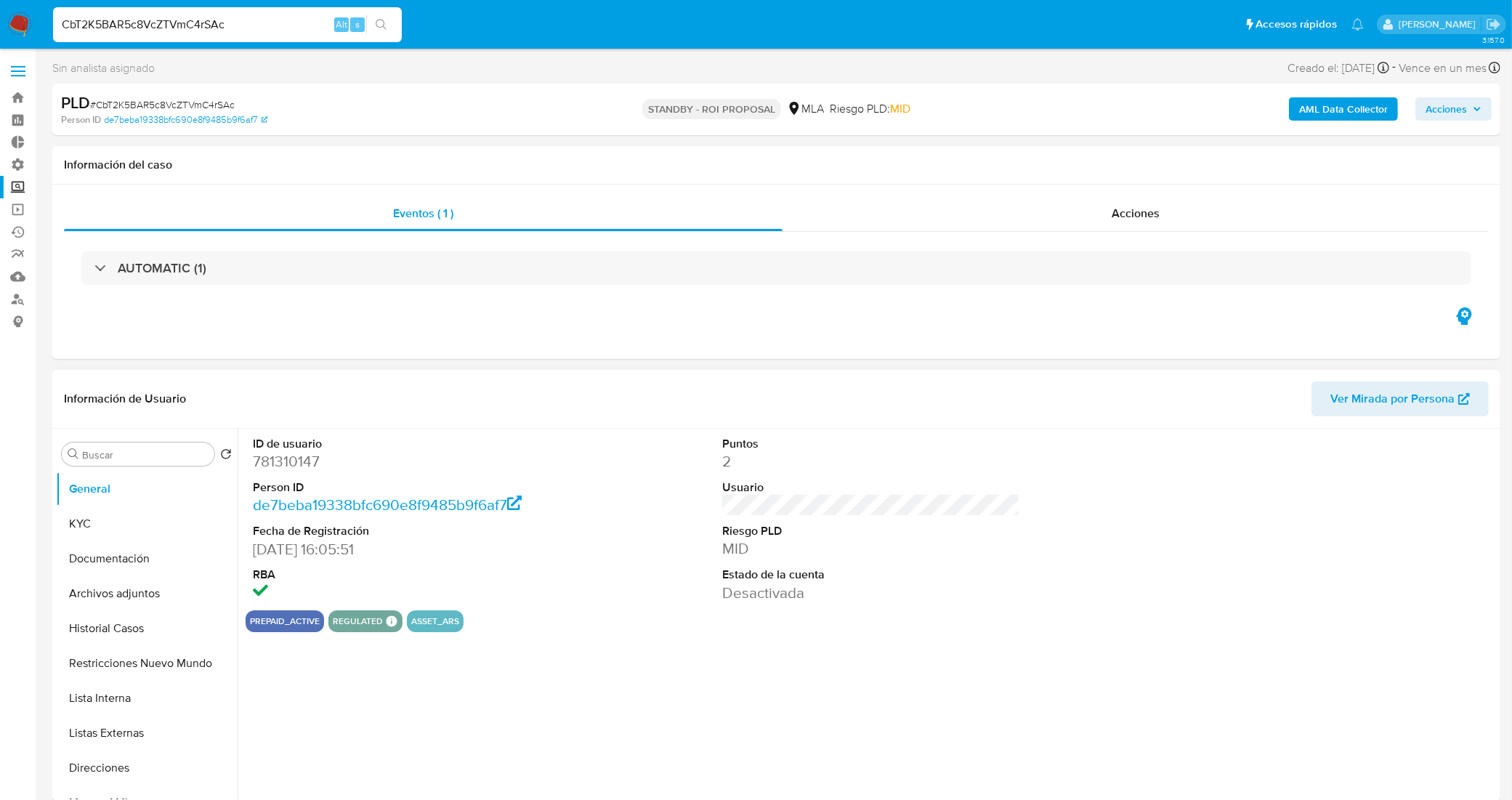
select select "10"
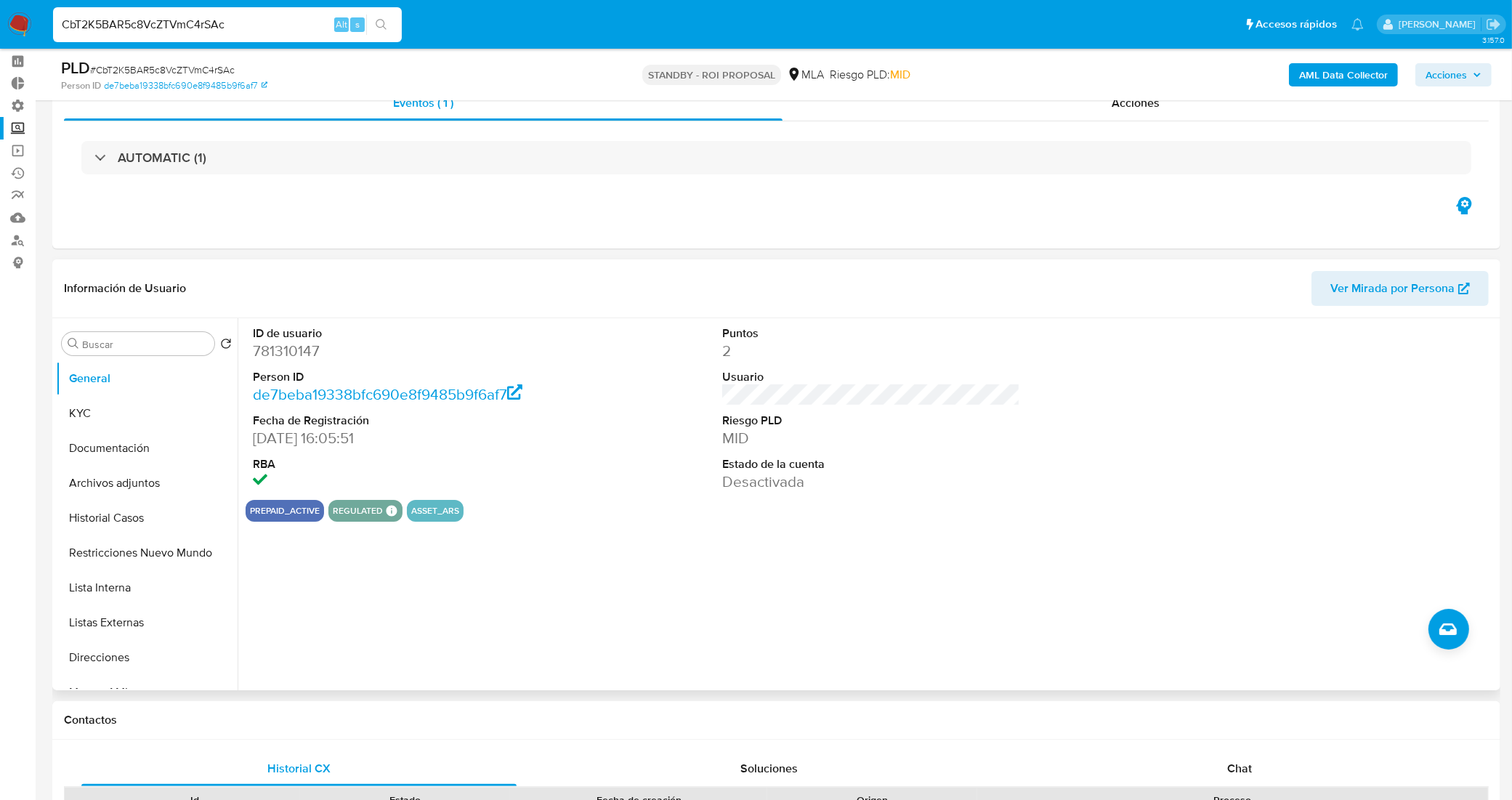
scroll to position [91, 0]
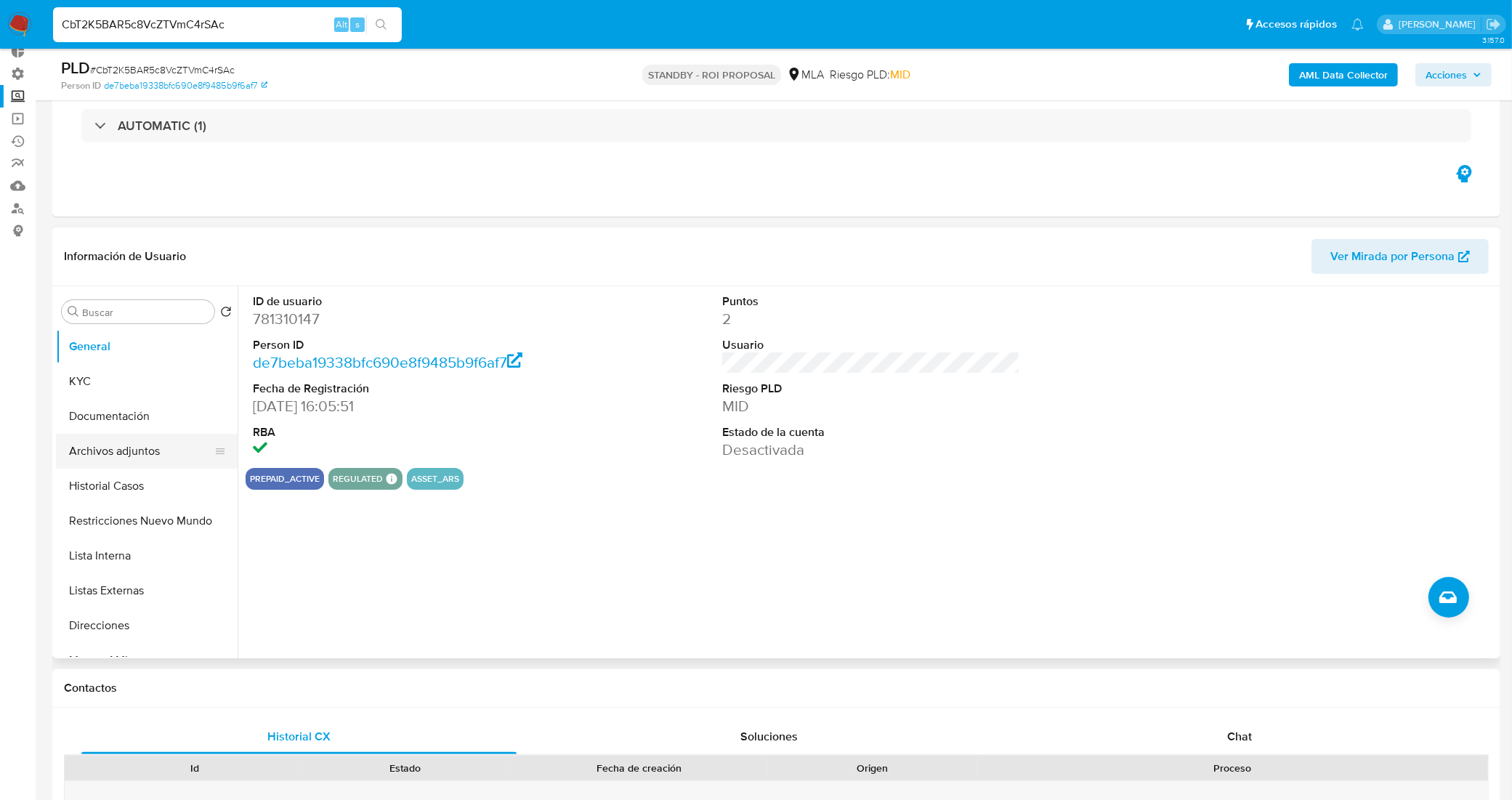
click at [103, 443] on button "Archivos adjuntos" at bounding box center [141, 451] width 170 height 35
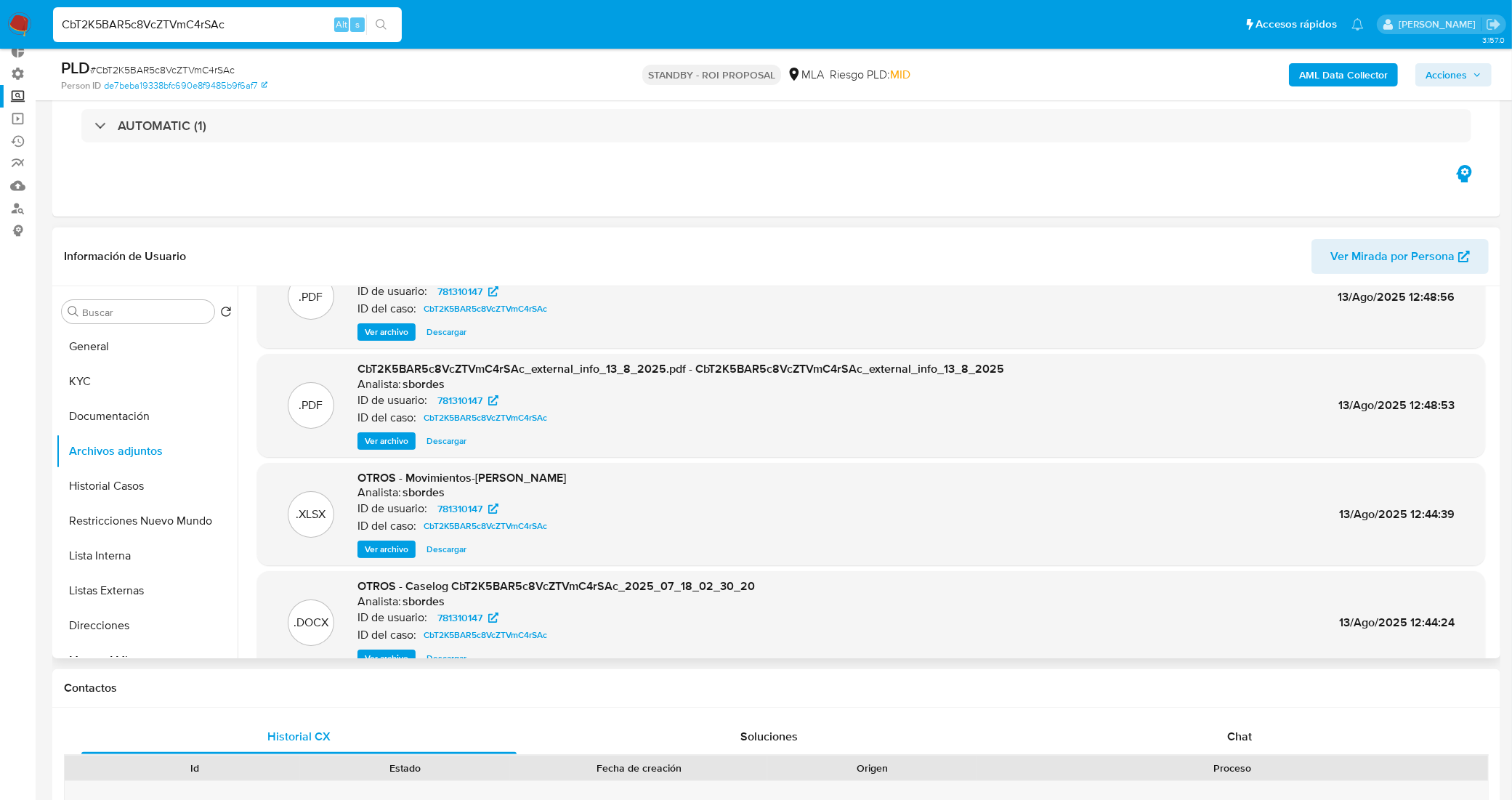
scroll to position [80, 0]
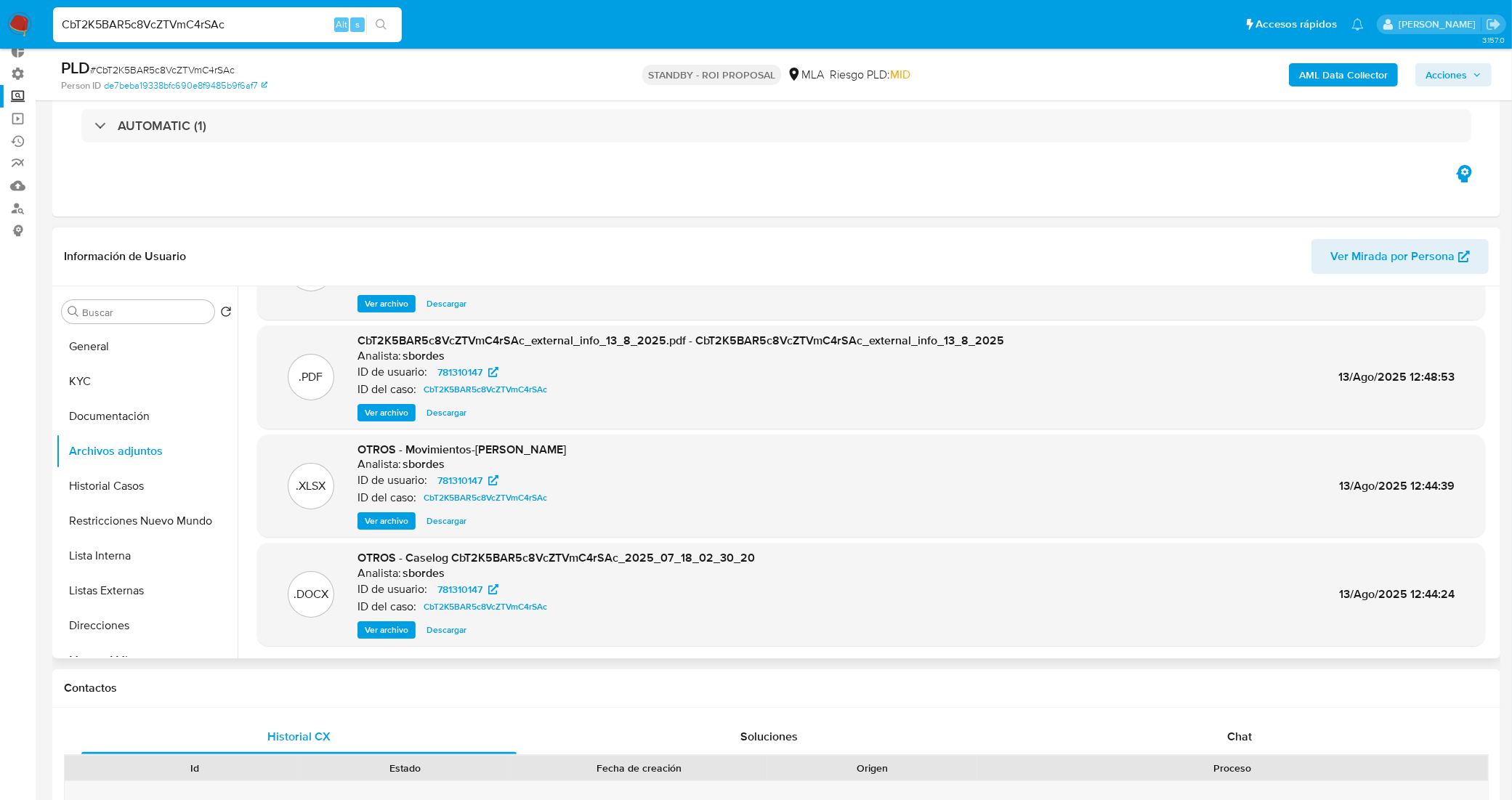
click at [448, 629] on span "Descargar" at bounding box center [446, 629] width 40 height 14
drag, startPoint x: 236, startPoint y: 20, endPoint x: 0, endPoint y: 58, distance: 239.0
paste input "Y4SnXGWNVkXaUfaTkh1Zi15F"
type input "Y4SnXGWNVkXaUfaTkh1Zi15F"
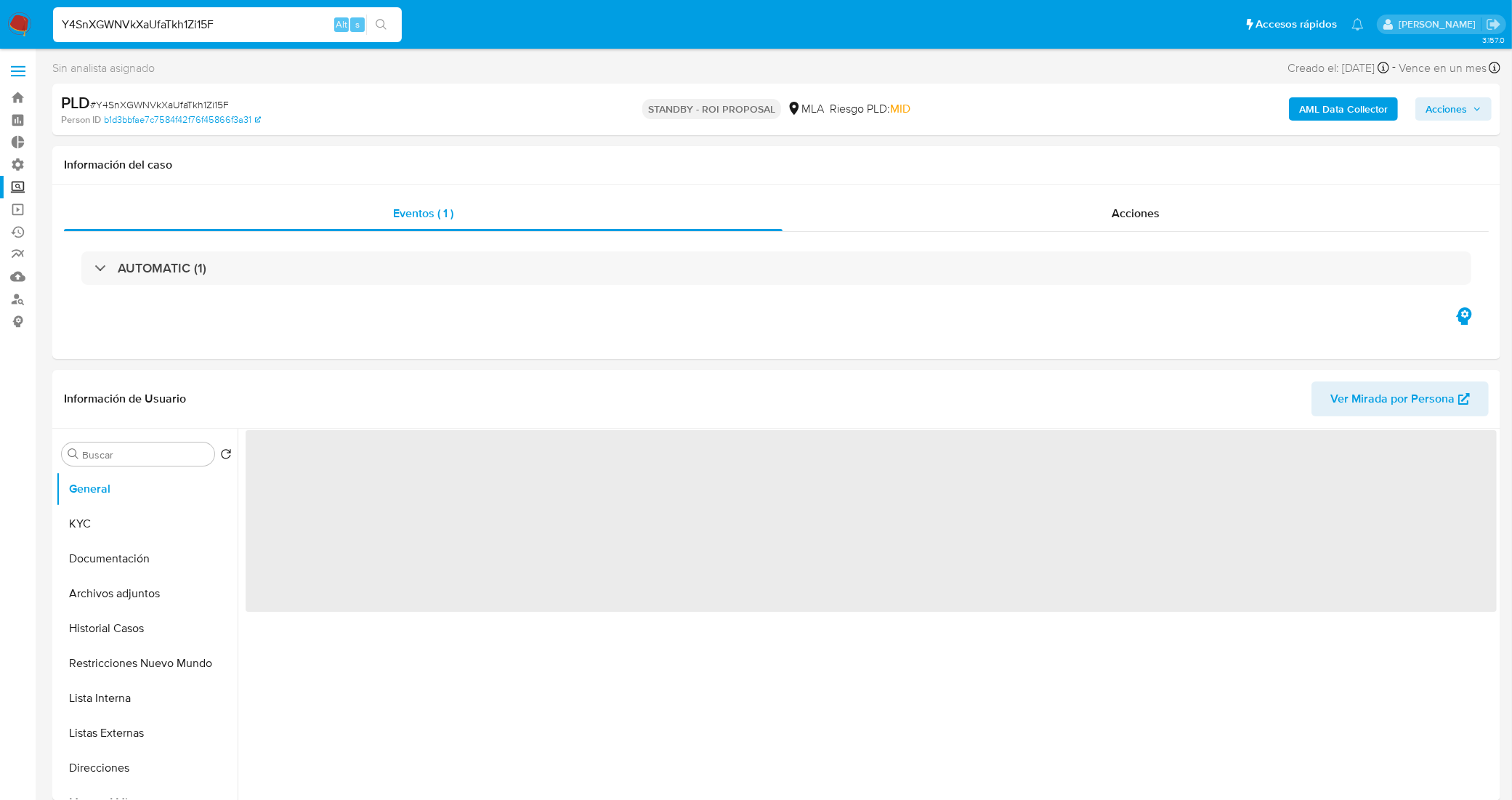
select select "10"
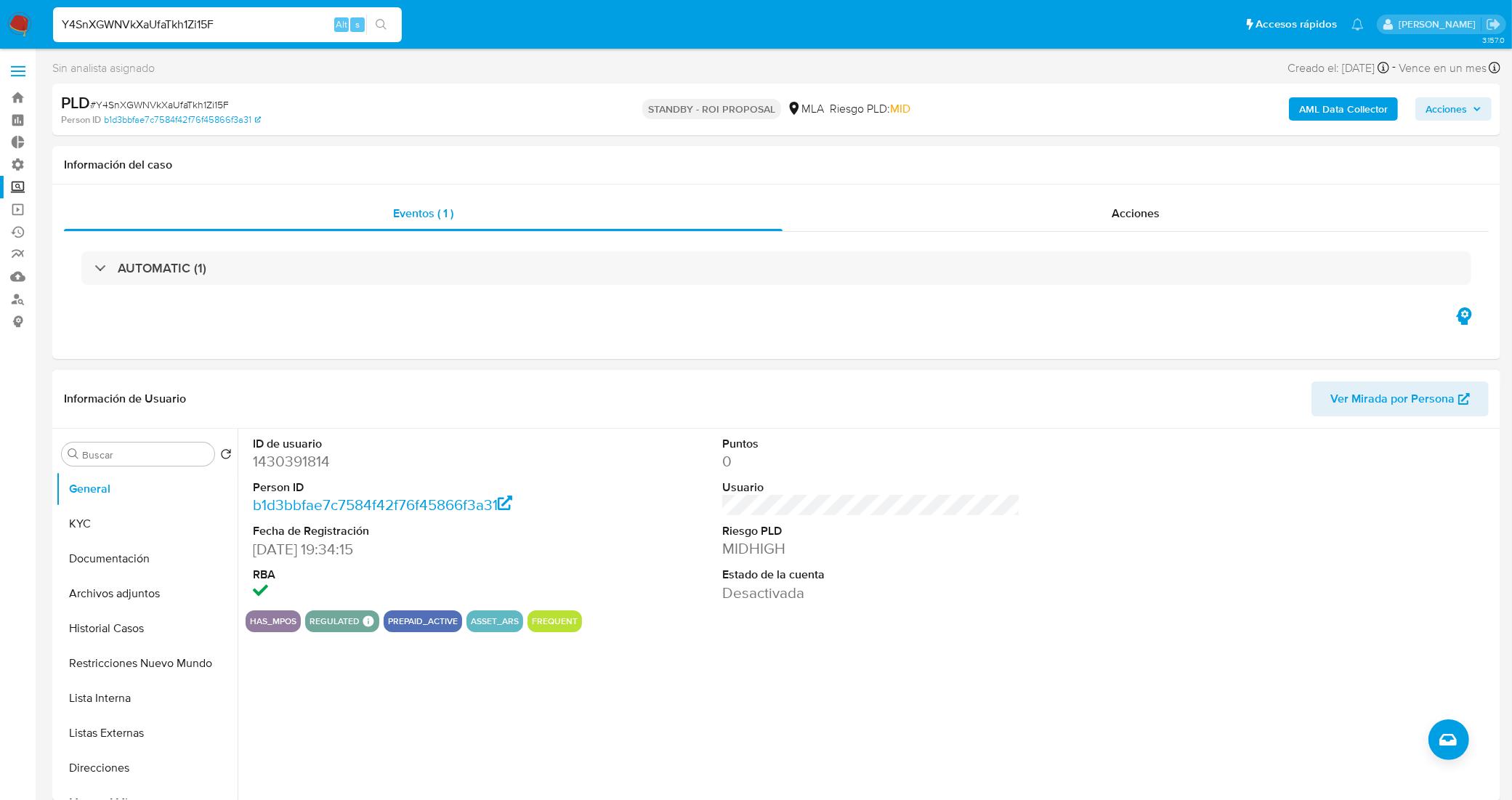
click at [972, 373] on div "Información de Usuario Ver Mirada por Persona" at bounding box center [777, 399] width 1448 height 59
click at [145, 593] on button "Archivos adjuntos" at bounding box center [141, 593] width 170 height 35
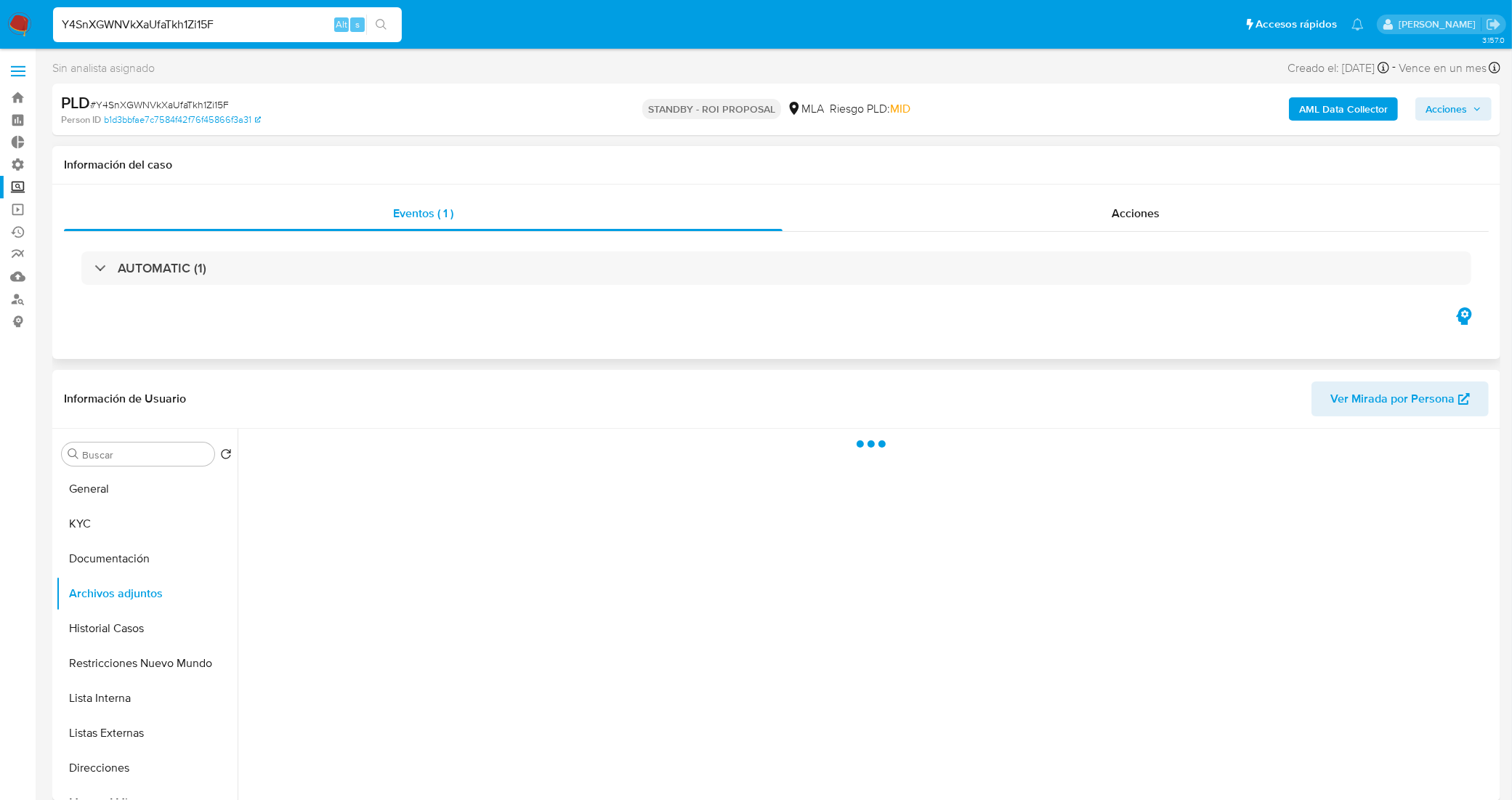
scroll to position [91, 0]
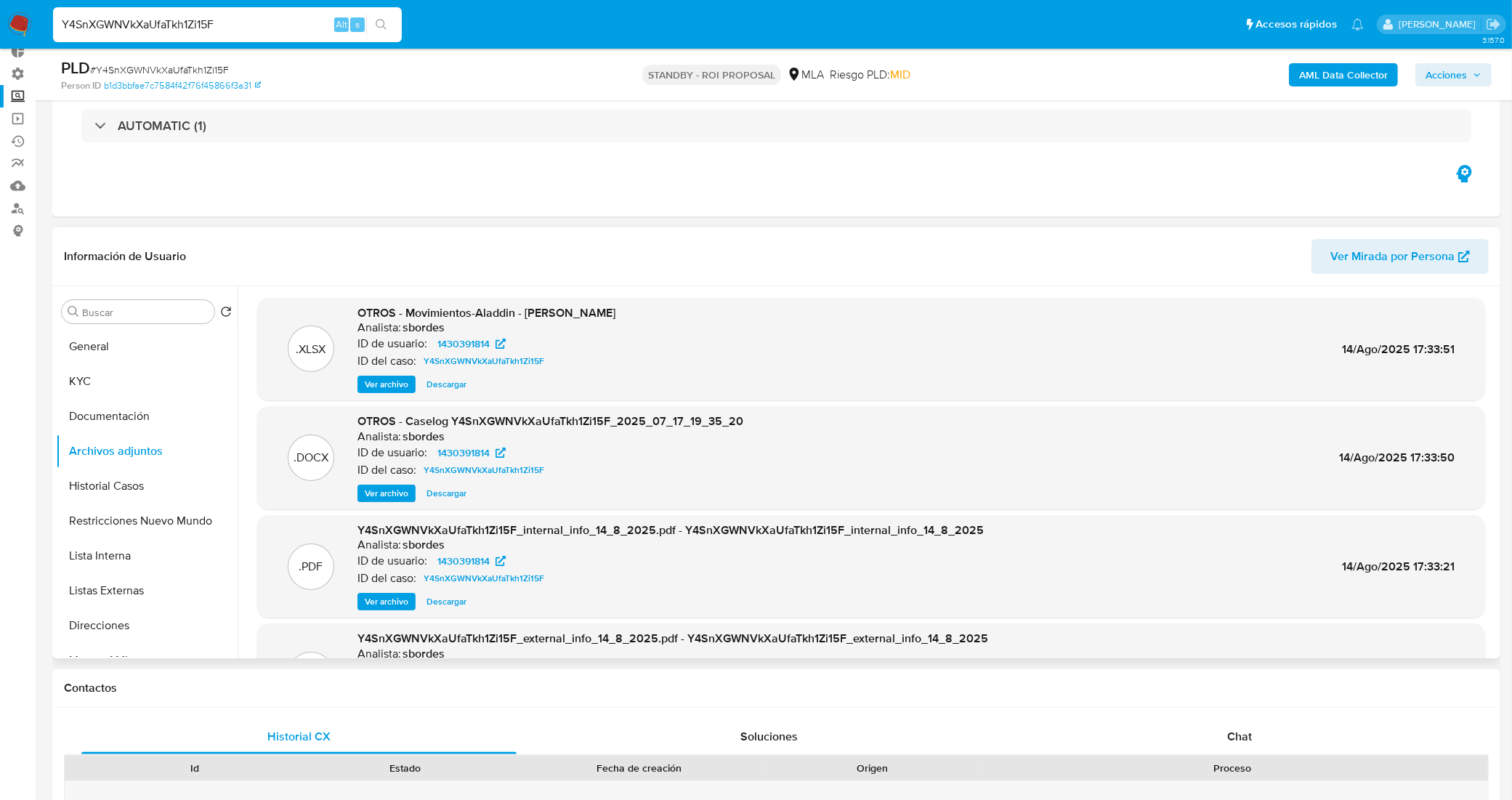
click at [445, 489] on span "Descargar" at bounding box center [446, 492] width 40 height 14
click at [129, 614] on button "Direcciones" at bounding box center [141, 626] width 170 height 35
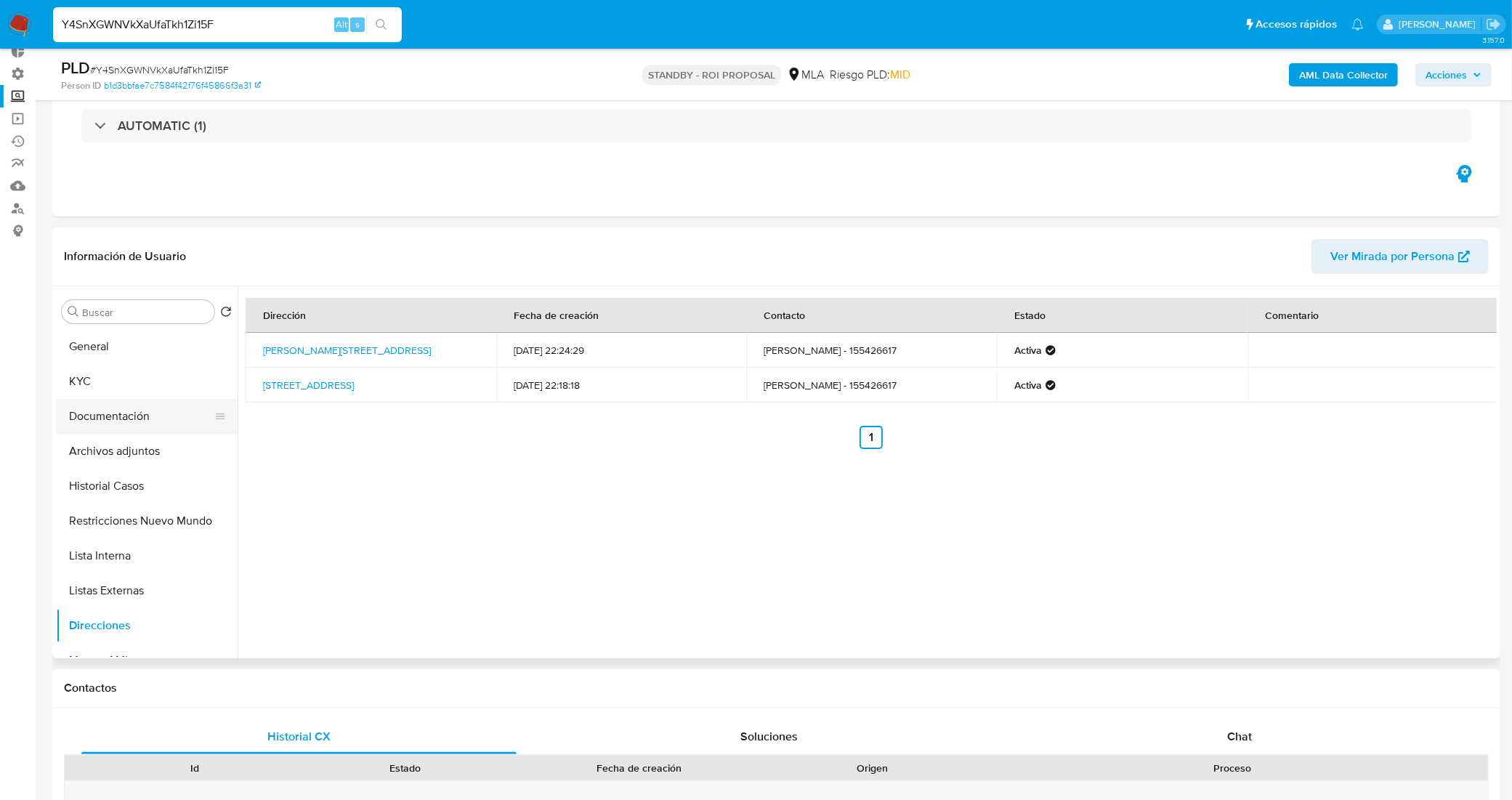
click at [123, 408] on button "Documentación" at bounding box center [141, 416] width 170 height 35
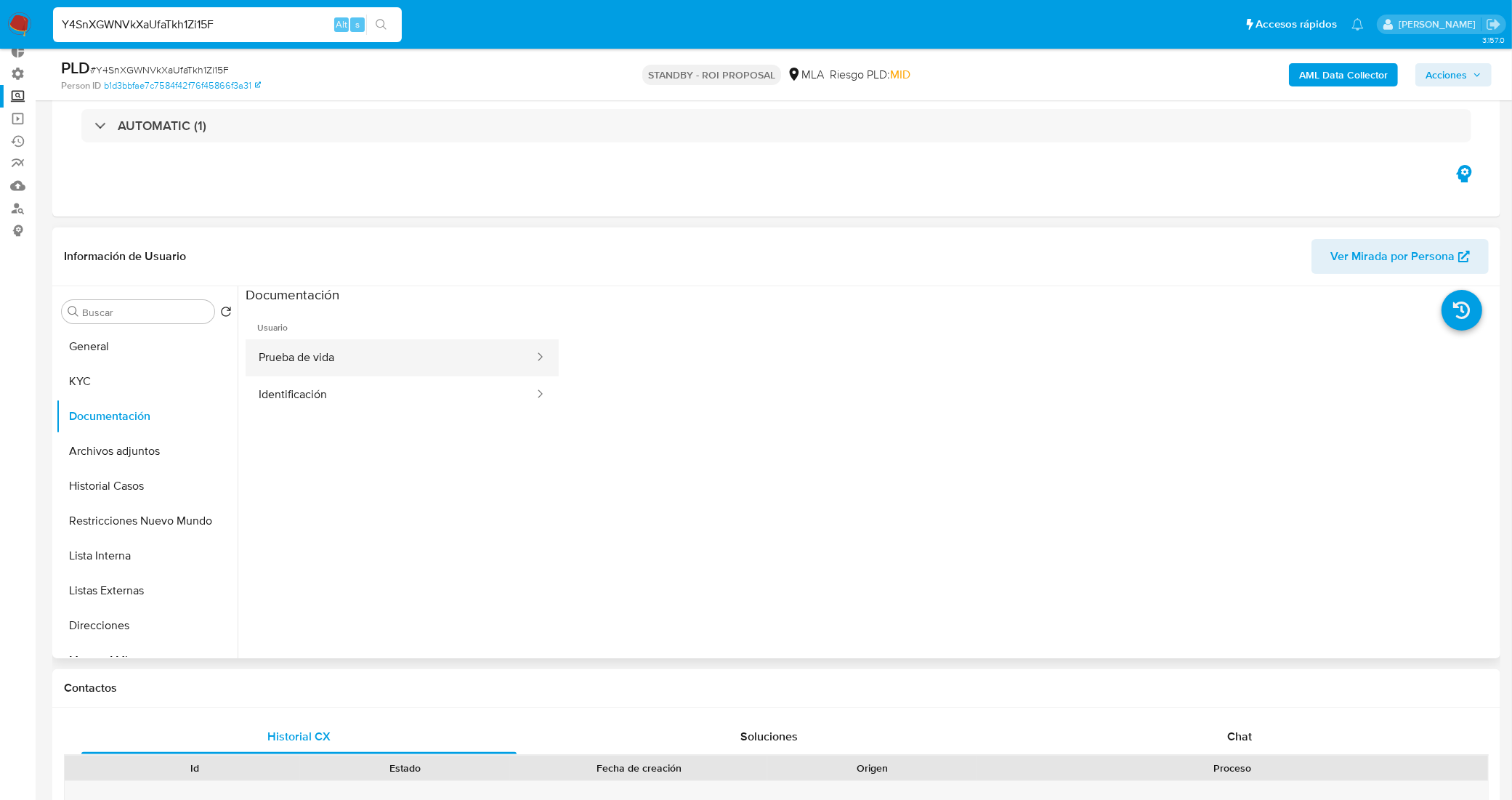
click at [320, 371] on button "Prueba de vida" at bounding box center [391, 357] width 290 height 37
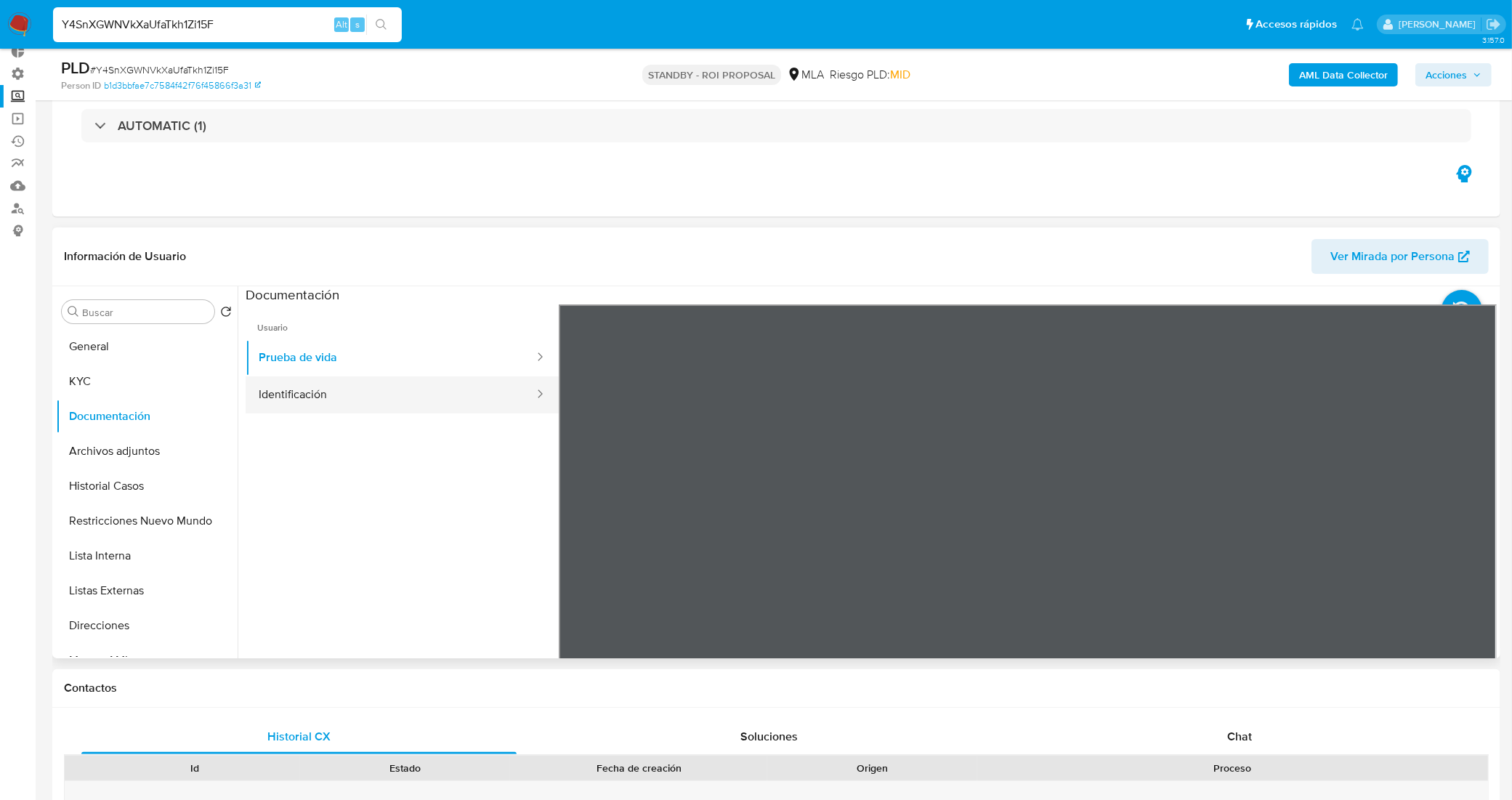
drag, startPoint x: 332, startPoint y: 389, endPoint x: 422, endPoint y: 401, distance: 90.8
click at [333, 389] on button "Identificación" at bounding box center [391, 395] width 290 height 37
click at [1482, 545] on icon at bounding box center [1478, 541] width 29 height 29
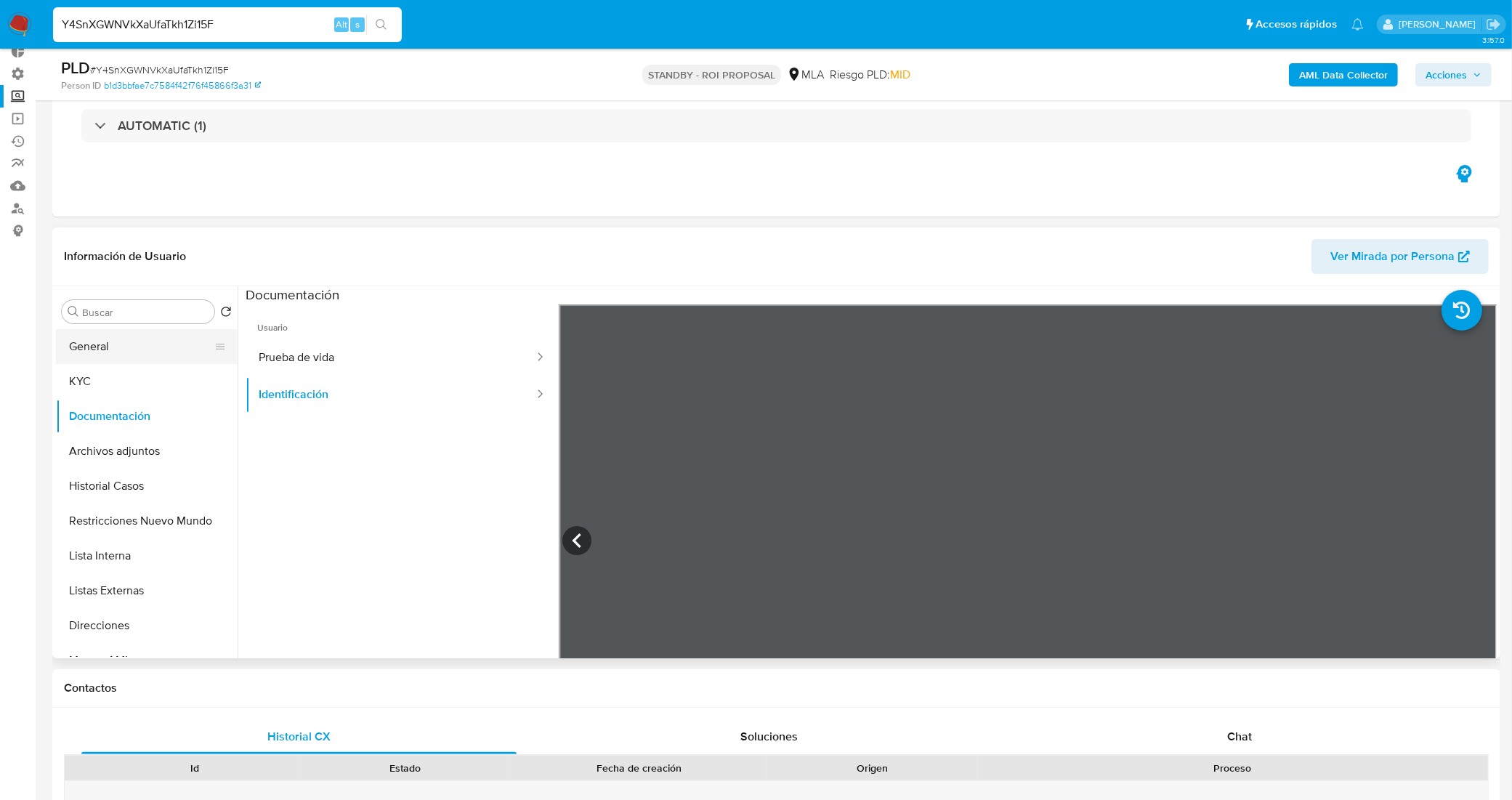
click at [135, 350] on button "General" at bounding box center [141, 347] width 170 height 35
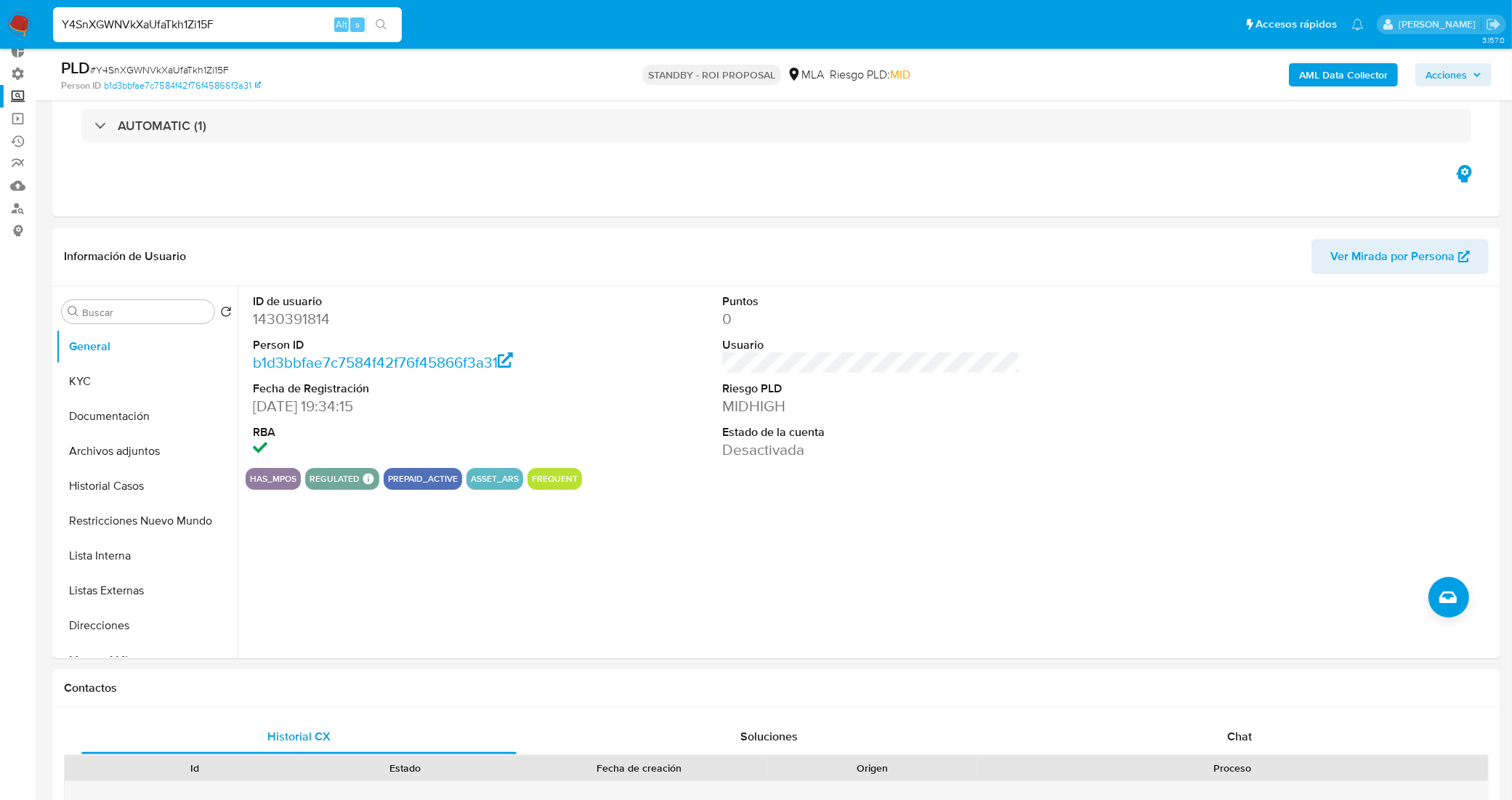
drag, startPoint x: 241, startPoint y: 24, endPoint x: 0, endPoint y: 22, distance: 241.0
click at [0, 22] on nav "Pausado Ver notificaciones Y4SnXGWNVkXaUfaTkh1Zi15F Alt s Accesos rápidos Presi…" at bounding box center [756, 24] width 1512 height 49
paste input "Xiyxwt2Nu8U5dBKWwZqopzSH"
type input "Xiyxwt2Nu8U5dBKWwZqopzSH"
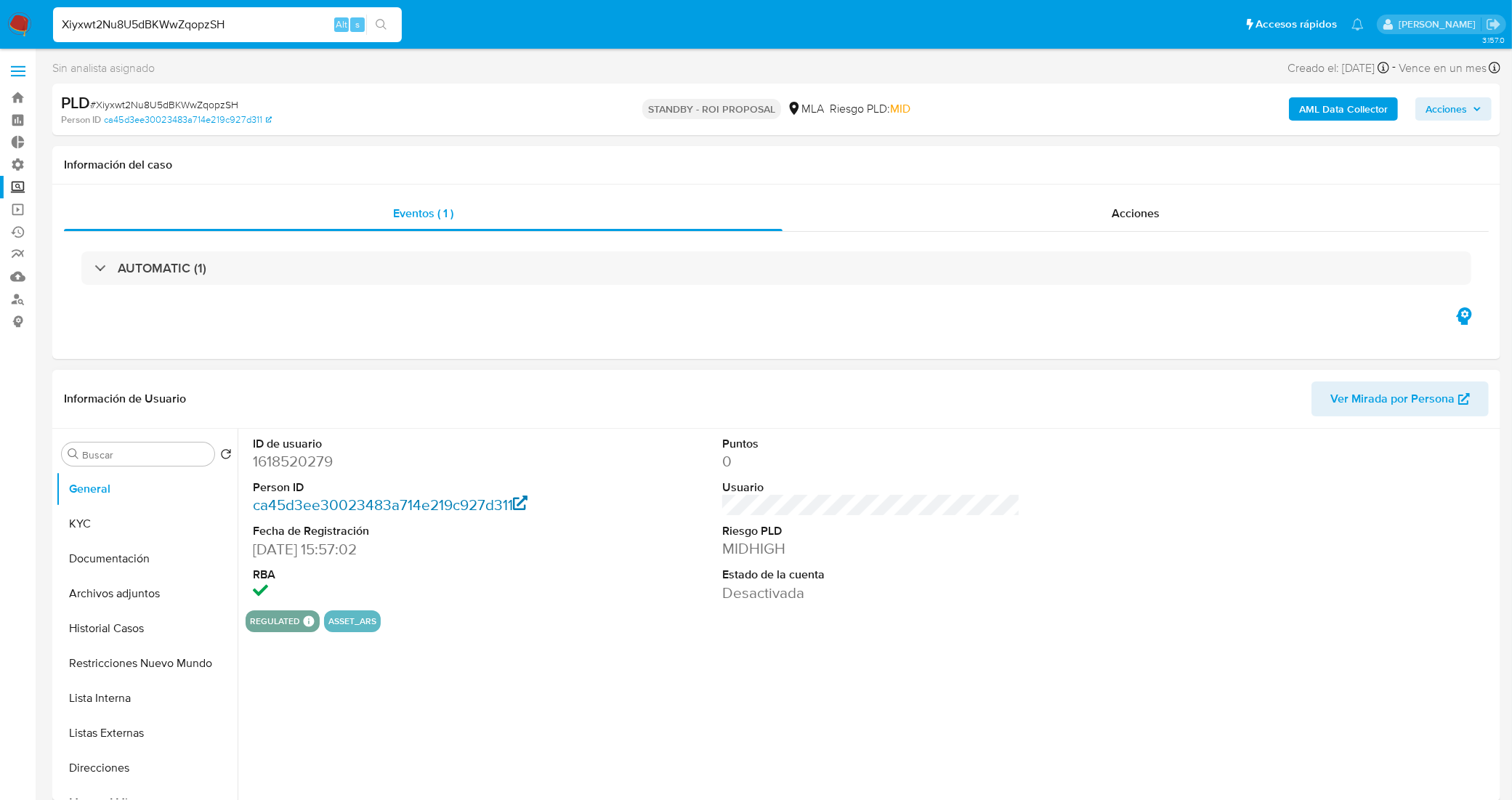
select select "10"
click at [151, 601] on button "Archivos adjuntos" at bounding box center [141, 593] width 170 height 35
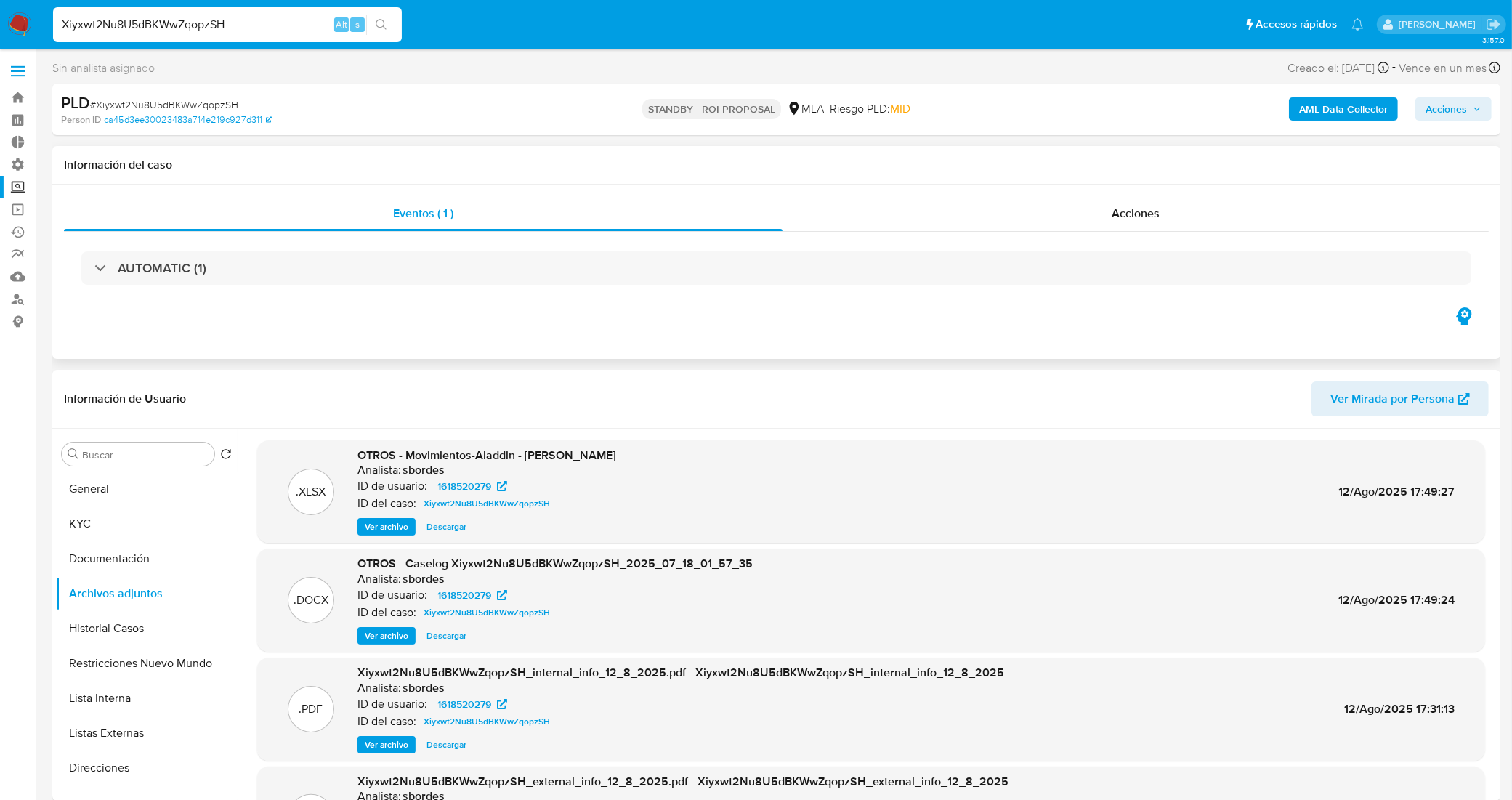
scroll to position [91, 0]
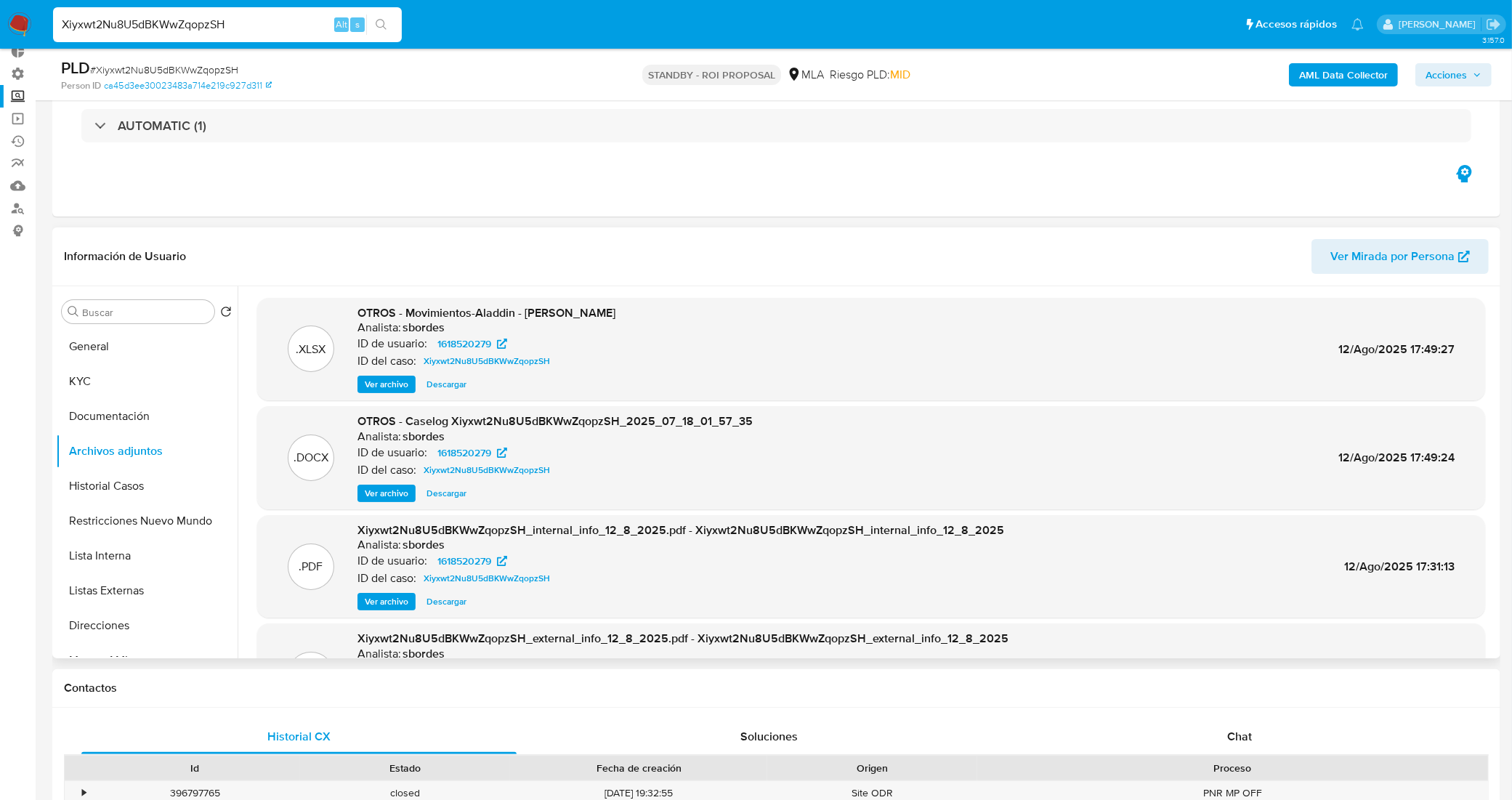
click at [444, 488] on span "Descargar" at bounding box center [446, 492] width 40 height 14
drag, startPoint x: 193, startPoint y: 26, endPoint x: 0, endPoint y: 22, distance: 193.0
click at [0, 22] on nav "Pausado Ver notificaciones Xiyxwt2Nu8U5dBKWwZqopzSH Alt s Accesos rápidos Presi…" at bounding box center [756, 24] width 1512 height 49
paste input "7t7Cvxo8He5I9BRUsC3eI6wp"
type input "7t7Cvxo8He5I9BRUsC3eI6wp"
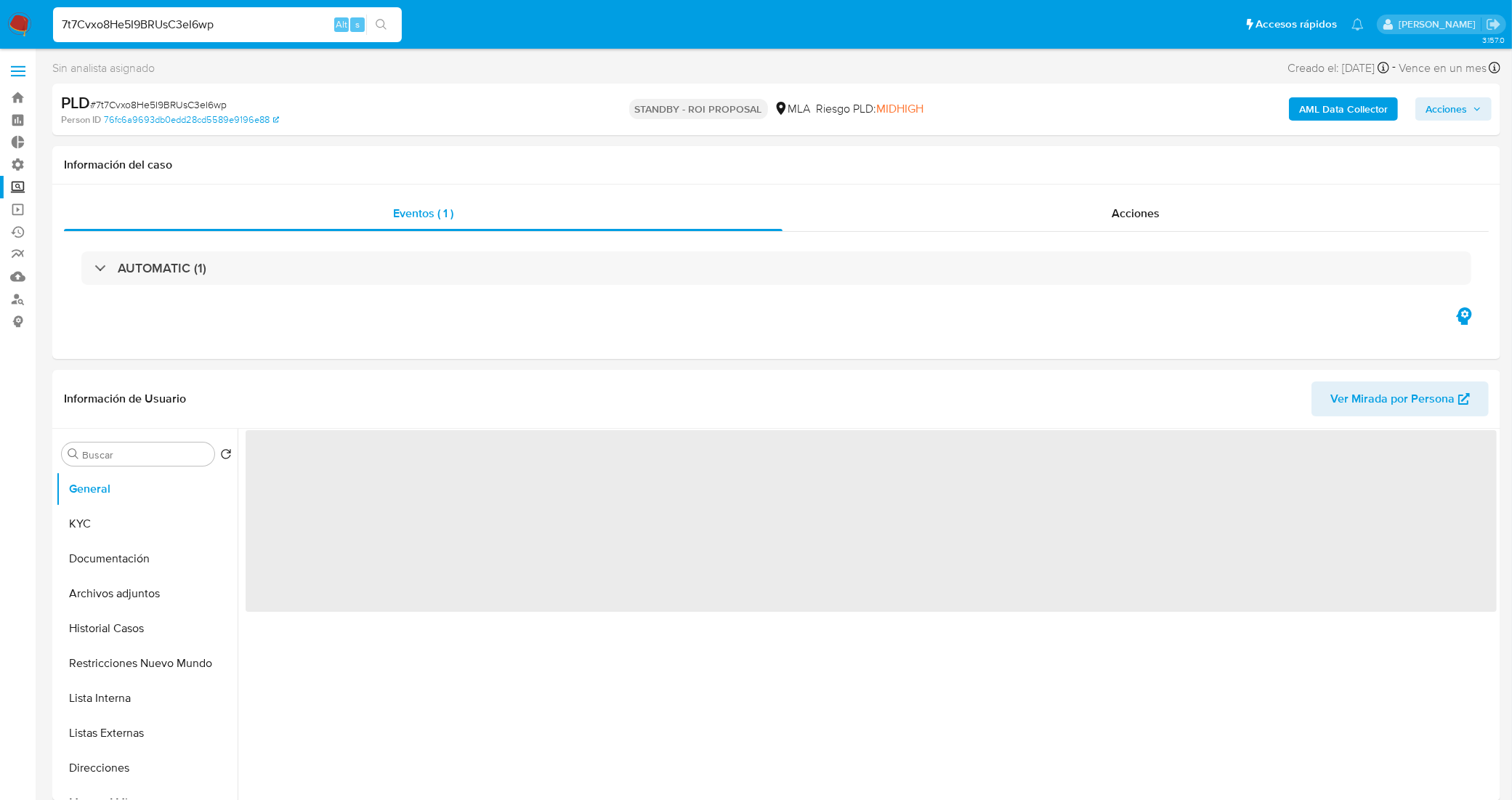
select select "10"
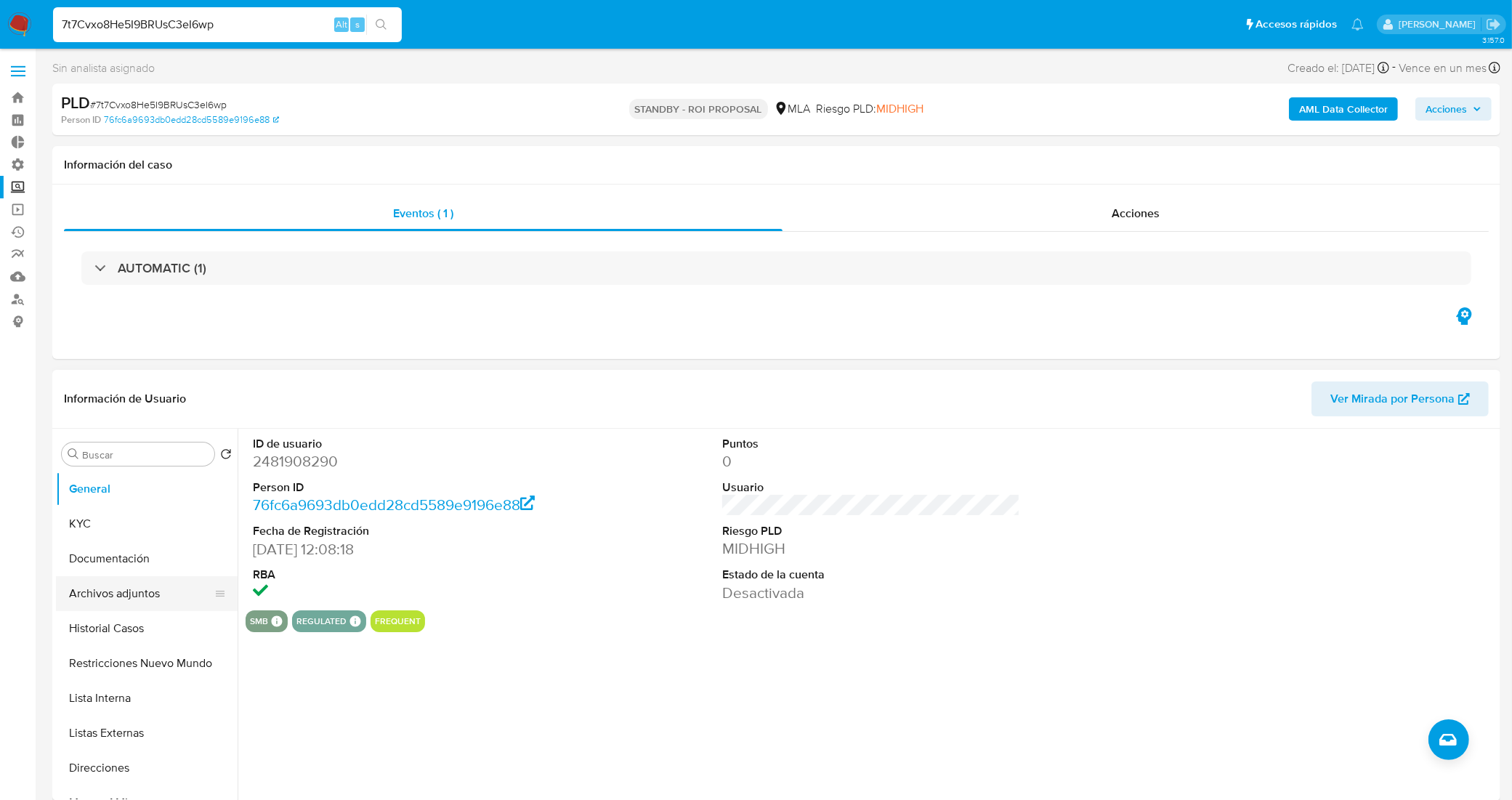
click at [138, 596] on button "Archivos adjuntos" at bounding box center [141, 593] width 170 height 35
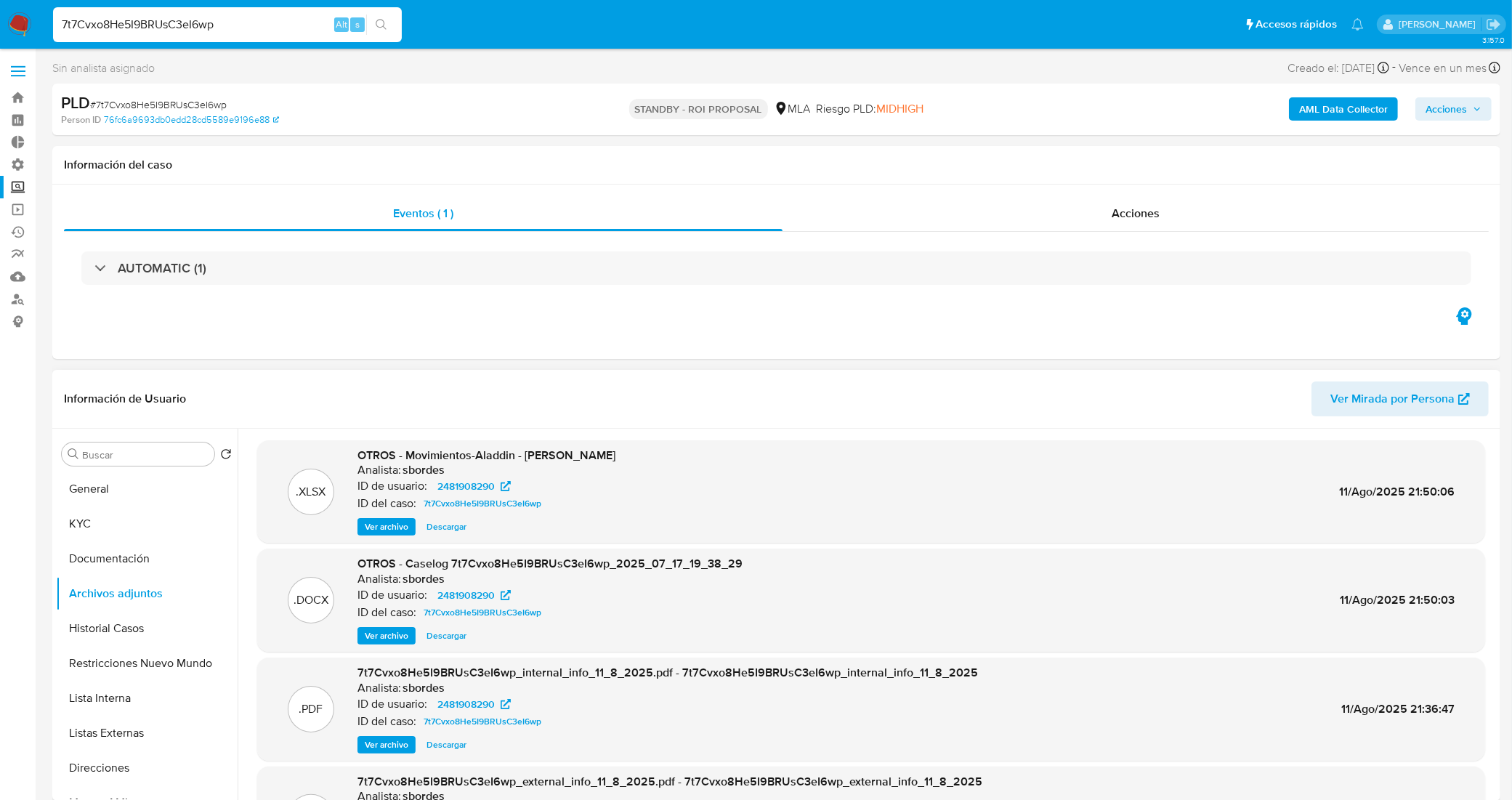
click at [447, 635] on span "Descargar" at bounding box center [446, 635] width 40 height 14
drag, startPoint x: 245, startPoint y: 26, endPoint x: 0, endPoint y: 65, distance: 248.1
paste input "37SyDlAXPGqoF2ck4p7qZGwj"
type input "37SyDlAXPGqoF2ck4p7qZGwj"
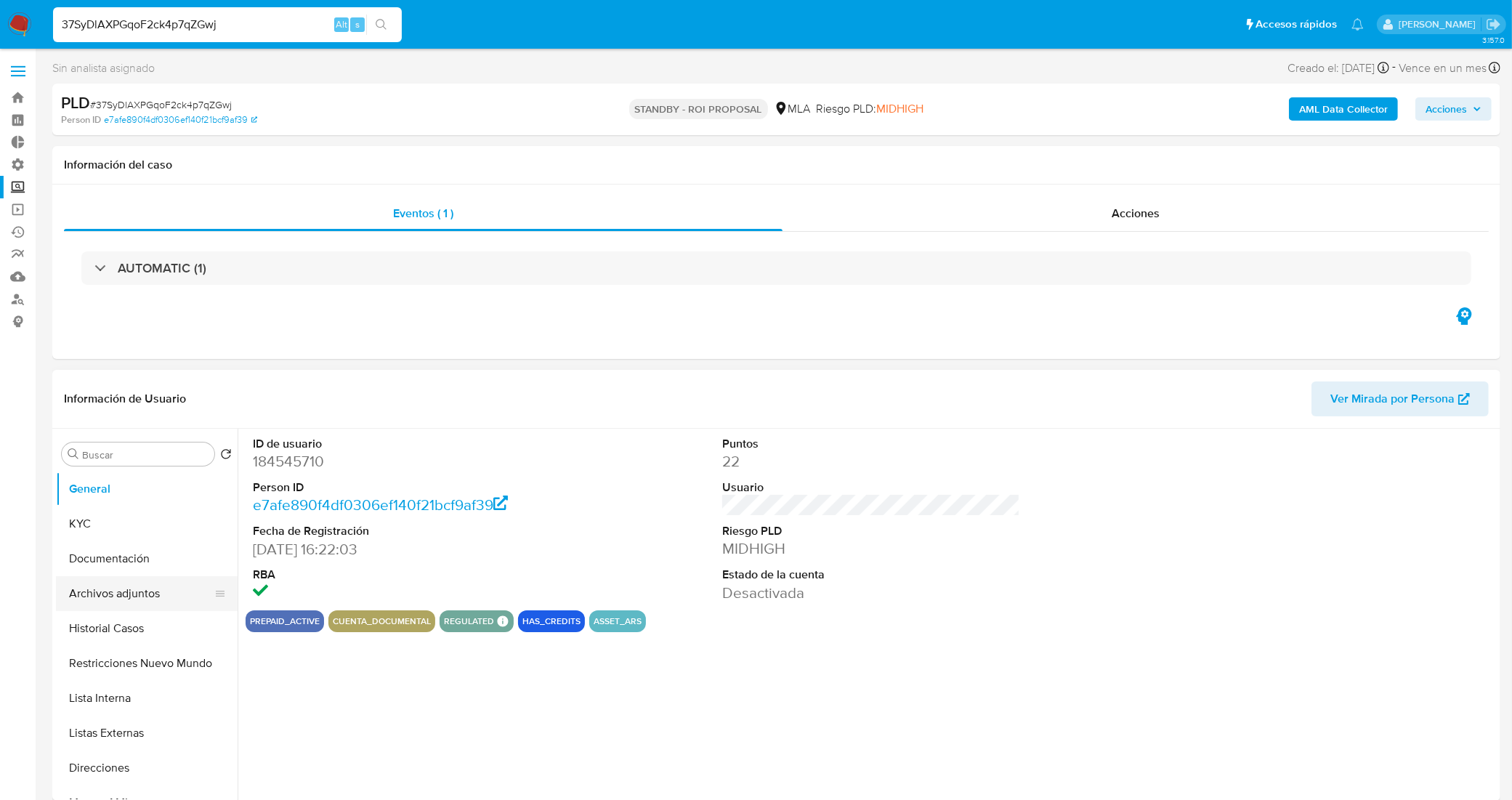
click at [121, 587] on button "Archivos adjuntos" at bounding box center [141, 593] width 170 height 35
select select "10"
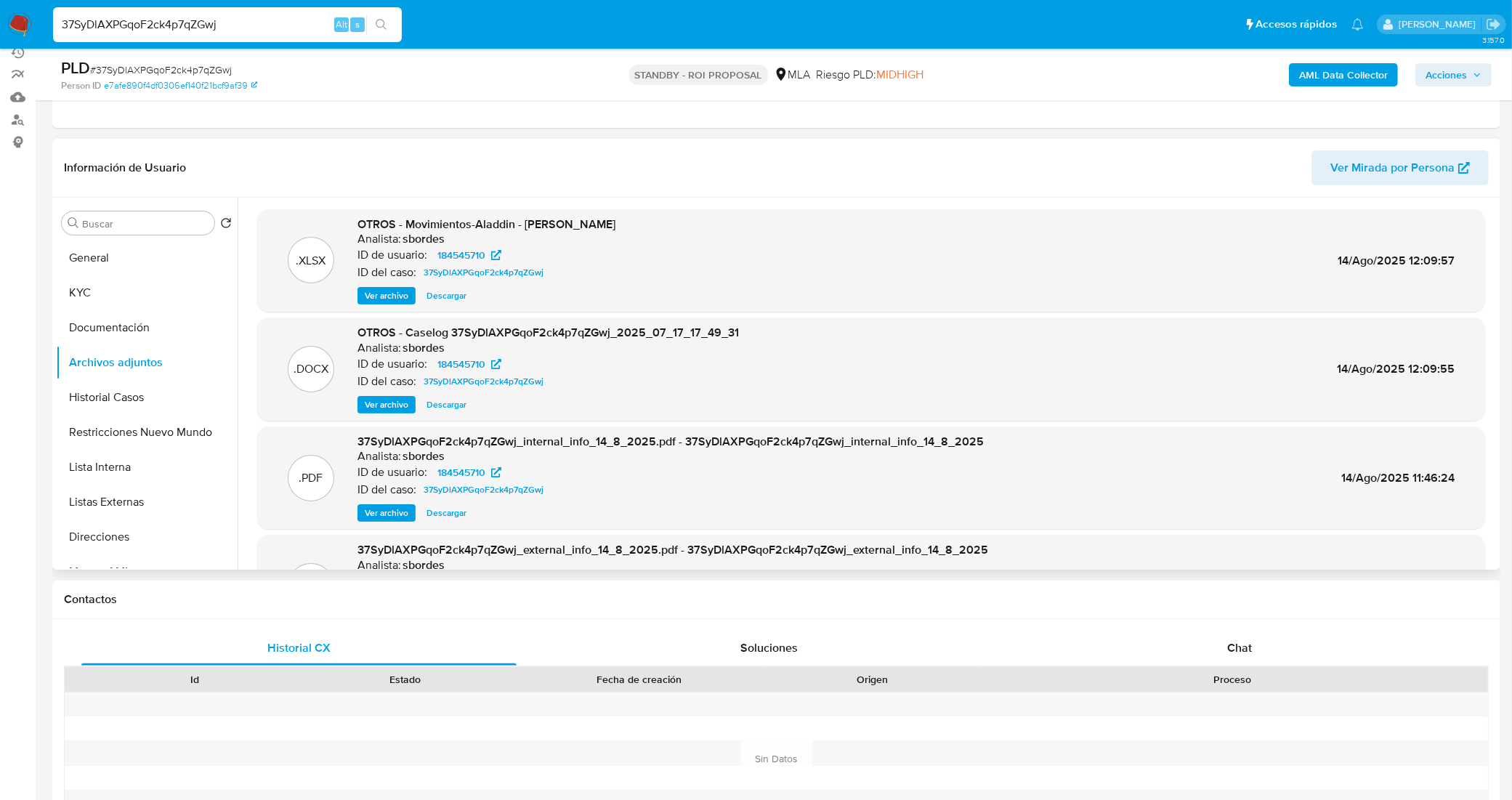
scroll to position [182, 0]
click at [447, 405] on span "Descargar" at bounding box center [446, 402] width 40 height 14
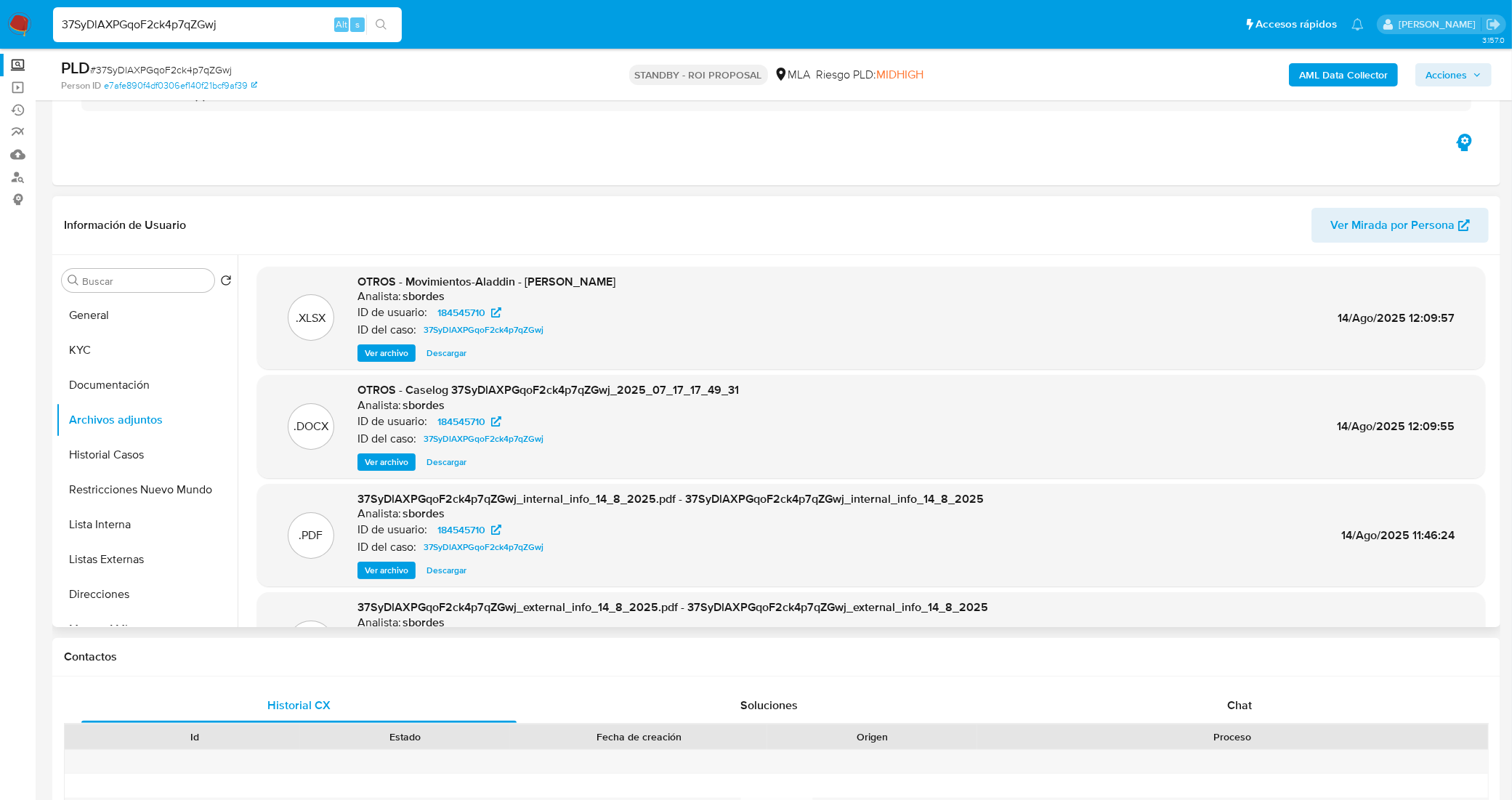
scroll to position [0, 0]
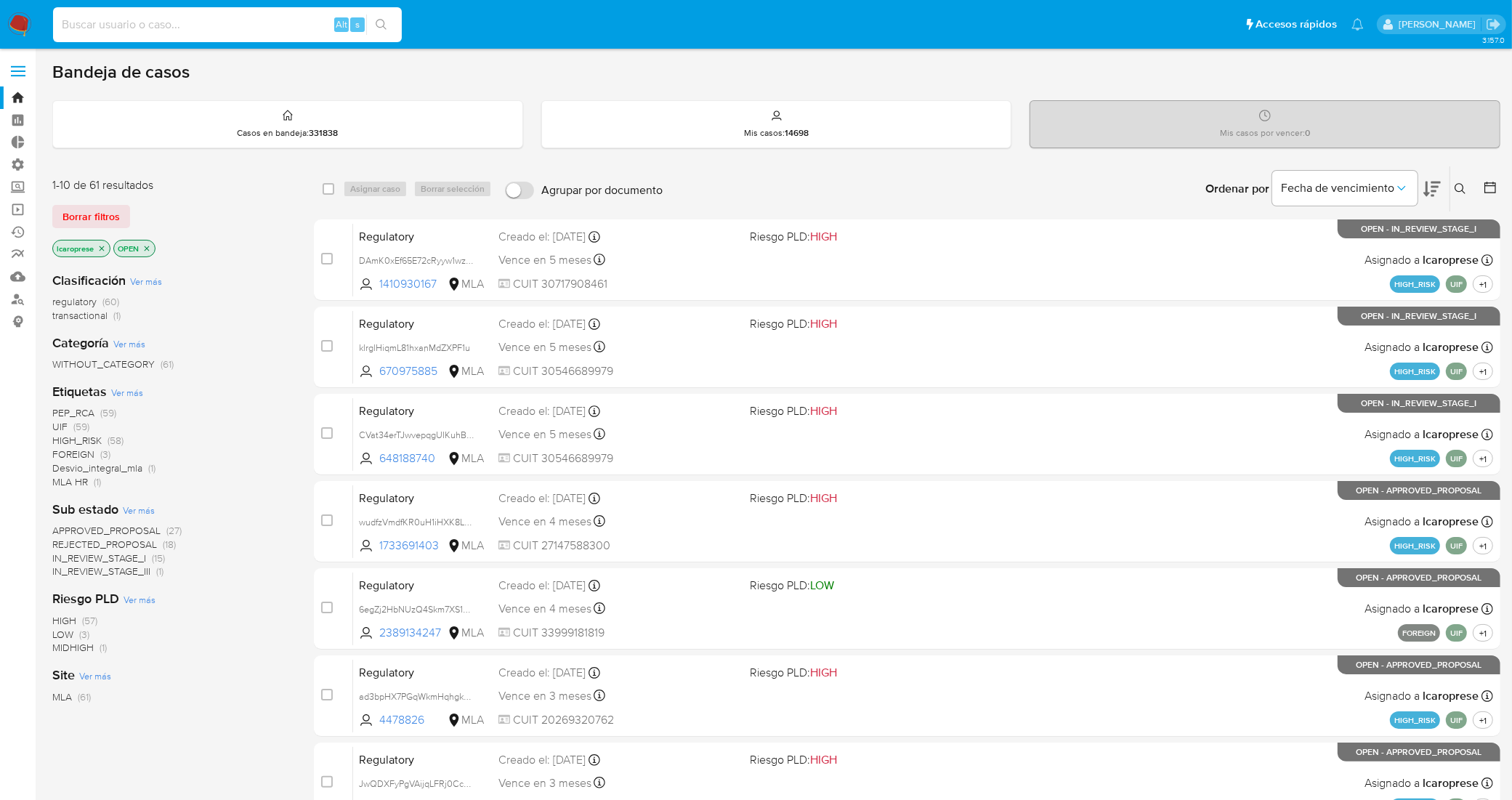
click at [241, 20] on input at bounding box center [228, 24] width 349 height 19
paste input "3aeFKMZFpv4THKreVGyfi7dW"
type input "3aeFKMZFpv4THKreVGyfi7dW"
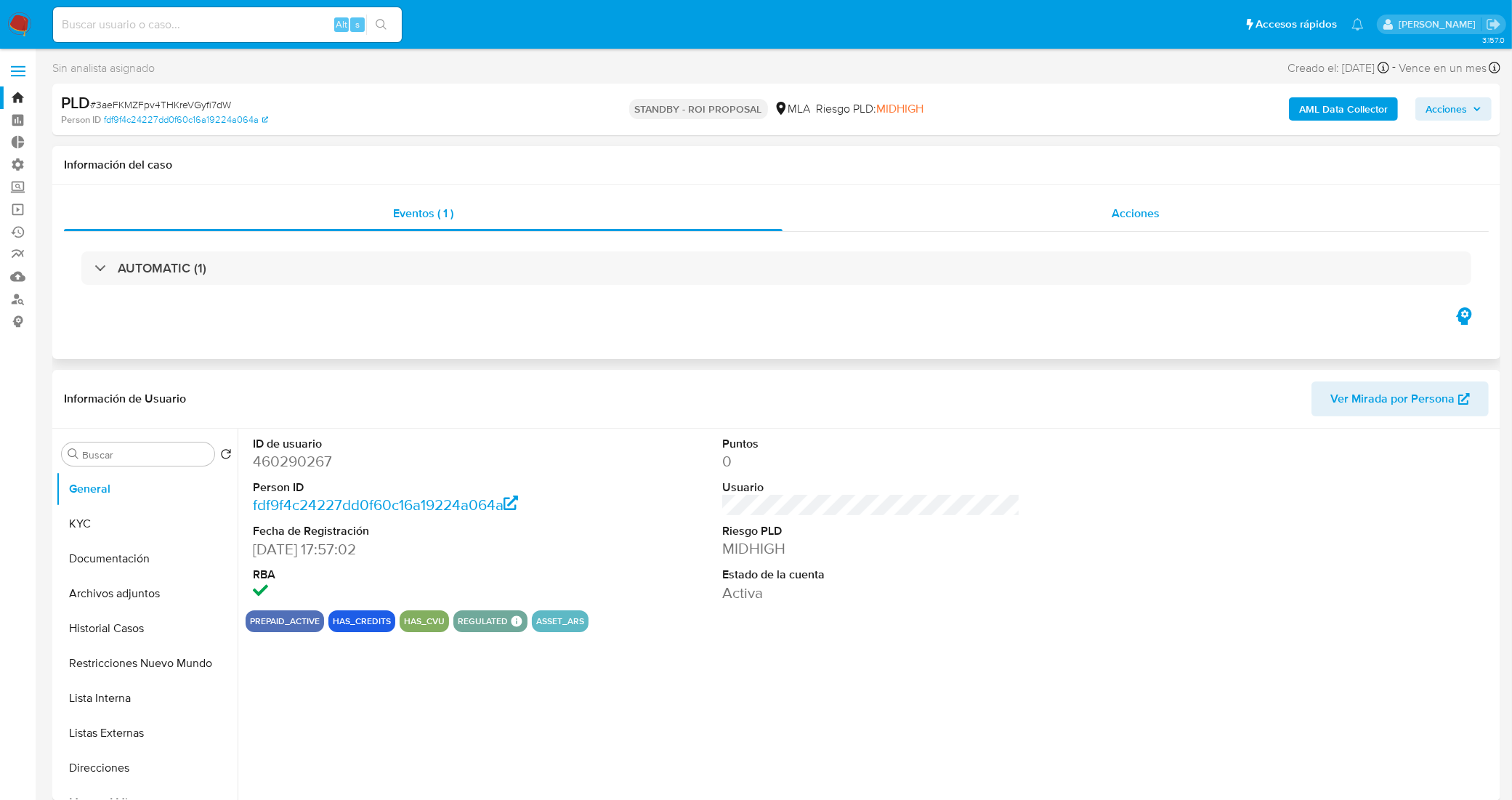
click at [920, 211] on div "Acciones" at bounding box center [1135, 214] width 706 height 35
select select "10"
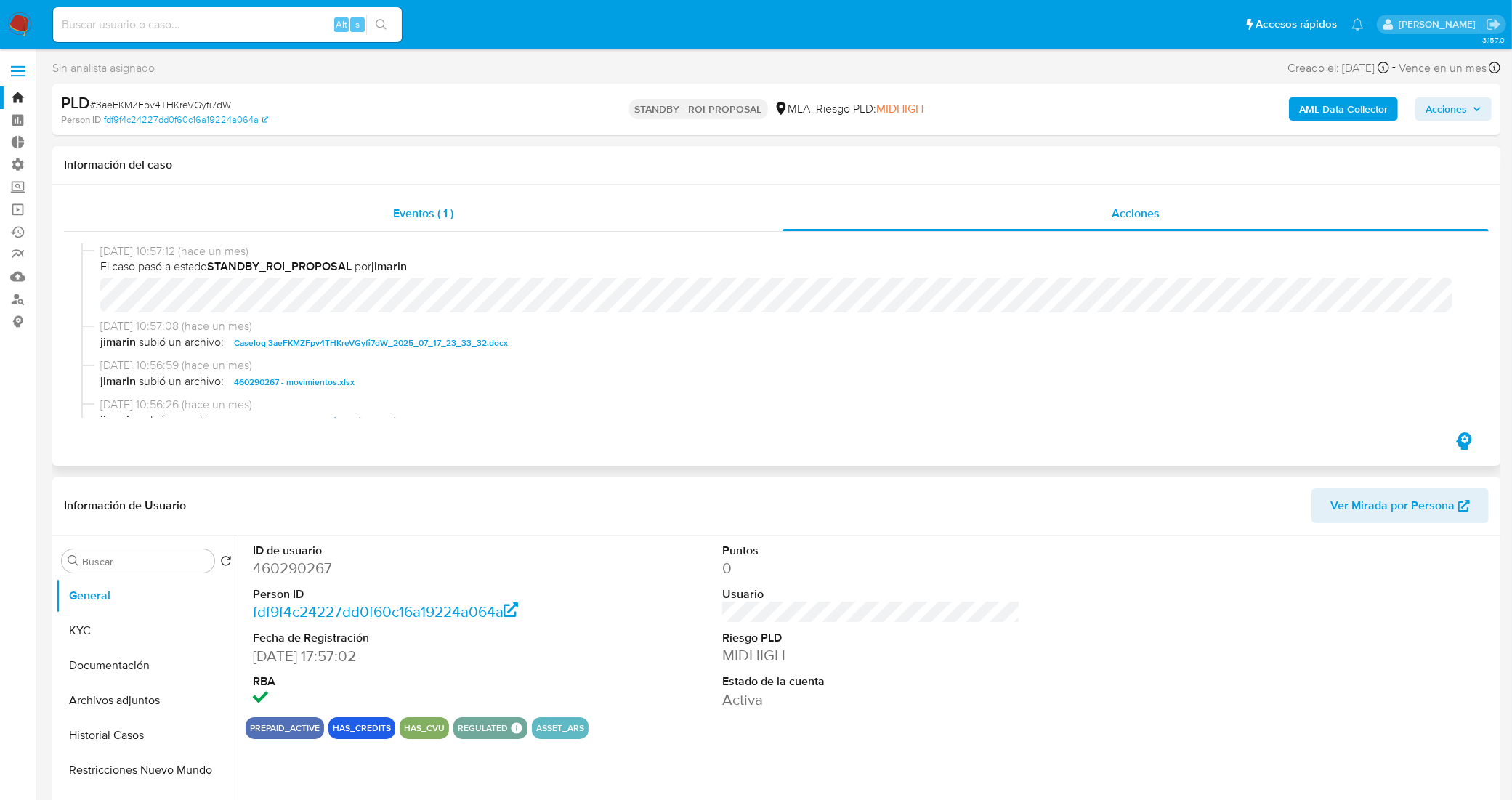
click at [353, 226] on div "Eventos ( 1 )" at bounding box center [423, 214] width 719 height 35
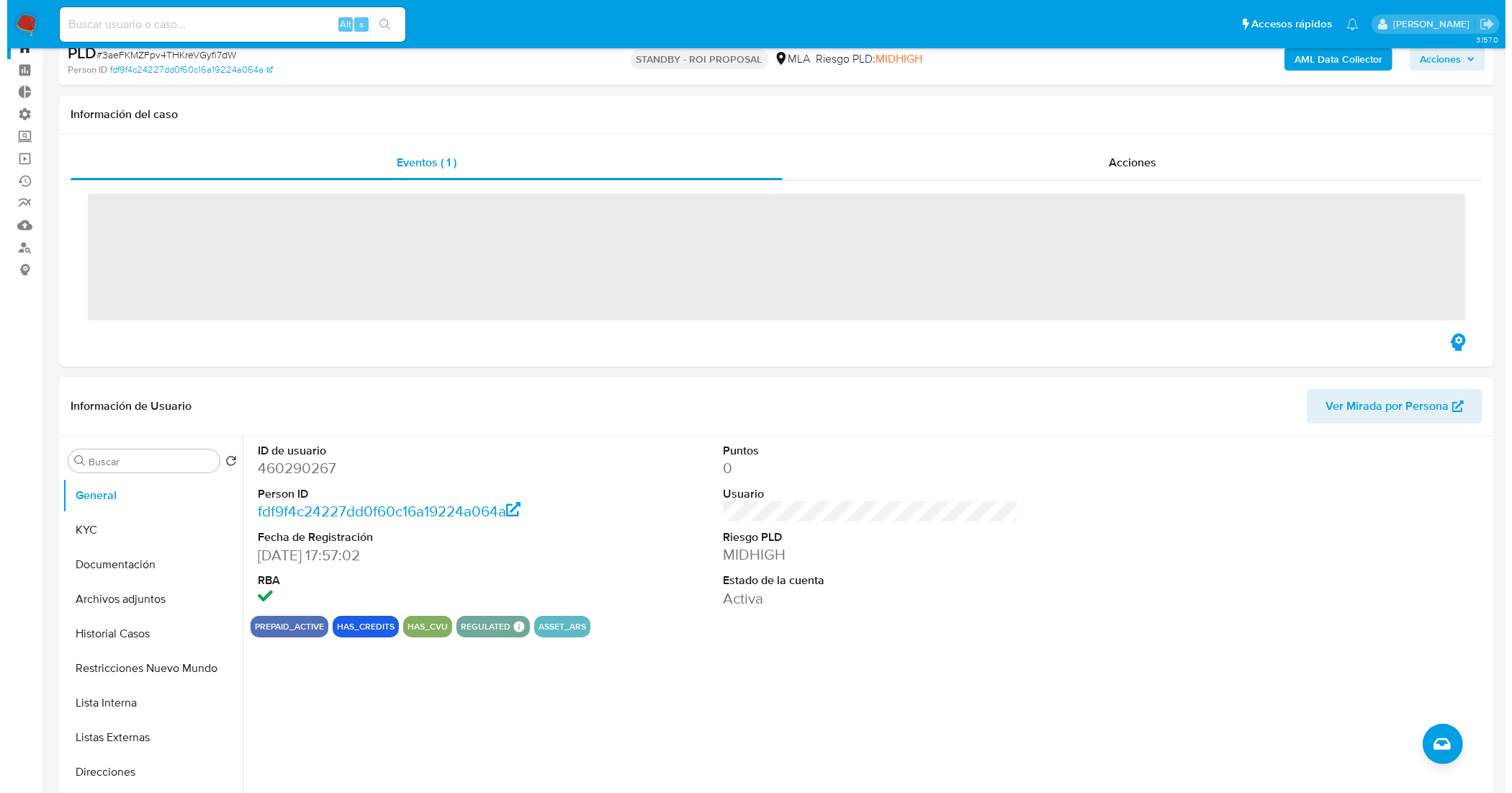
scroll to position [90, 0]
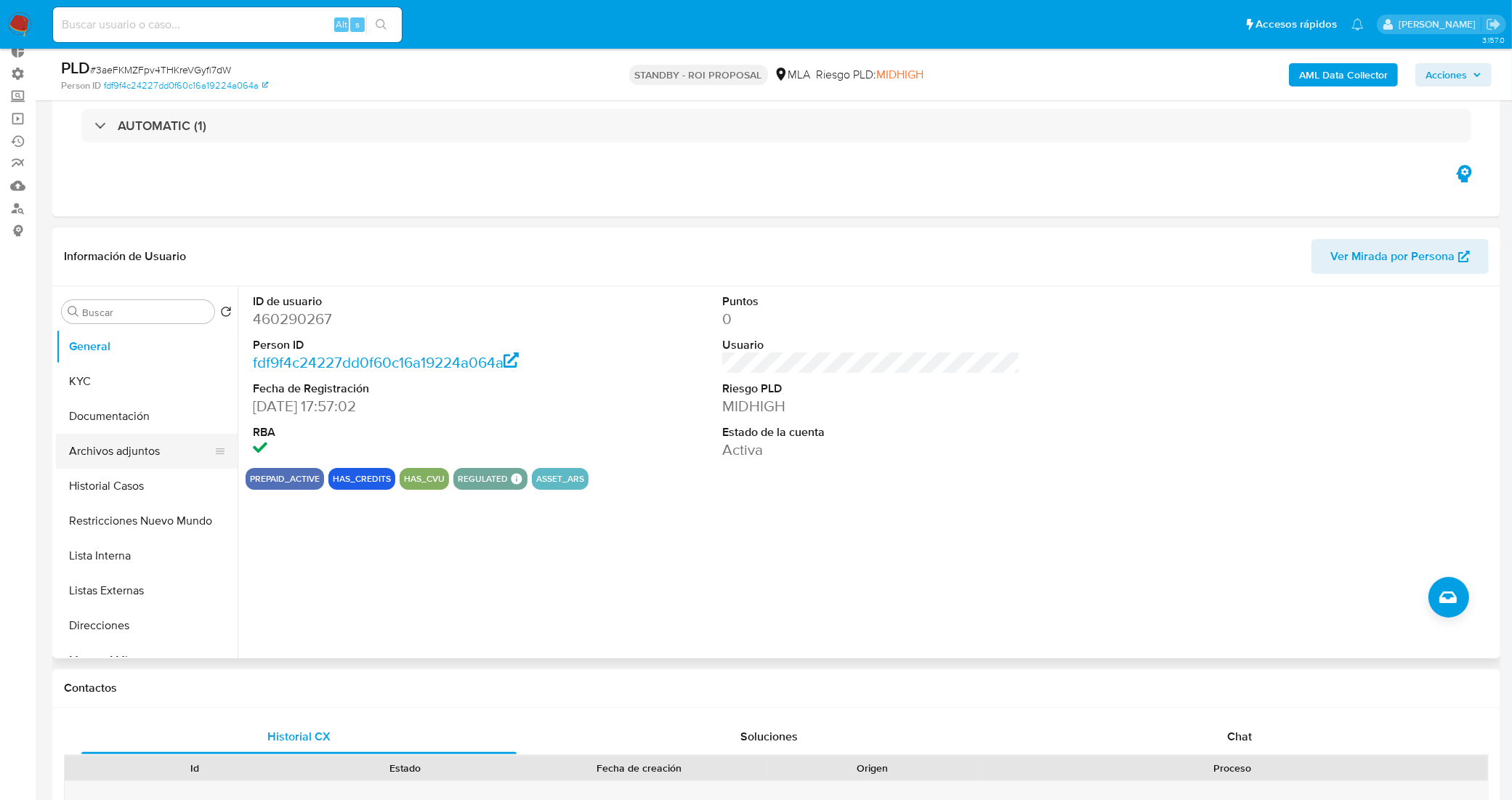
click at [118, 441] on button "Archivos adjuntos" at bounding box center [141, 451] width 170 height 35
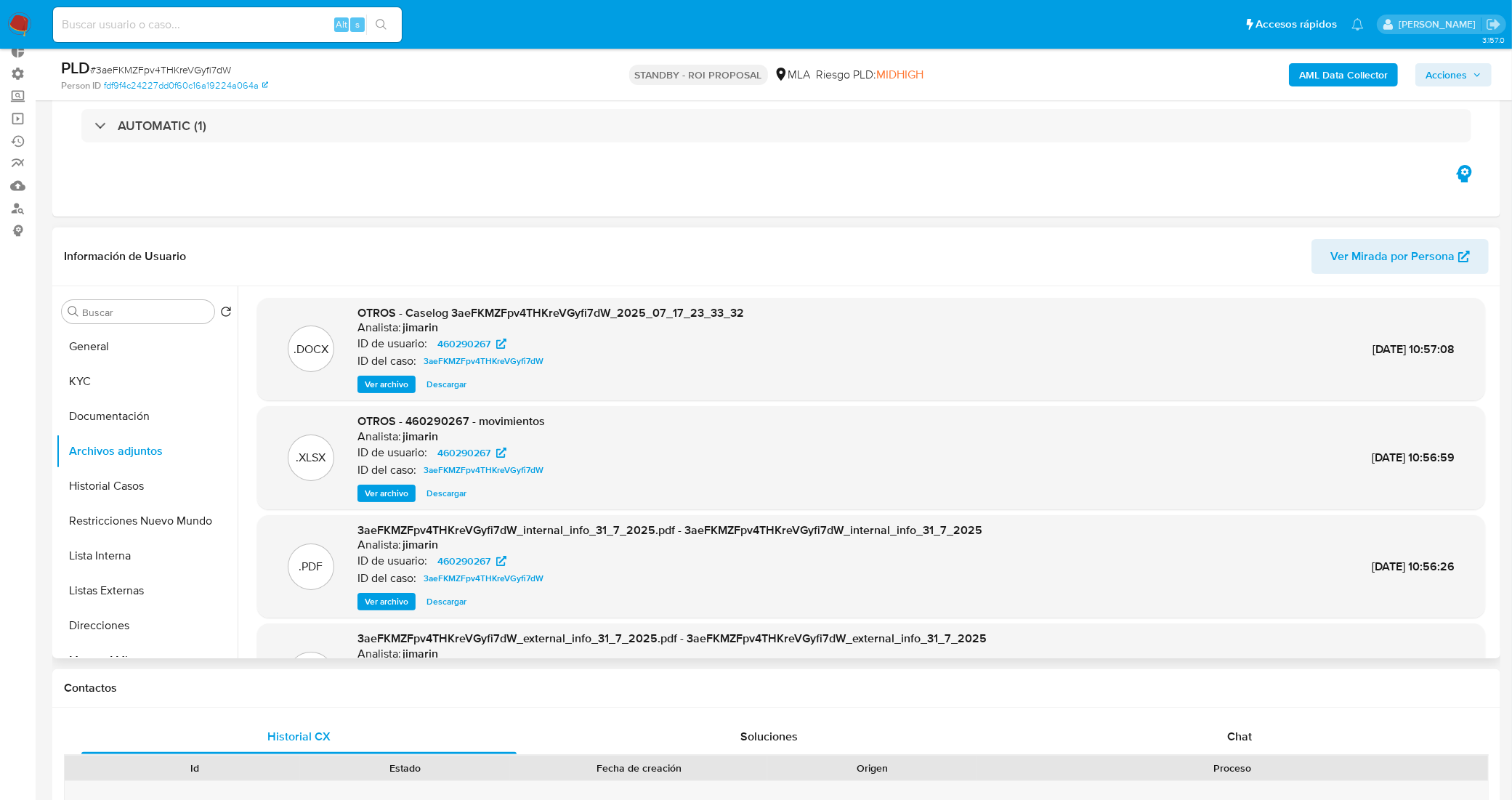
click at [398, 386] on span "Ver archivo" at bounding box center [386, 383] width 44 height 14
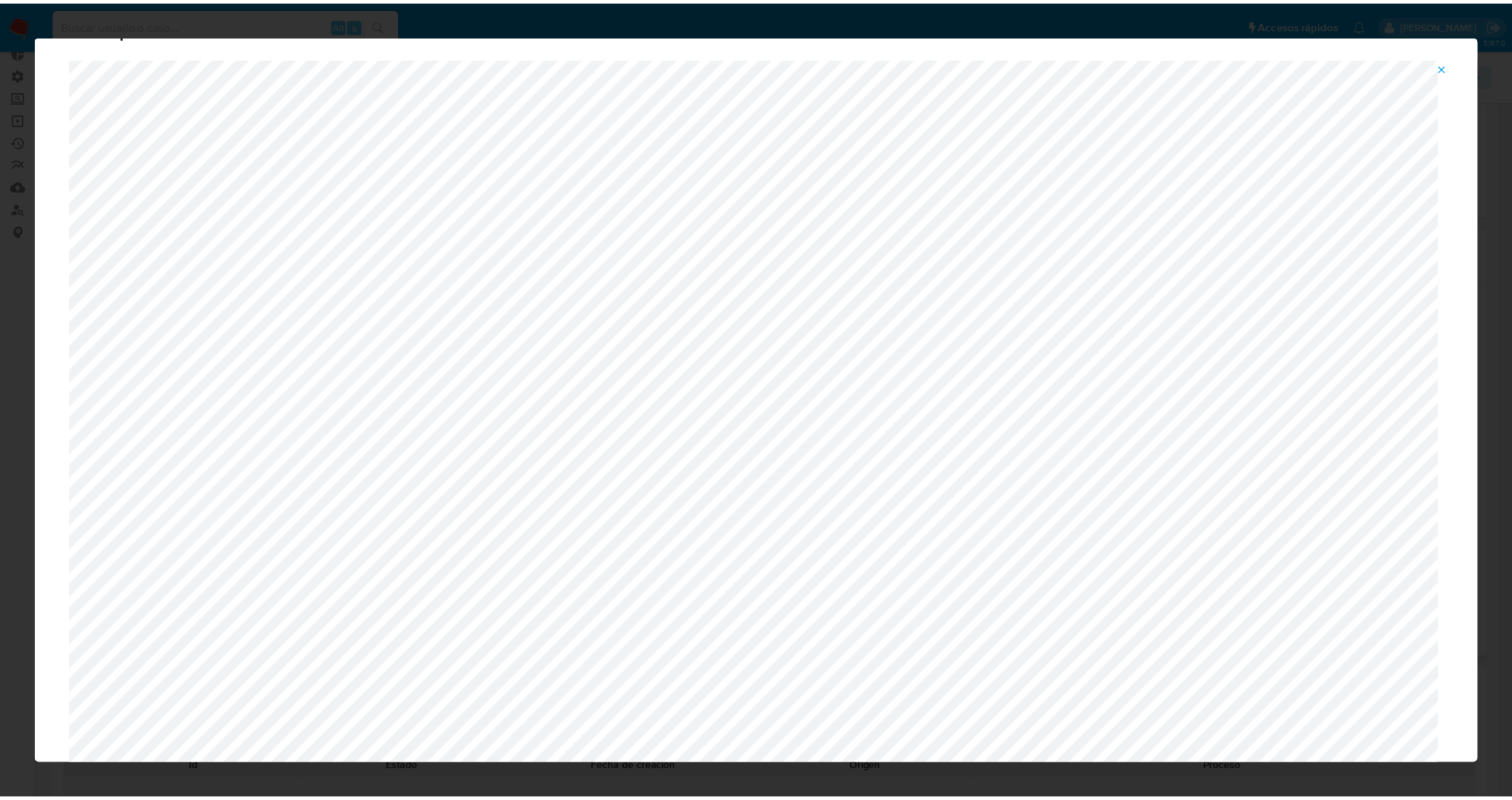
scroll to position [0, 0]
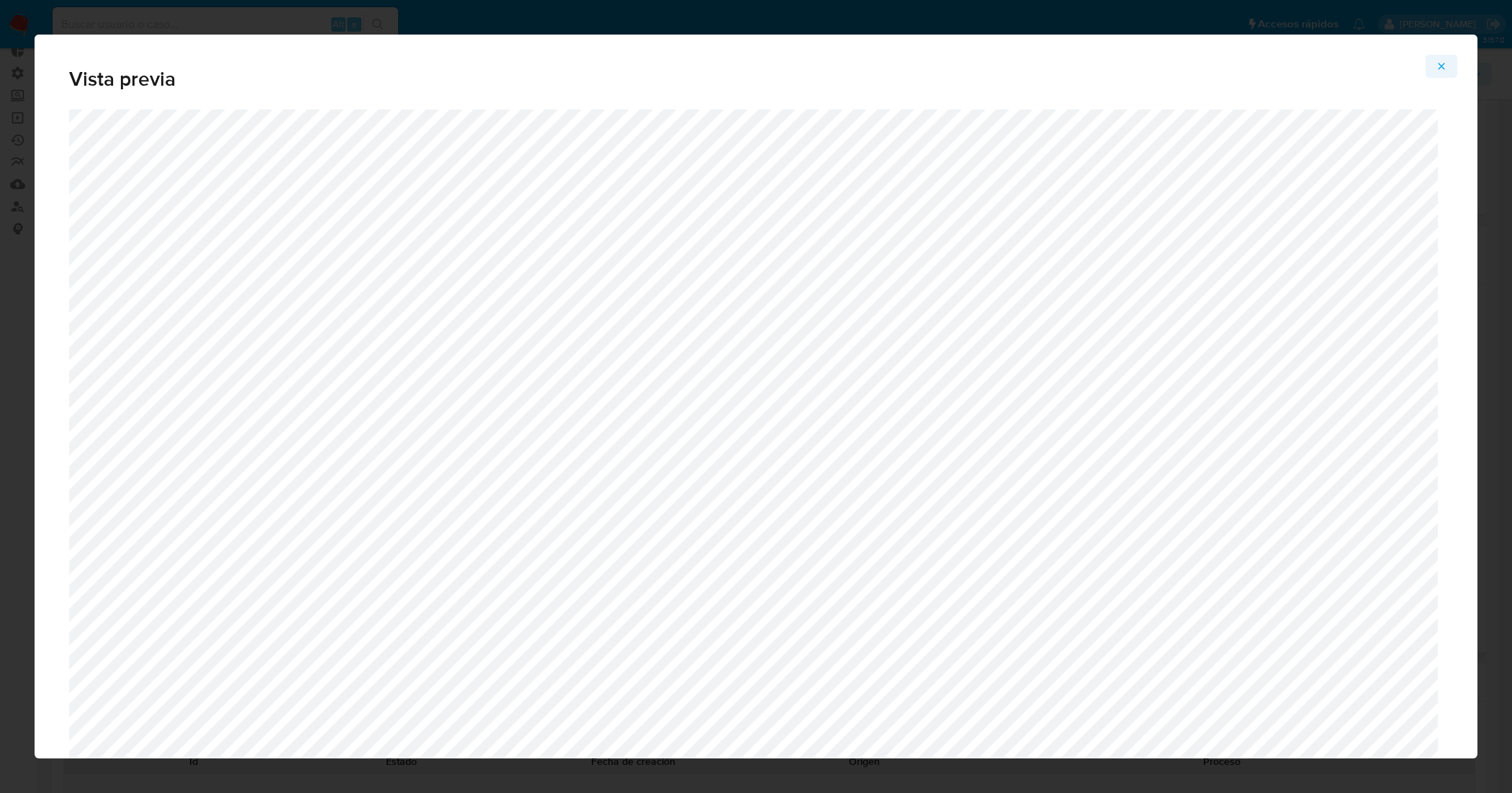
click at [1441, 63] on icon "Attachment preview" at bounding box center [1441, 66] width 11 height 11
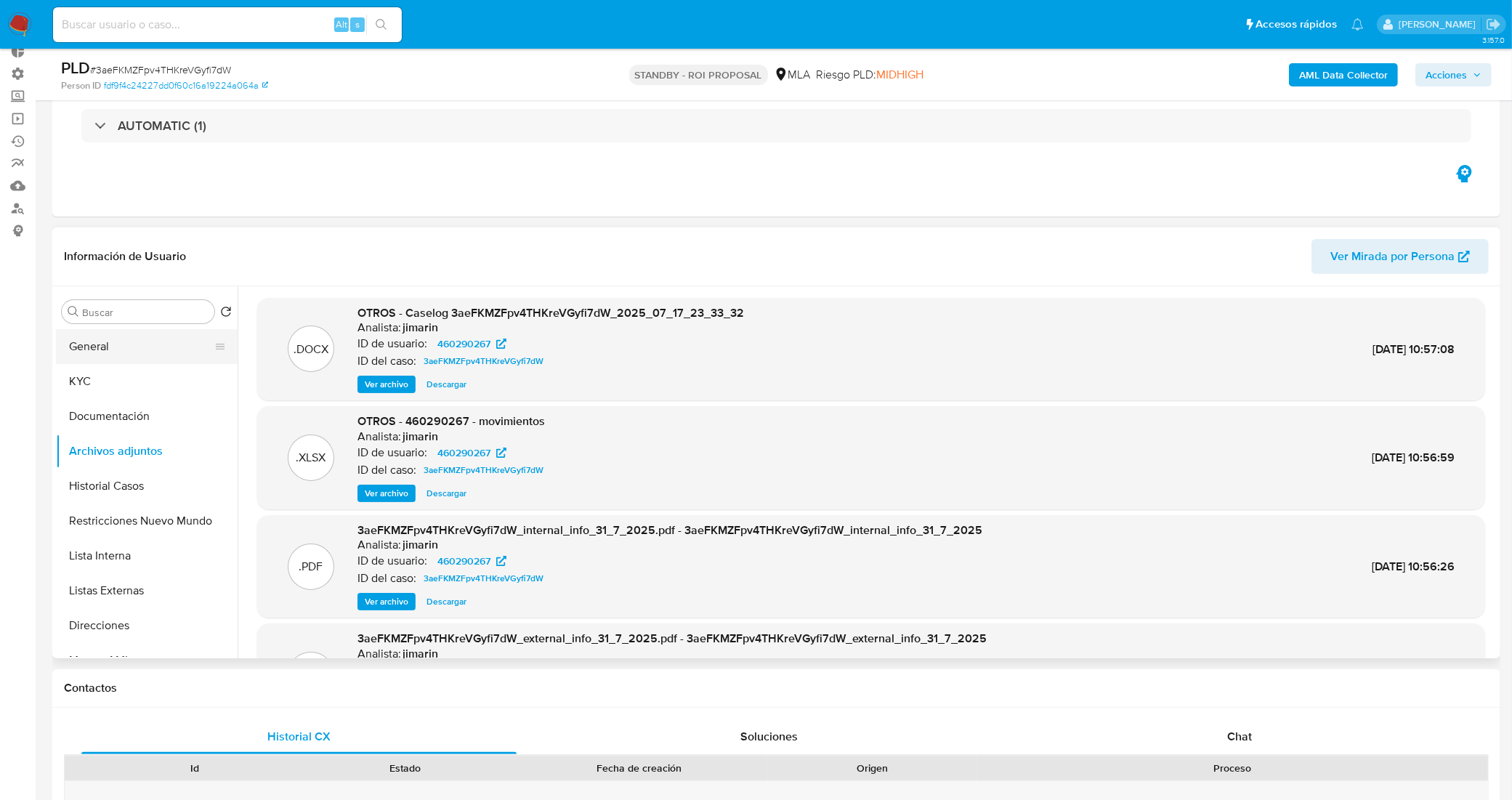
click at [95, 343] on button "General" at bounding box center [141, 347] width 170 height 35
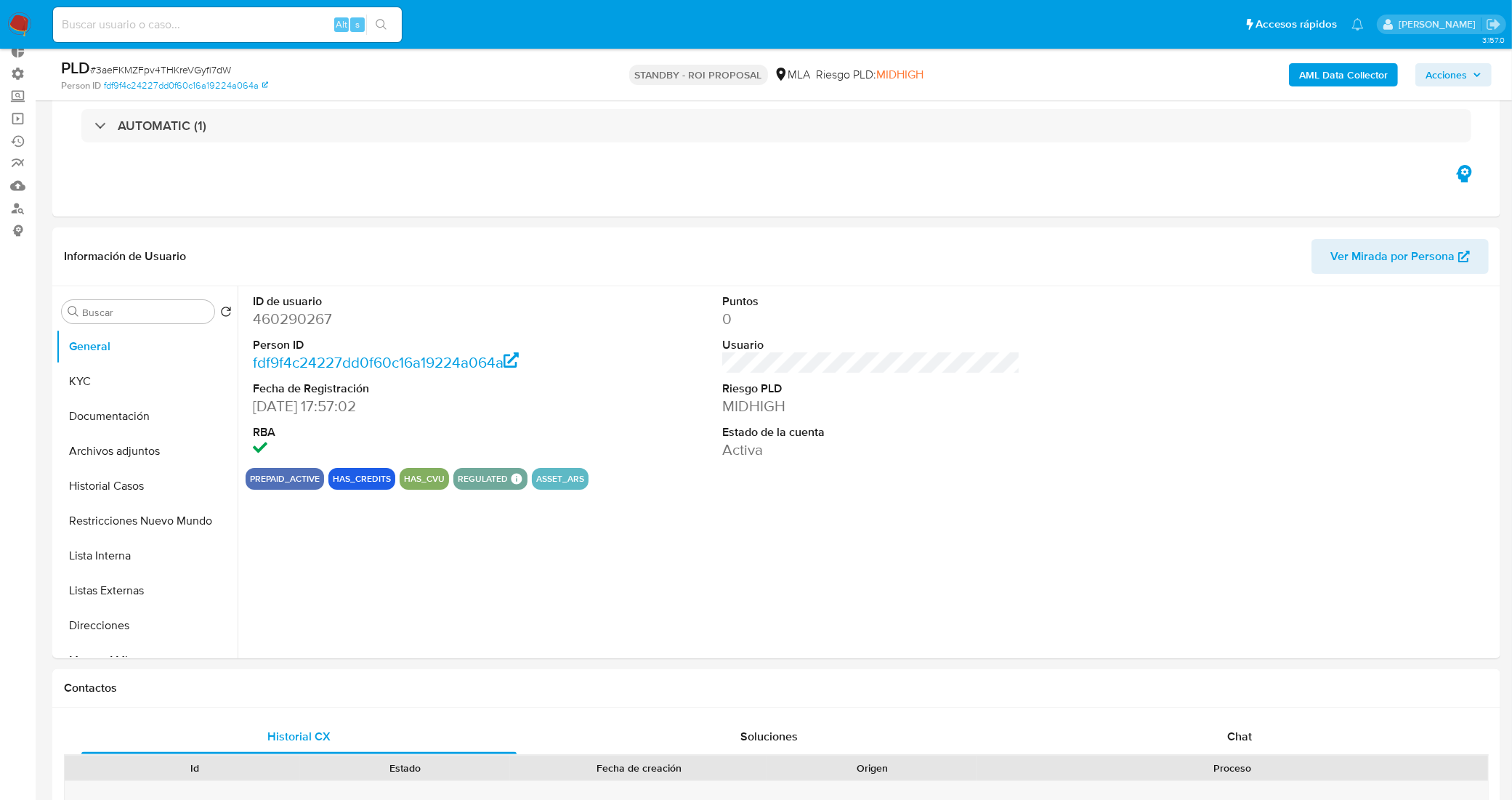
click at [290, 323] on dd "460290267" at bounding box center [401, 319] width 298 height 20
copy dd "460290267"
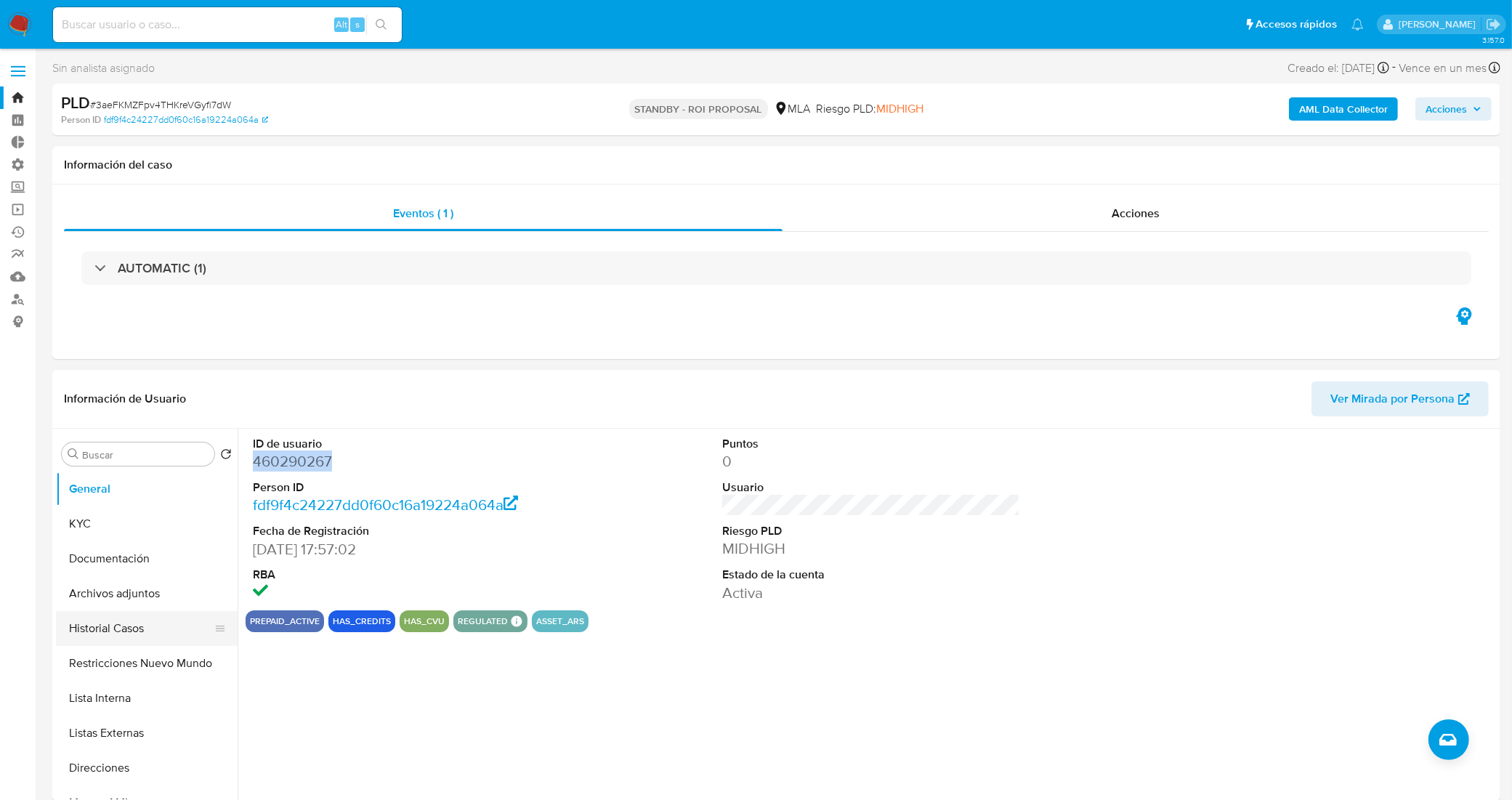
click at [135, 641] on button "Historial Casos" at bounding box center [141, 629] width 170 height 35
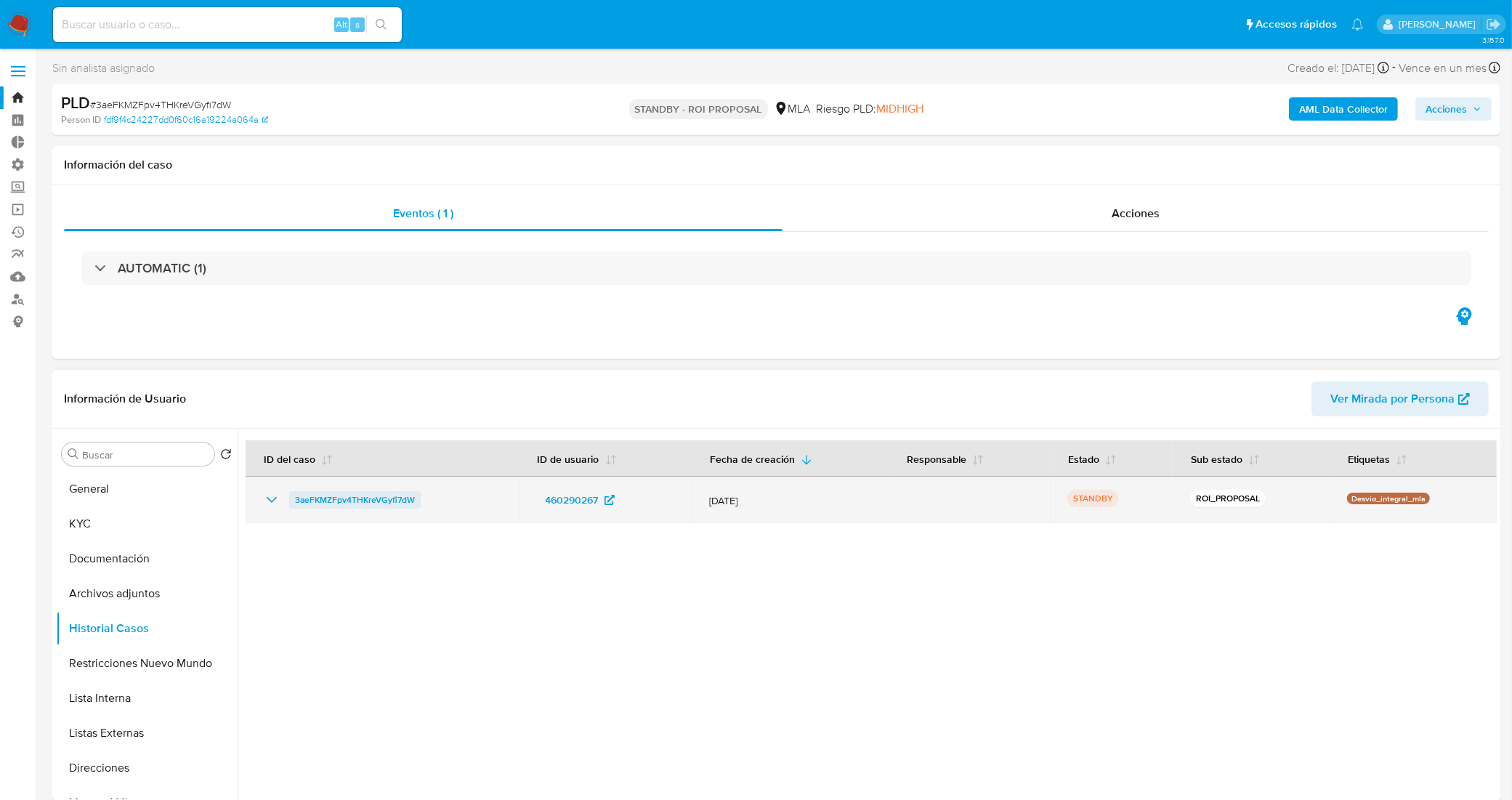
drag, startPoint x: 394, startPoint y: 505, endPoint x: 292, endPoint y: 506, distance: 102.0
click at [292, 506] on div "3aeFKMZFpv4THKreVGyfi7dW" at bounding box center [383, 499] width 239 height 17
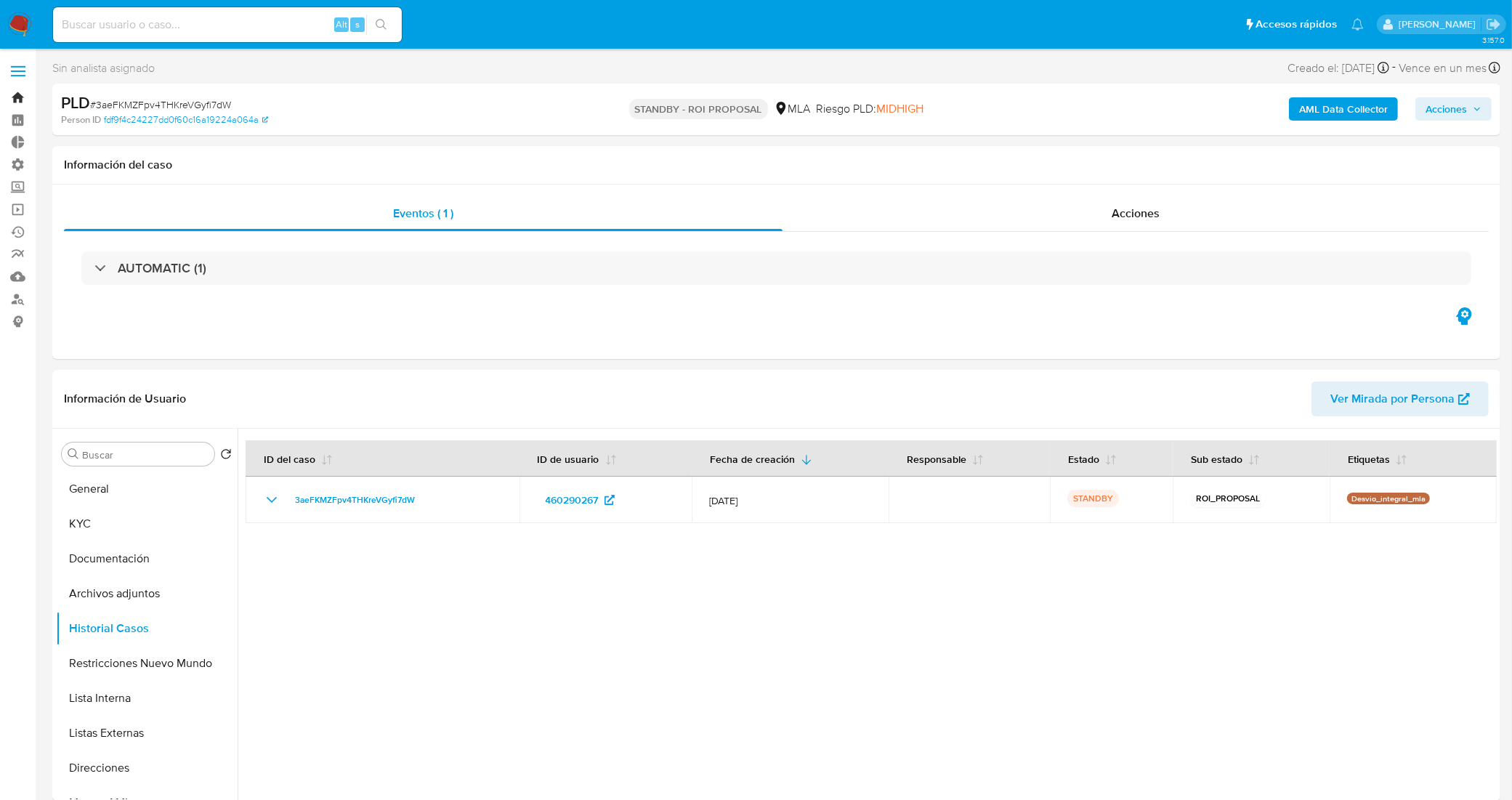
click at [20, 99] on link "Bandeja" at bounding box center [86, 98] width 173 height 23
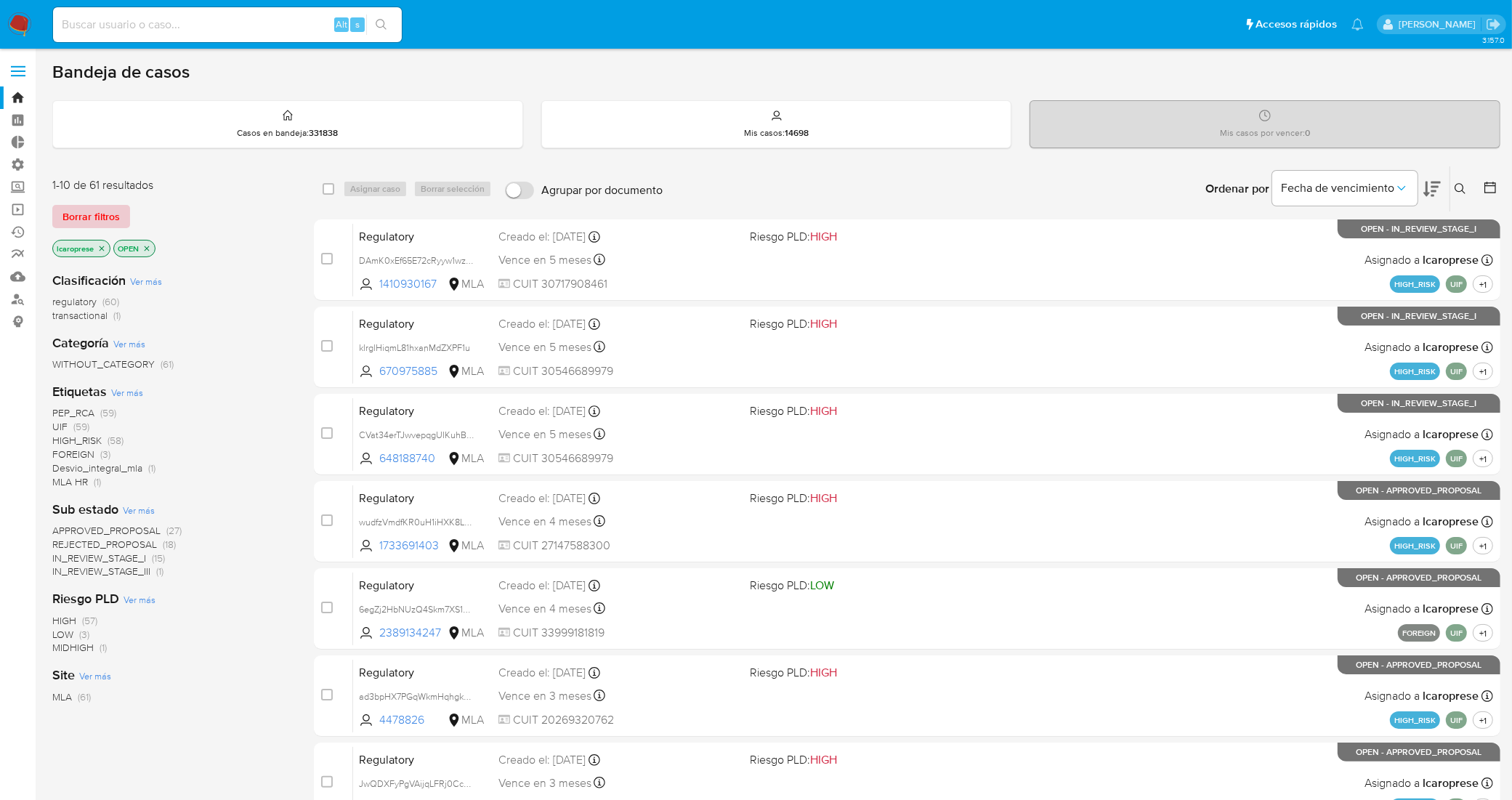
click at [106, 209] on span "Borrar filtros" at bounding box center [91, 216] width 57 height 20
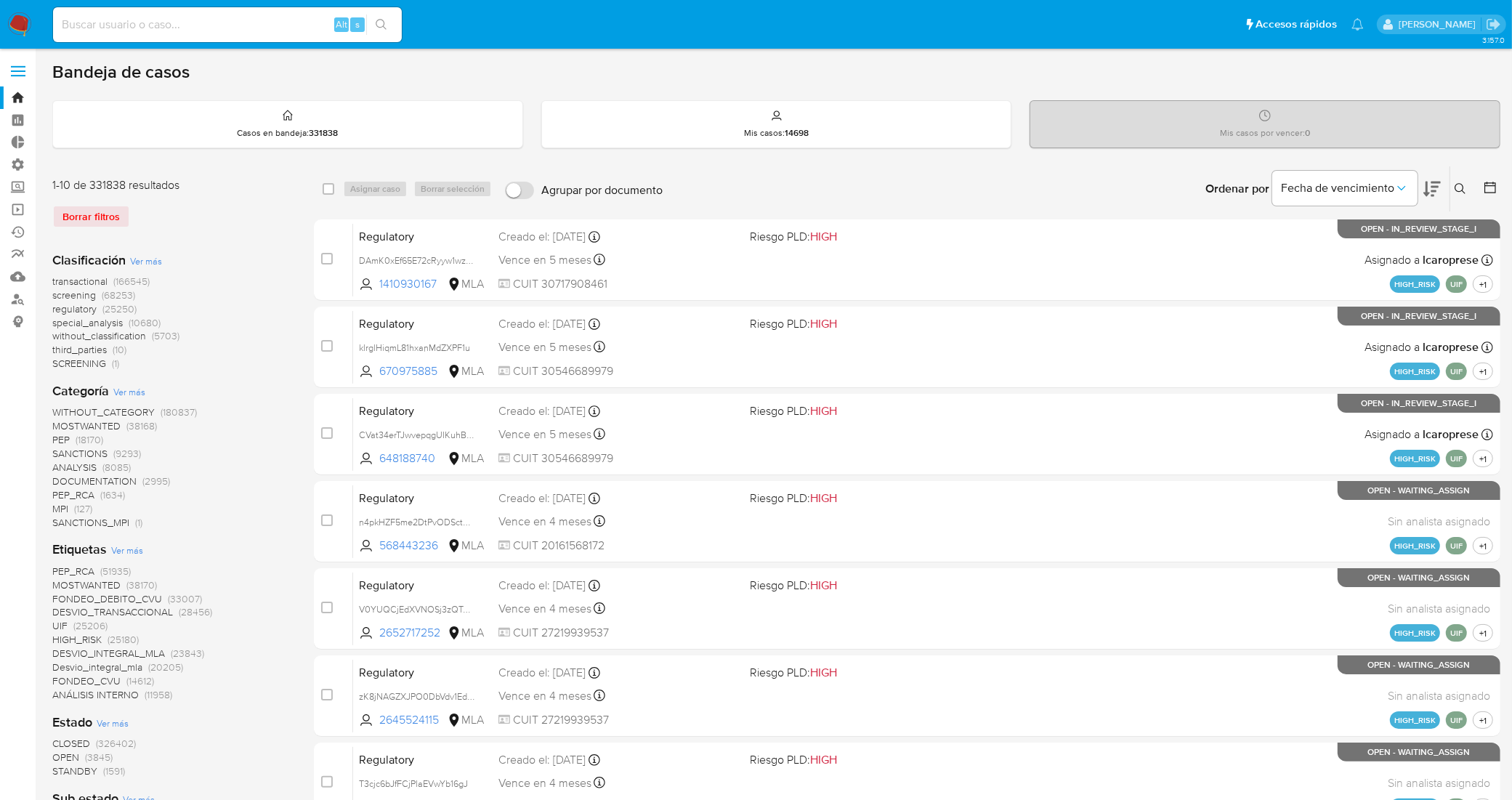
click at [1461, 192] on icon at bounding box center [1459, 188] width 11 height 11
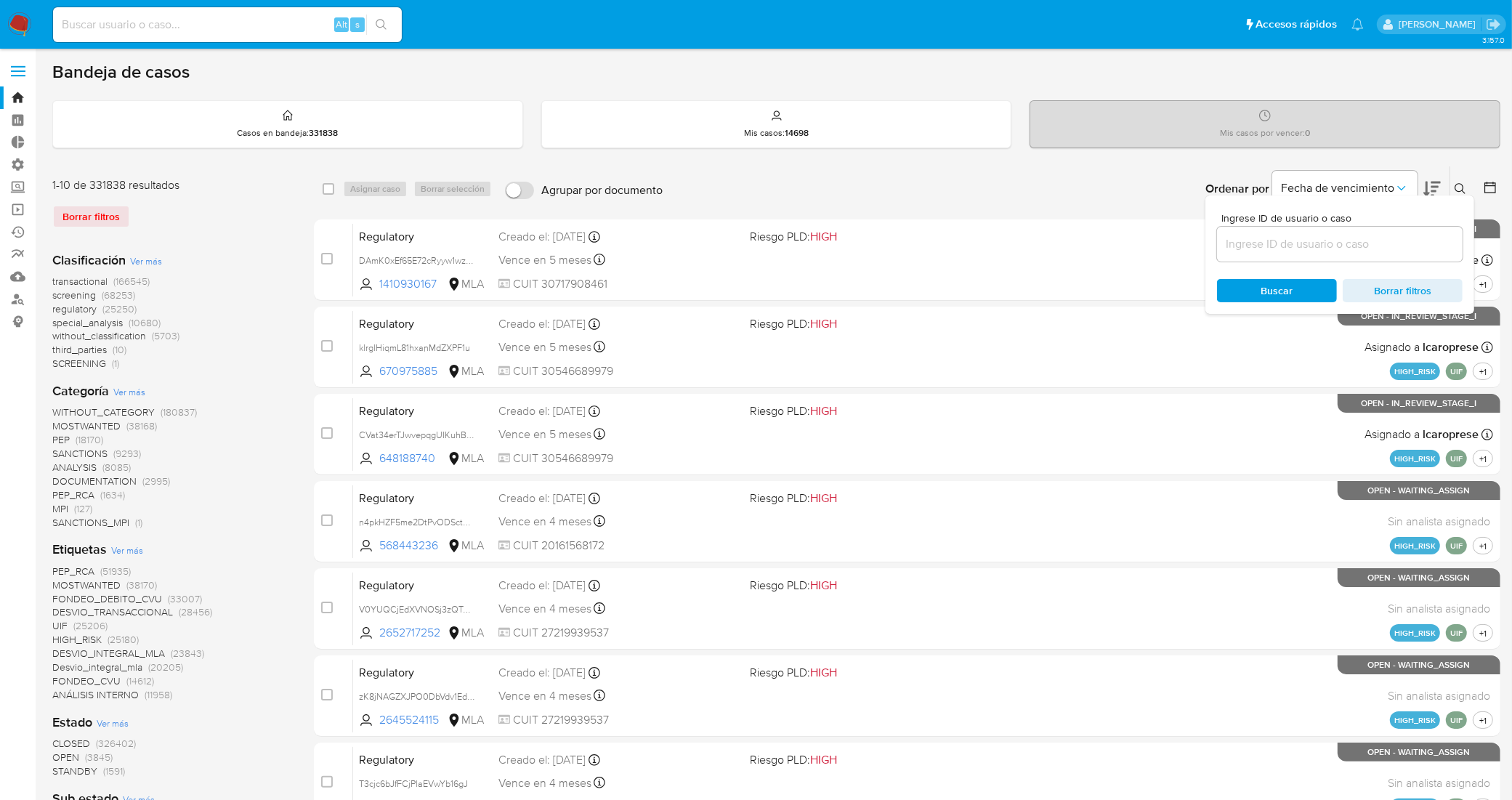
click at [1377, 249] on input at bounding box center [1339, 244] width 246 height 19
type input "3aeFKMZFpv4THKreVGyfi7dW"
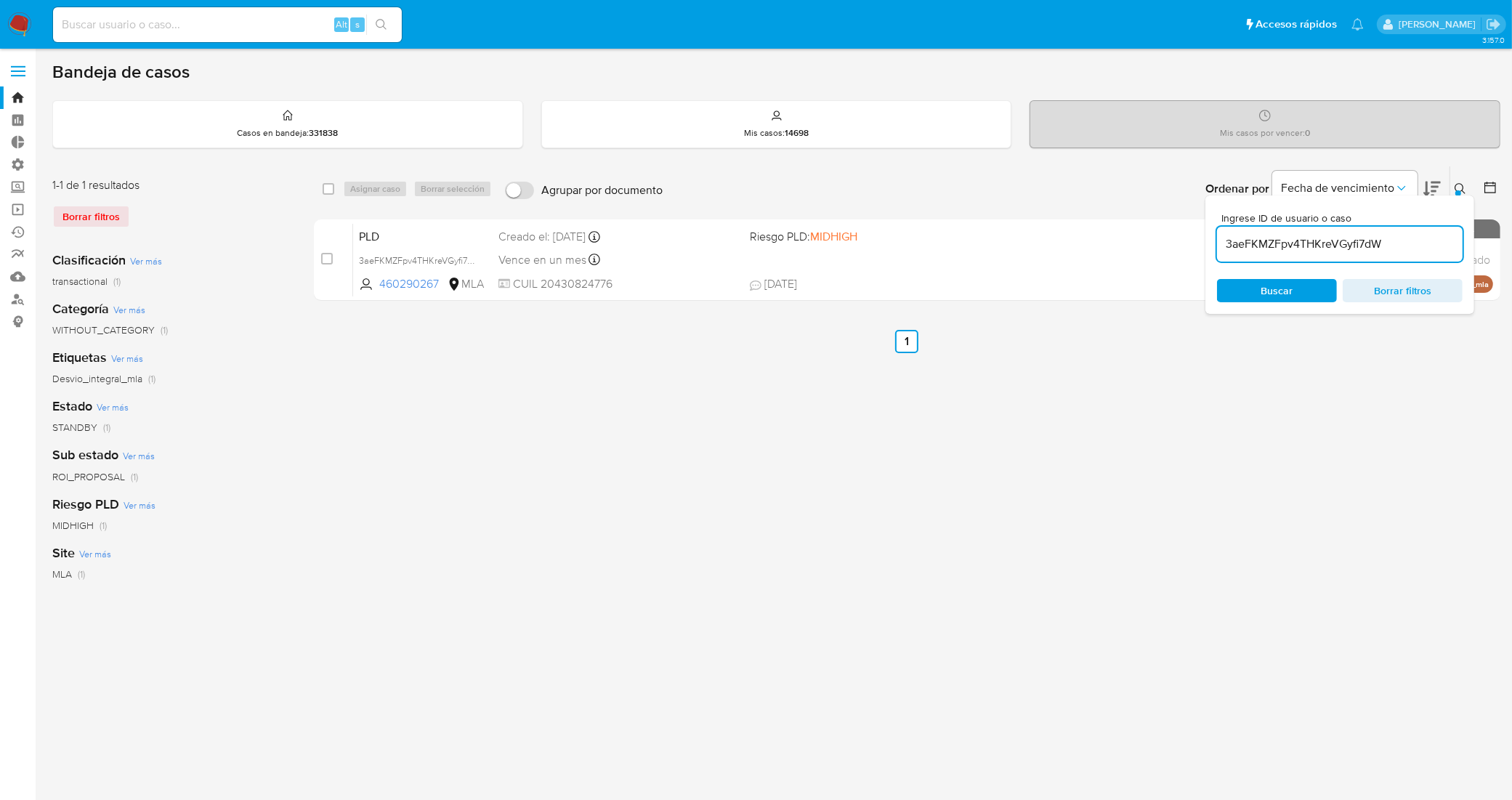
drag, startPoint x: 325, startPoint y: 254, endPoint x: 356, endPoint y: 202, distance: 60.5
click at [326, 255] on input "checkbox" at bounding box center [326, 258] width 11 height 11
checkbox input "true"
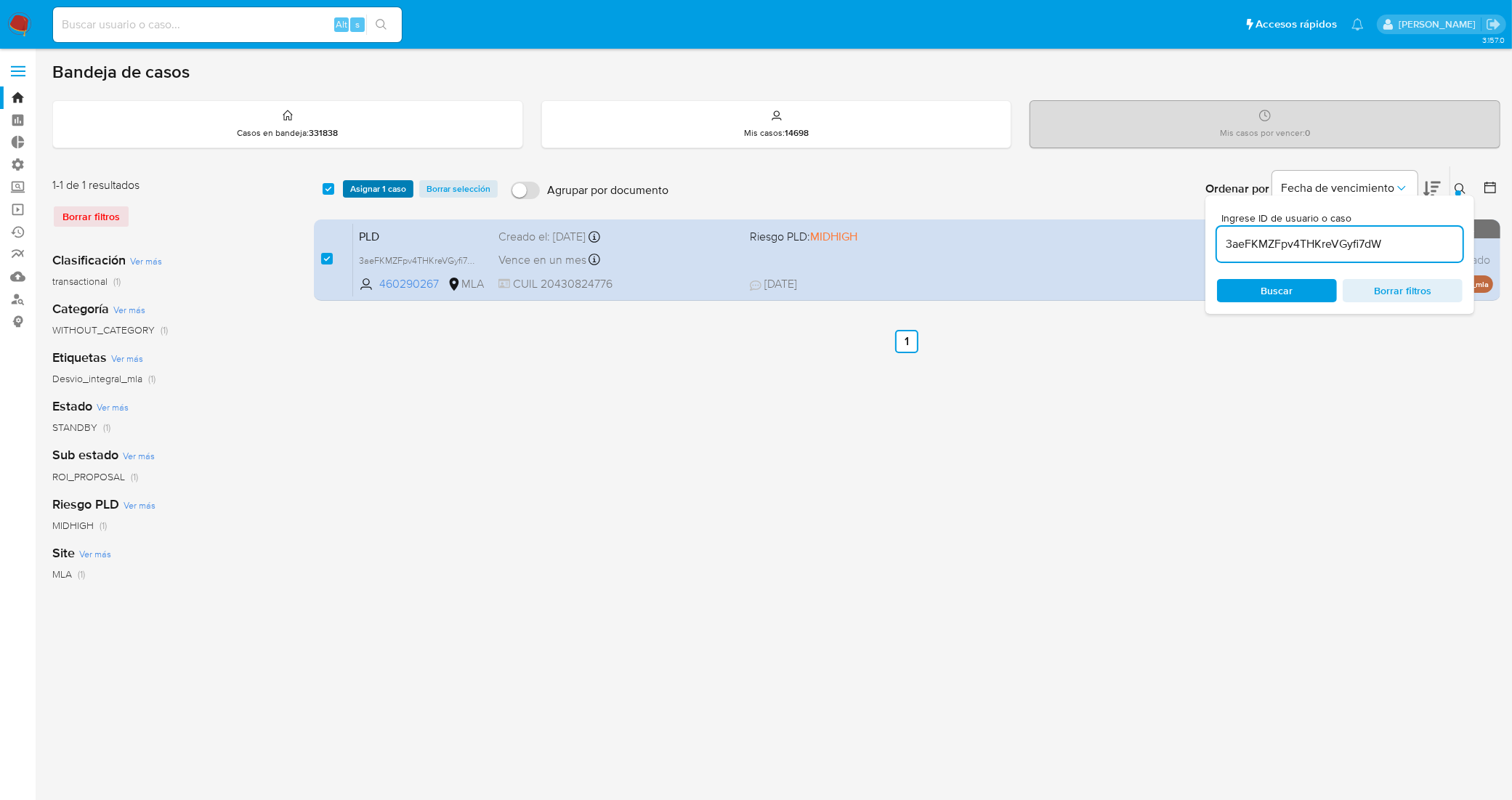
click at [360, 186] on span "Asignar 1 caso" at bounding box center [378, 189] width 56 height 14
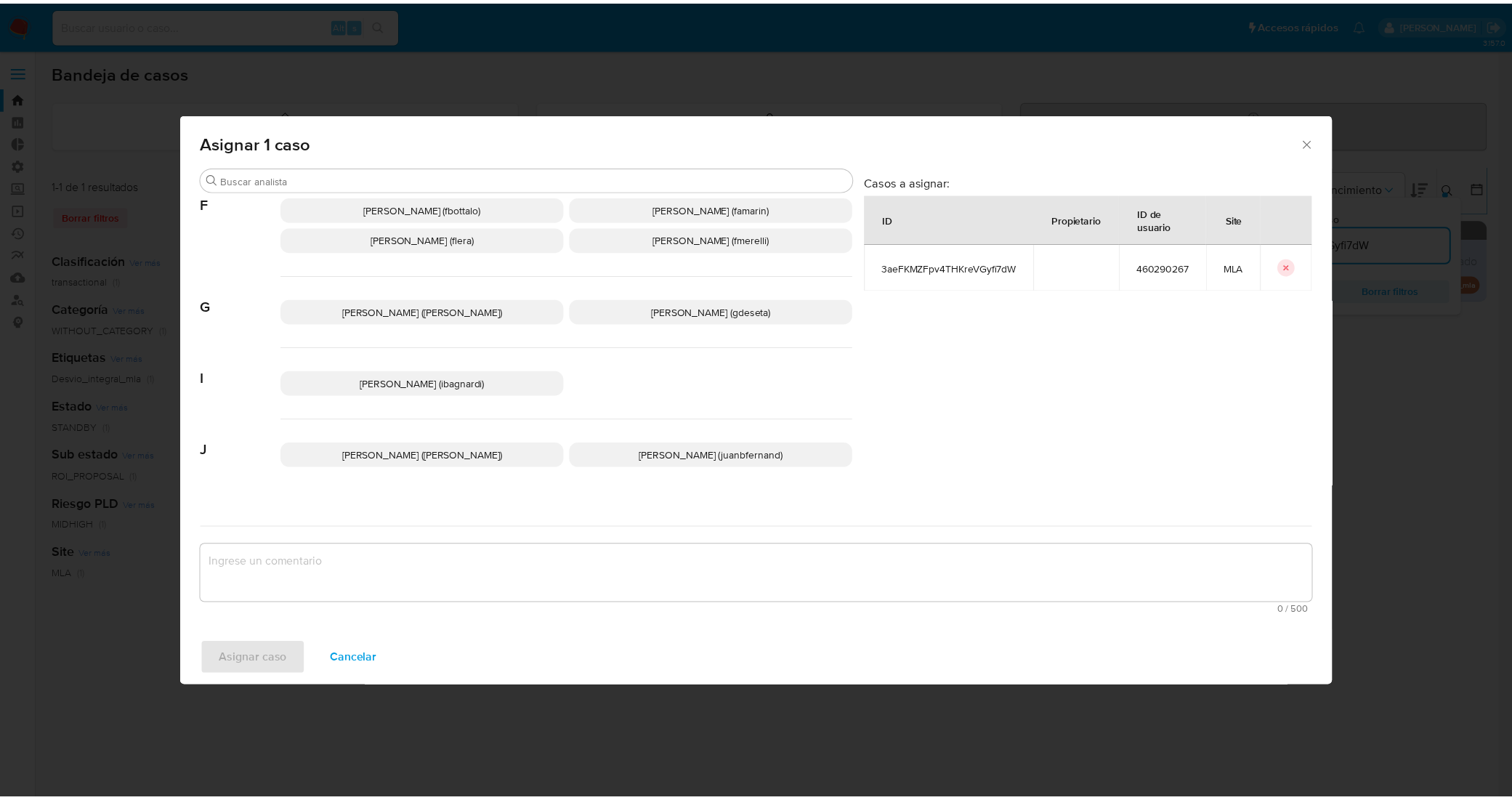
scroll to position [635, 0]
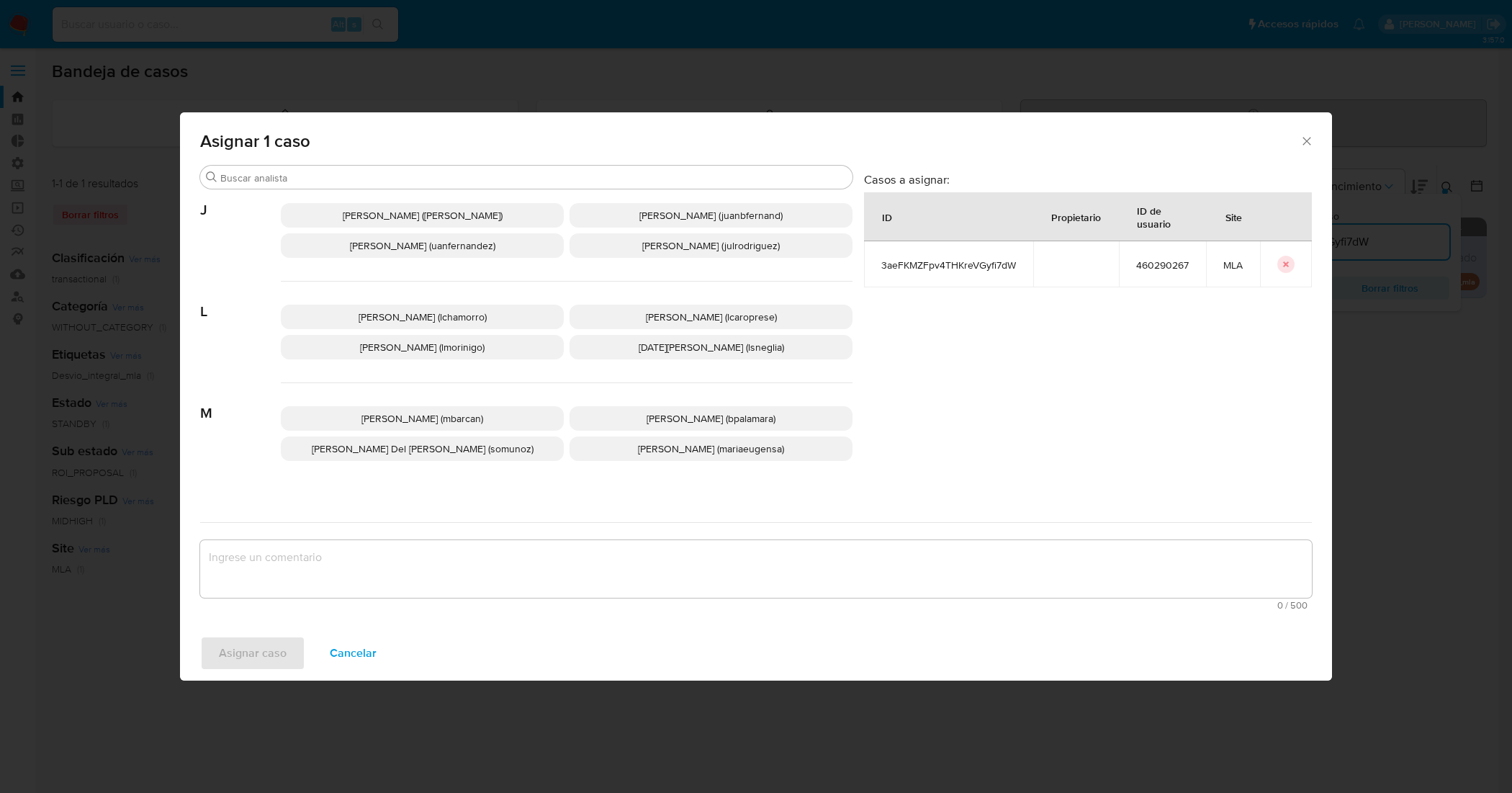
click at [684, 317] on span "Leandro Ezequiel Caroprese (lcaroprese)" at bounding box center [712, 316] width 131 height 14
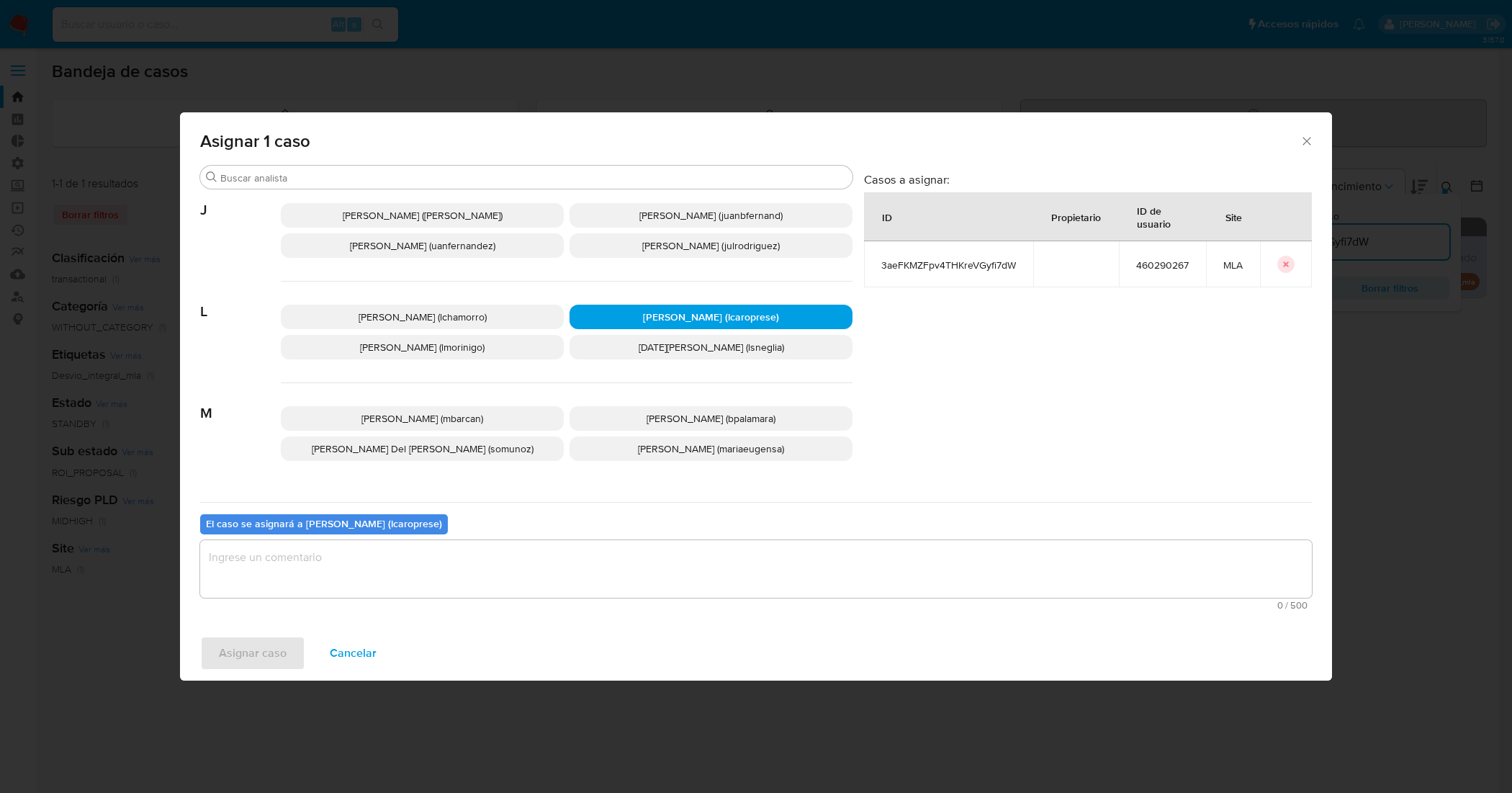
click at [665, 581] on textarea "assign-modal" at bounding box center [756, 569] width 1112 height 57
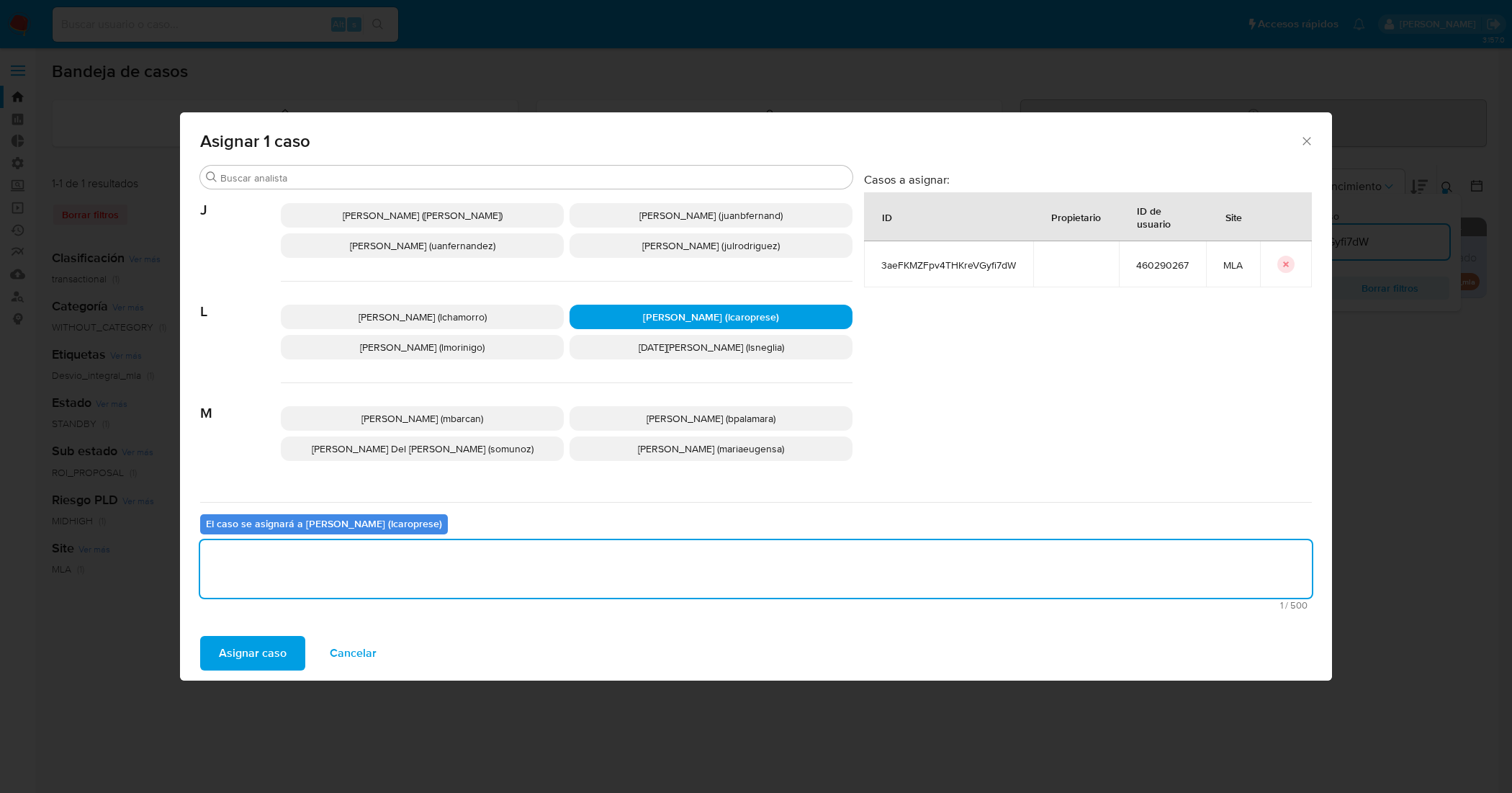
click at [246, 648] on span "Asignar caso" at bounding box center [253, 653] width 68 height 32
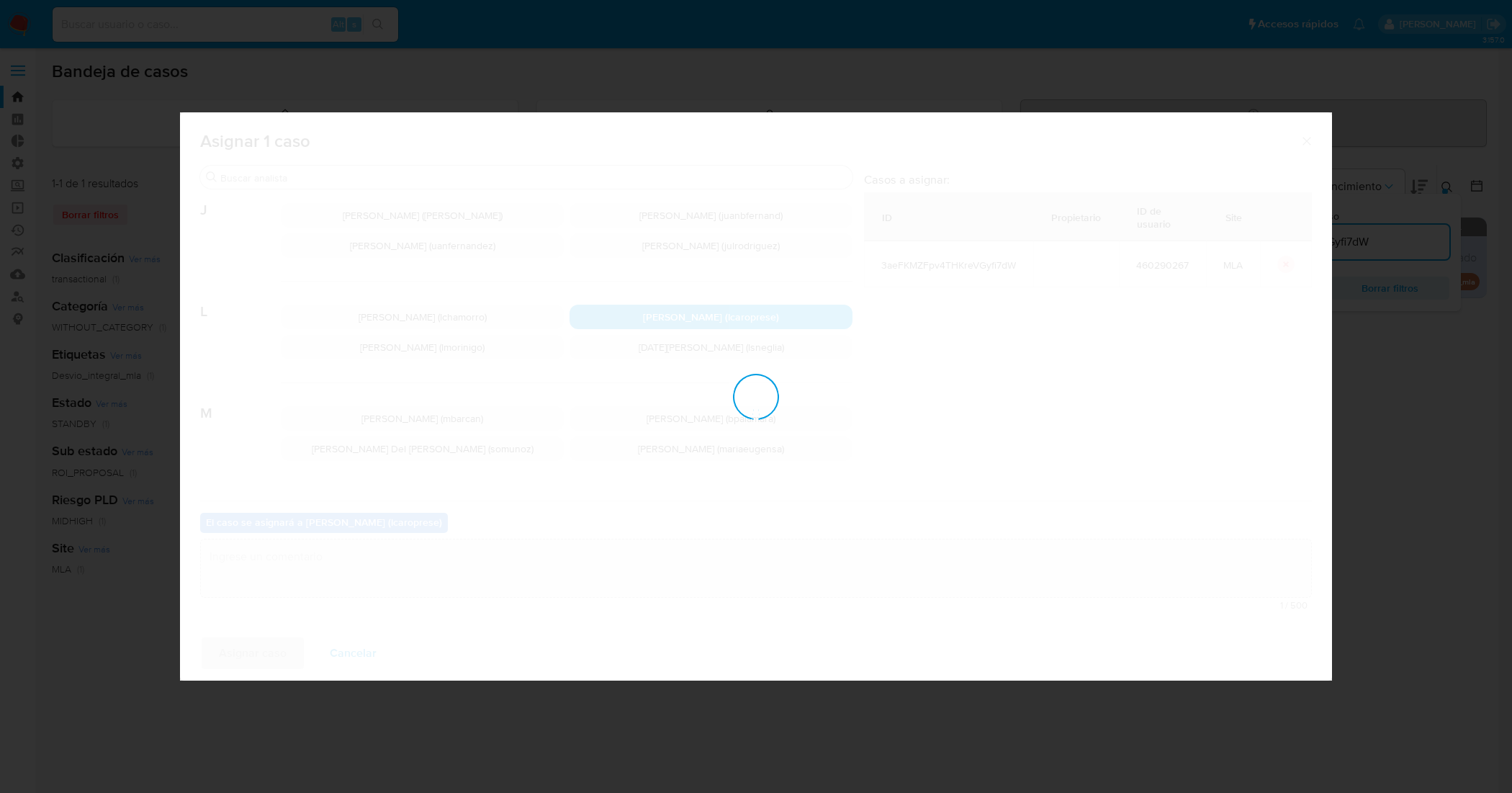
checkbox input "false"
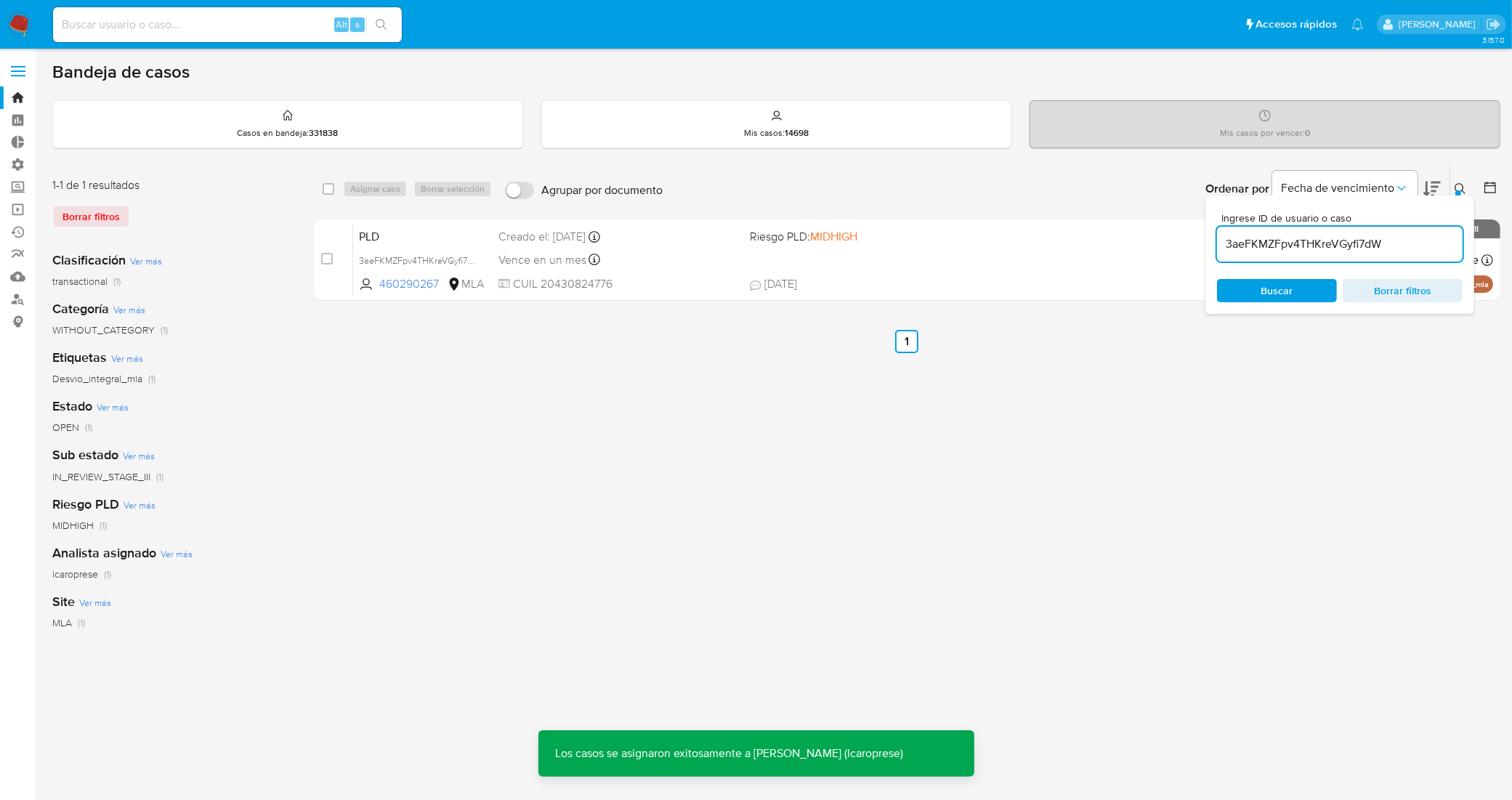
click at [1458, 183] on icon at bounding box center [1459, 188] width 11 height 11
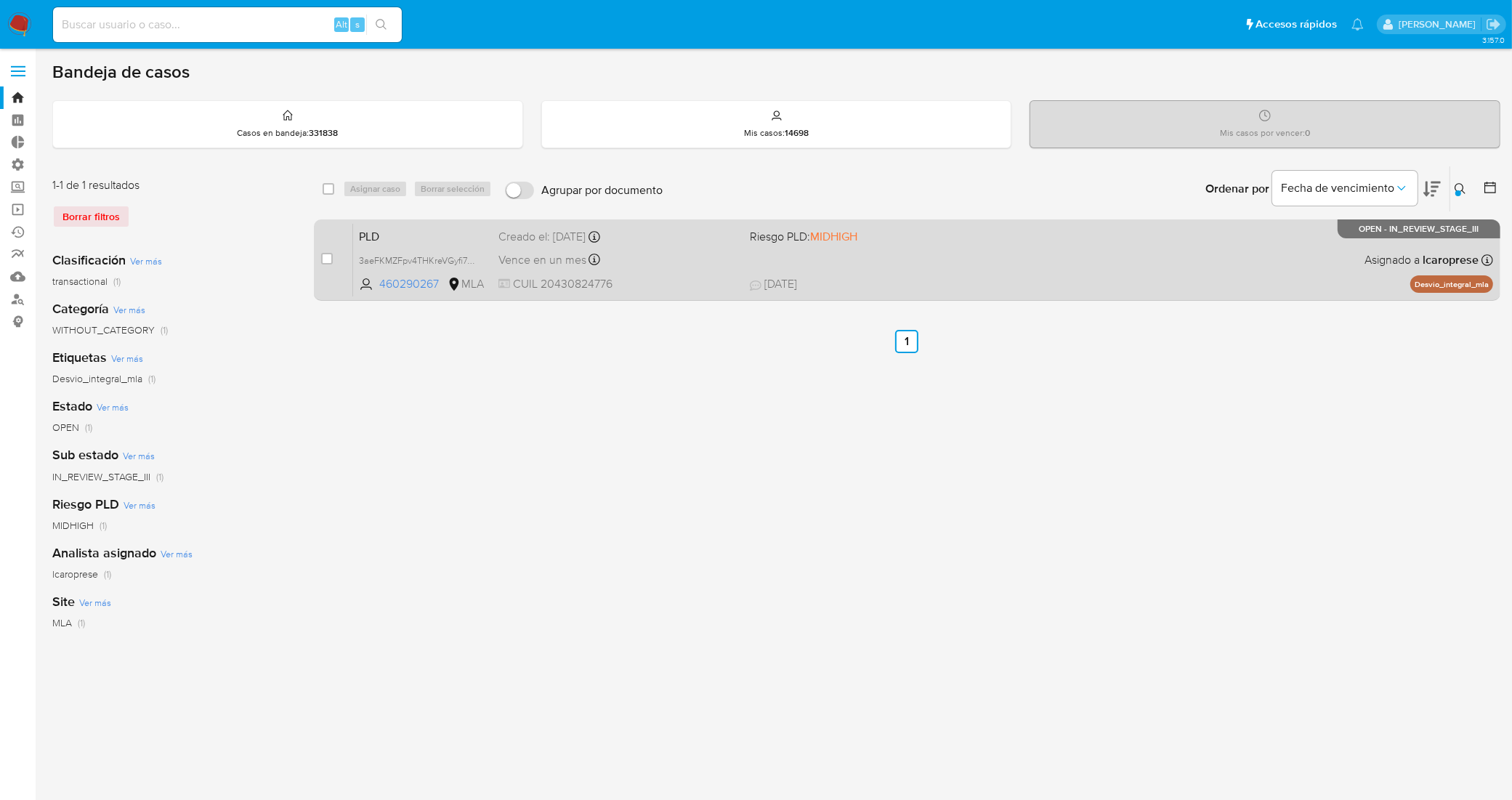
click at [453, 238] on span "PLD" at bounding box center [423, 235] width 128 height 19
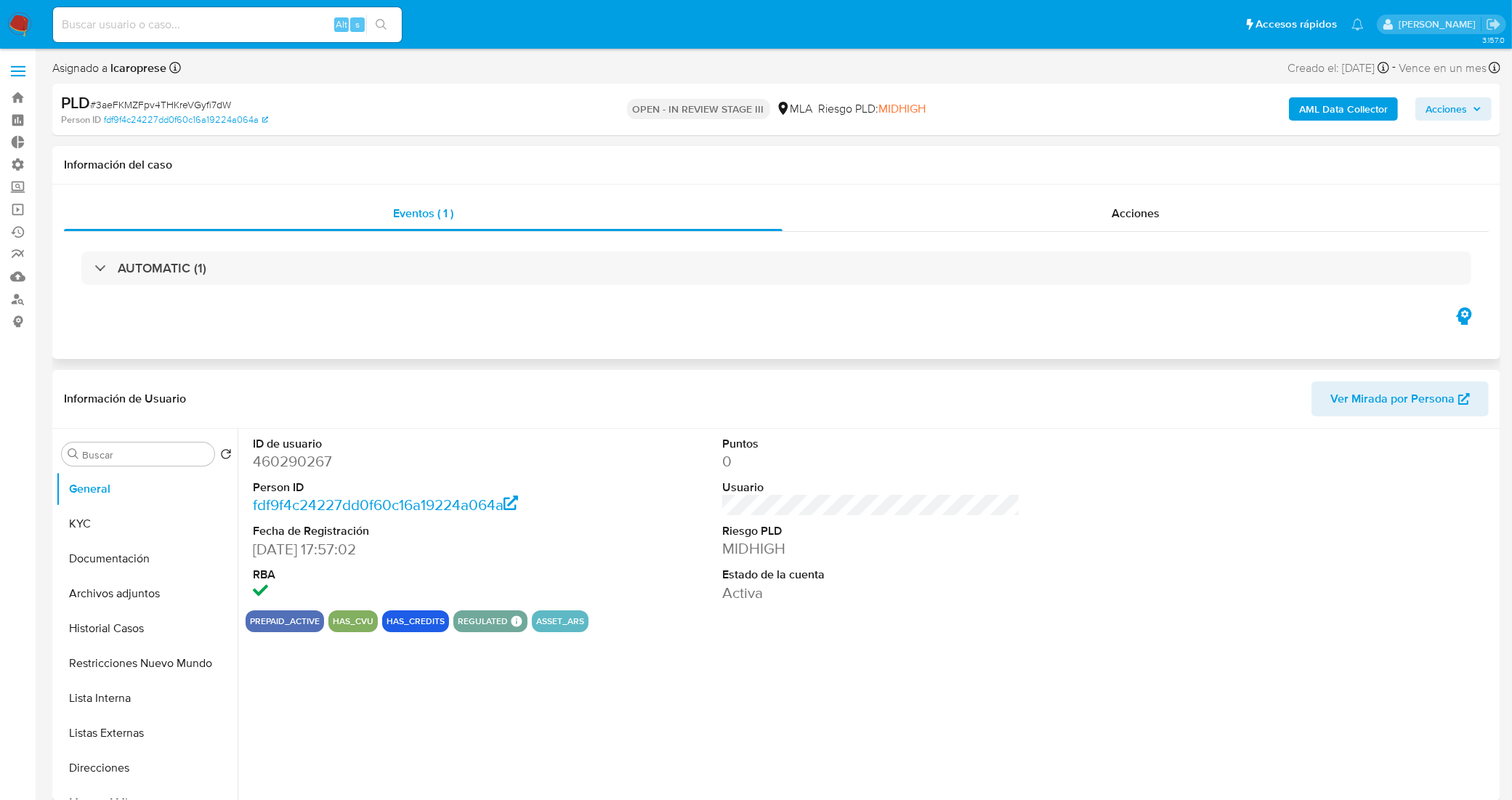
select select "10"
click at [1465, 114] on span "Acciones" at bounding box center [1446, 108] width 41 height 23
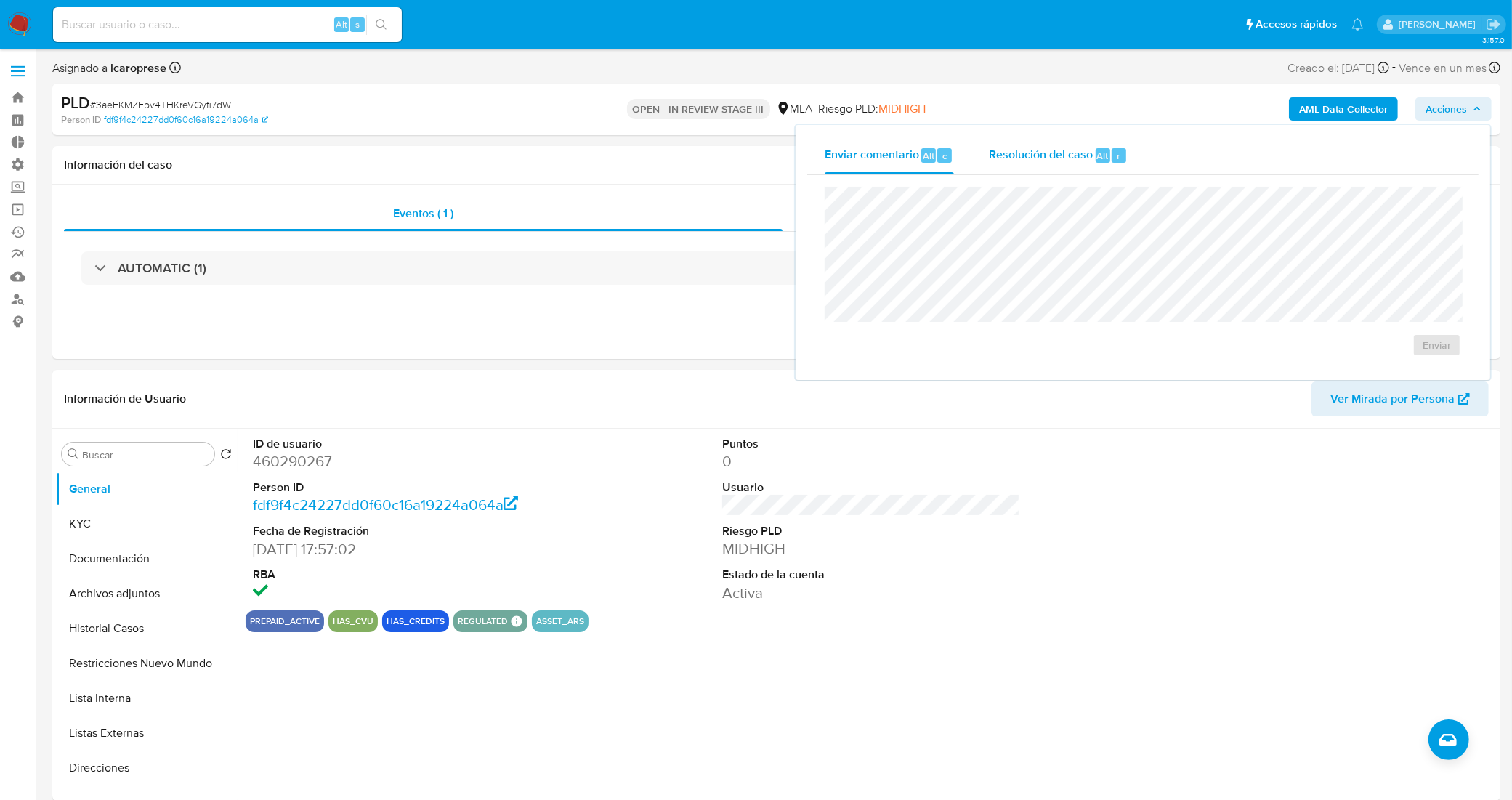
click at [1024, 159] on span "Resolución del caso" at bounding box center [1041, 155] width 104 height 17
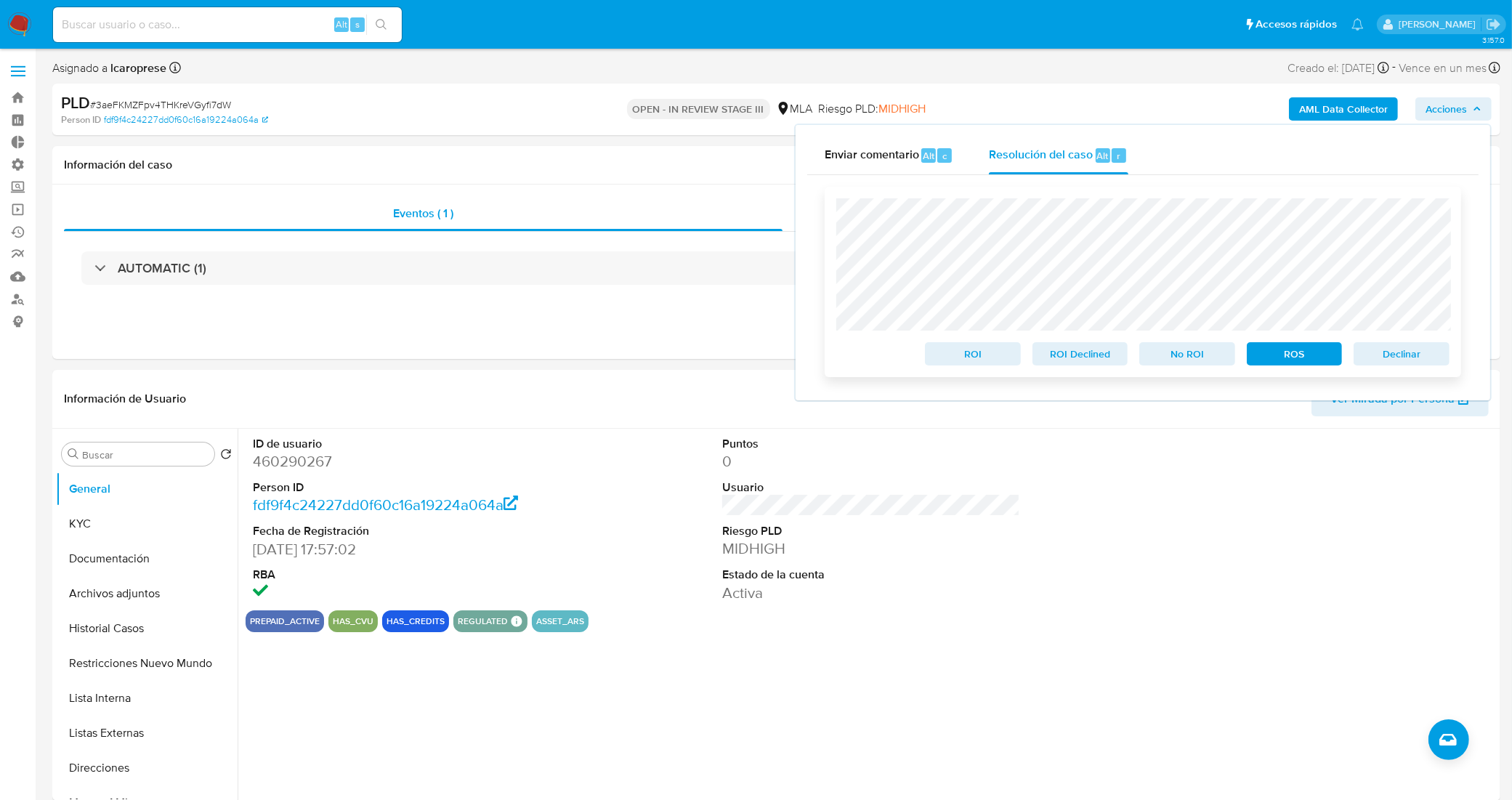
click at [1403, 356] on span "Declinar" at bounding box center [1401, 353] width 75 height 20
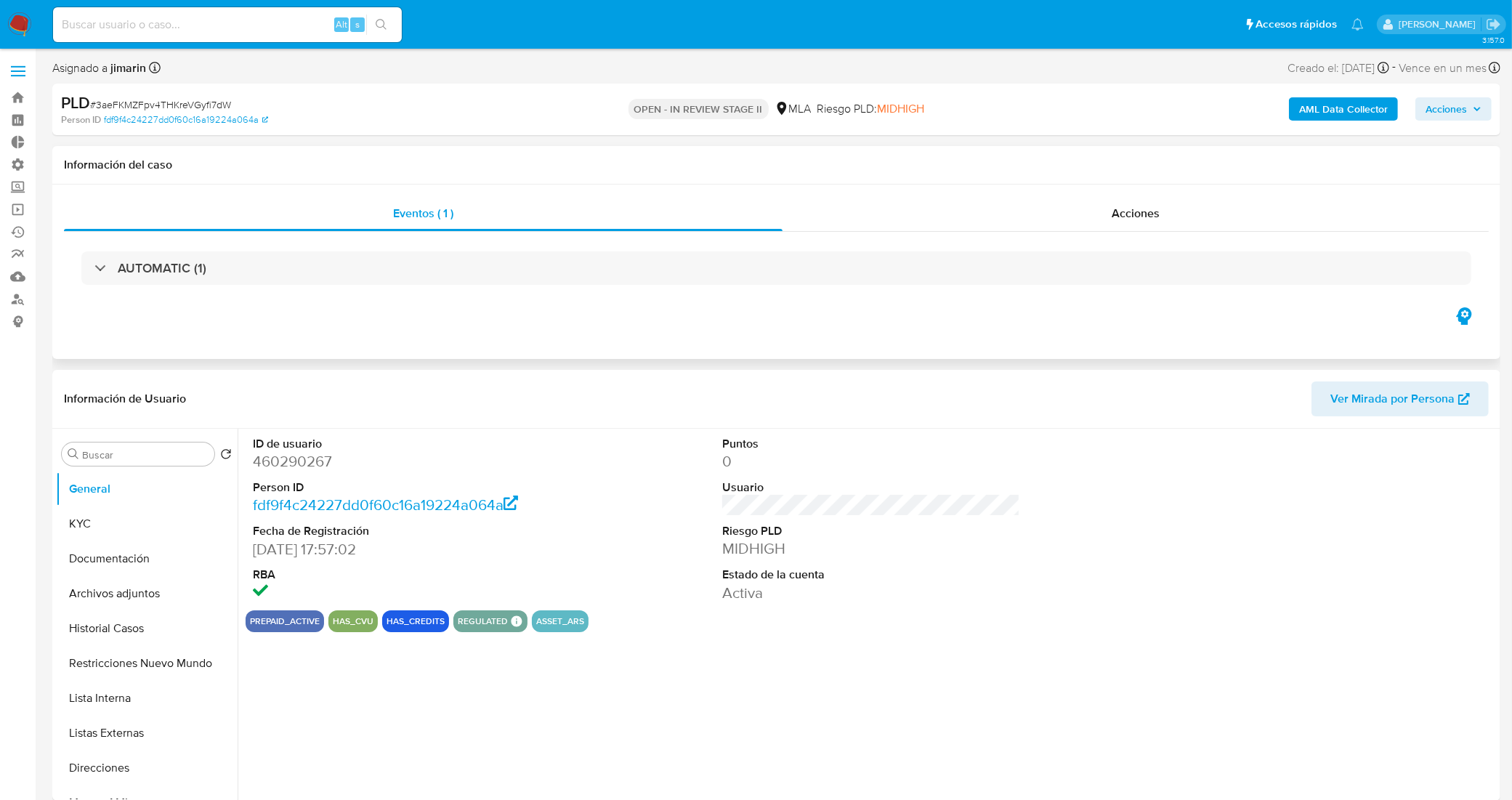
select select "10"
click at [1458, 114] on span "Acciones" at bounding box center [1446, 108] width 41 height 23
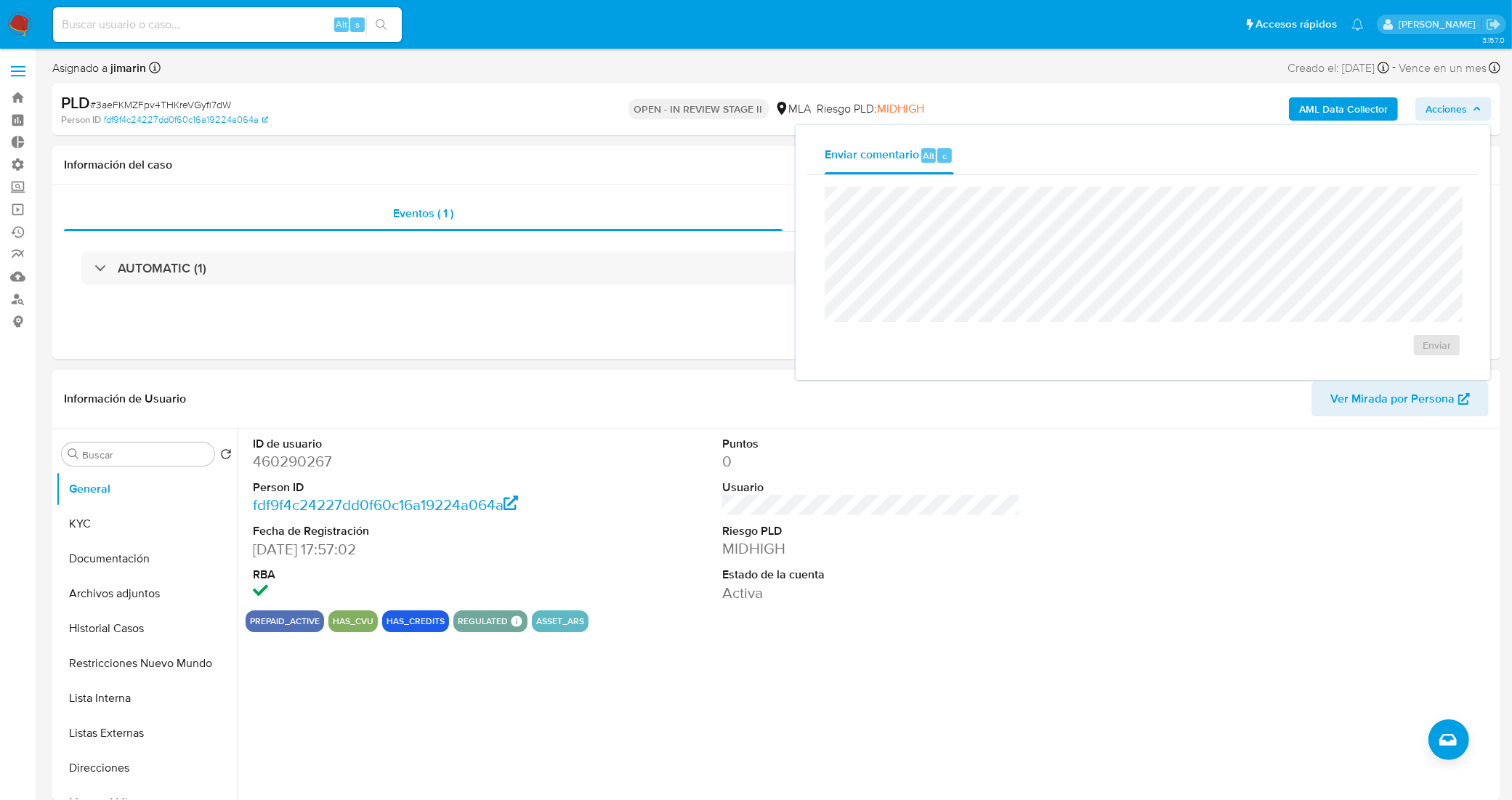
click at [1126, 586] on div "ID de usuario 460290267 Person ID fdf9f4c24227dd0f60c16a19224a064a Fecha de Reg…" at bounding box center [871, 520] width 1251 height 182
